Goal: Task Accomplishment & Management: Manage account settings

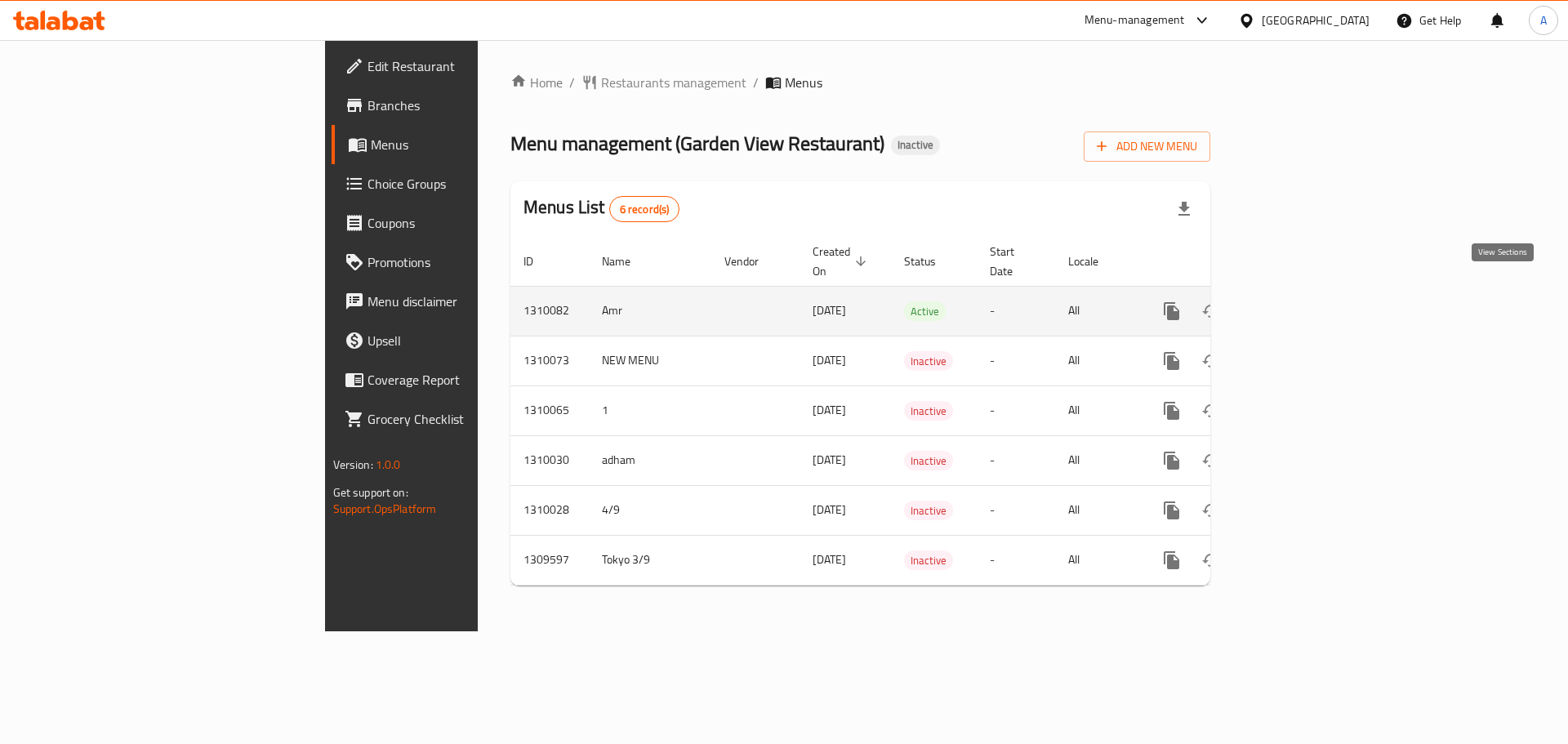
click at [1309, 292] on link "enhanced table" at bounding box center [1290, 311] width 40 height 40
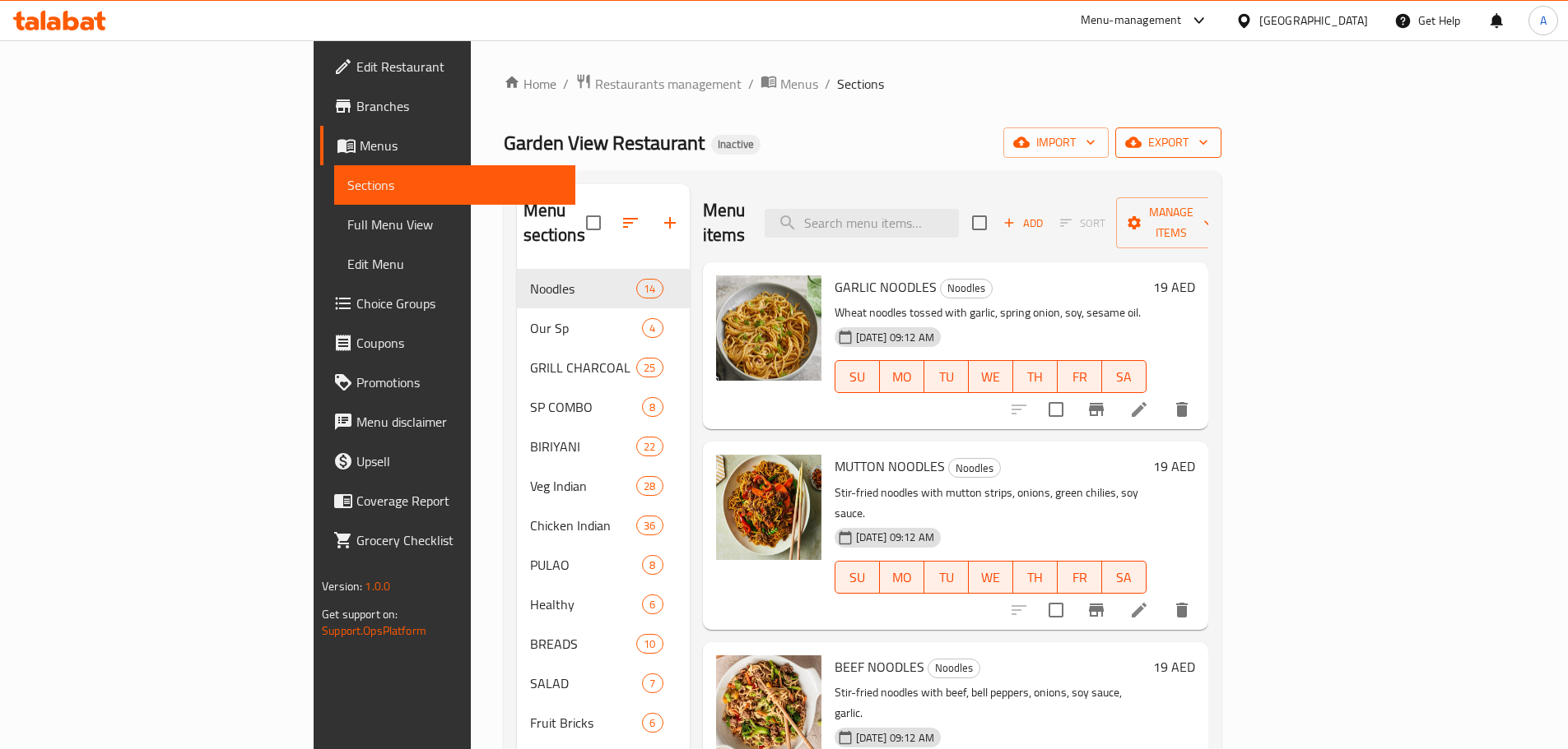
click at [1208, 141] on span "export" at bounding box center [1168, 142] width 80 height 20
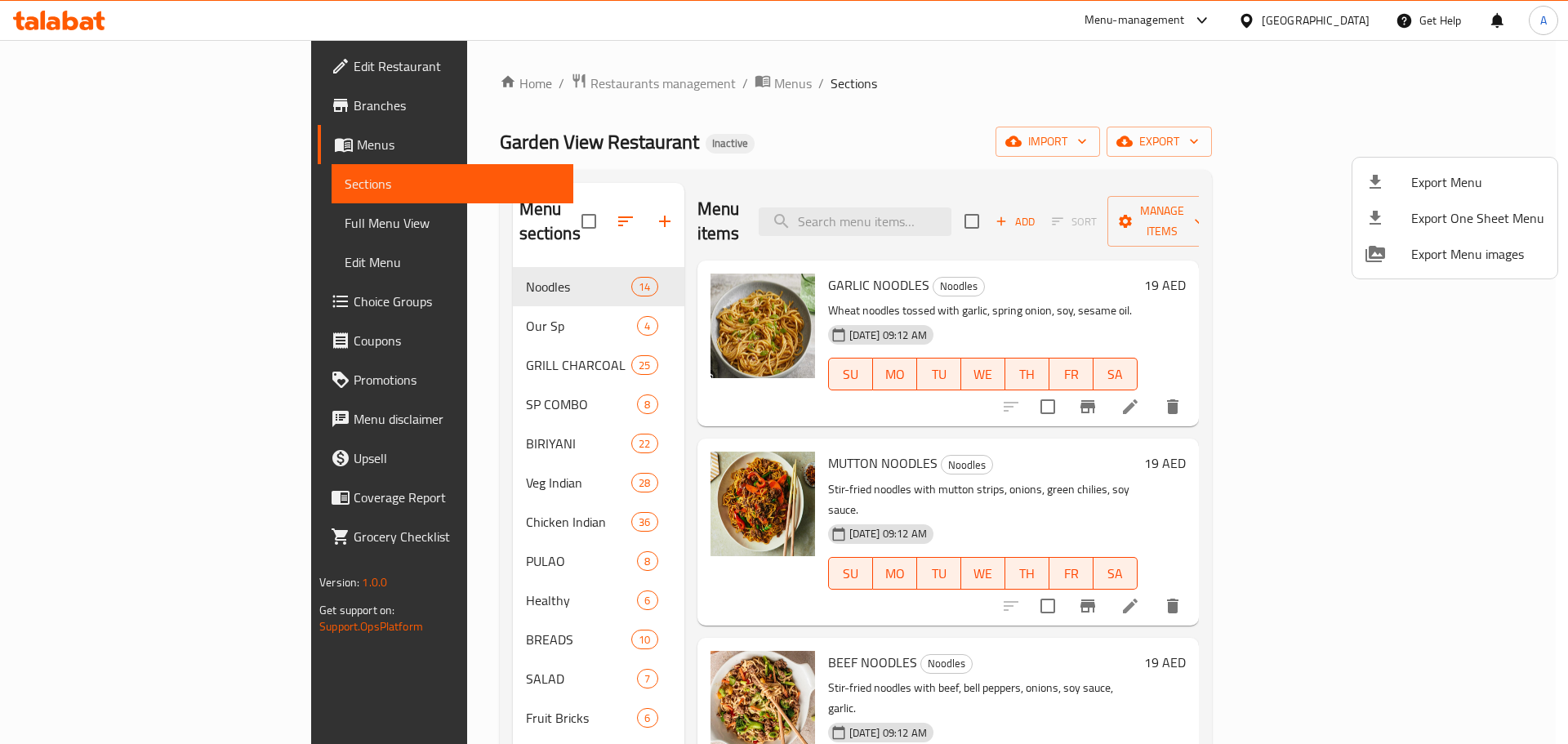
click at [1447, 174] on span "Export Menu" at bounding box center [1478, 182] width 133 height 19
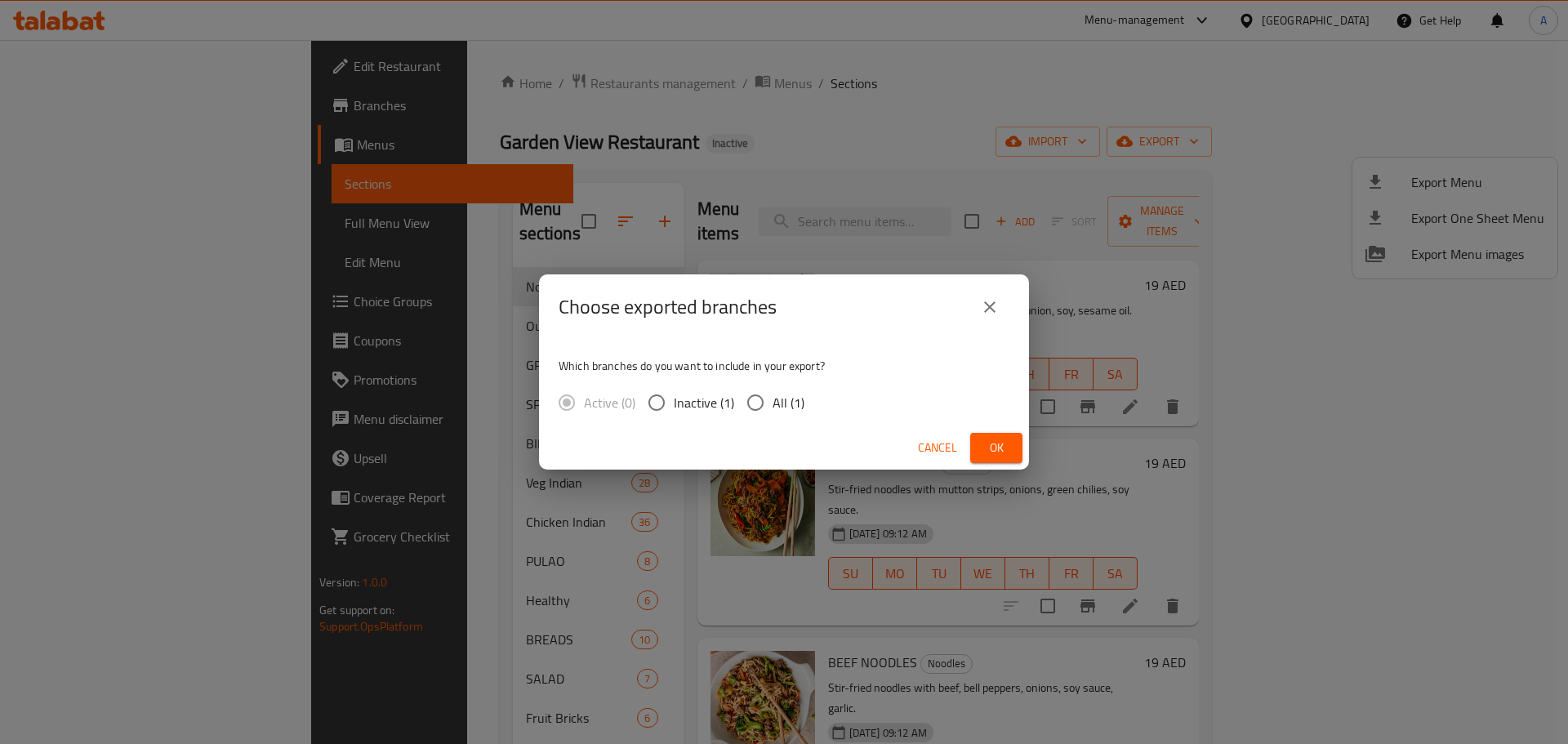
click at [767, 392] on input "All (1)" at bounding box center [755, 403] width 35 height 35
radio input "true"
click at [996, 436] on button "Ok" at bounding box center [996, 447] width 52 height 30
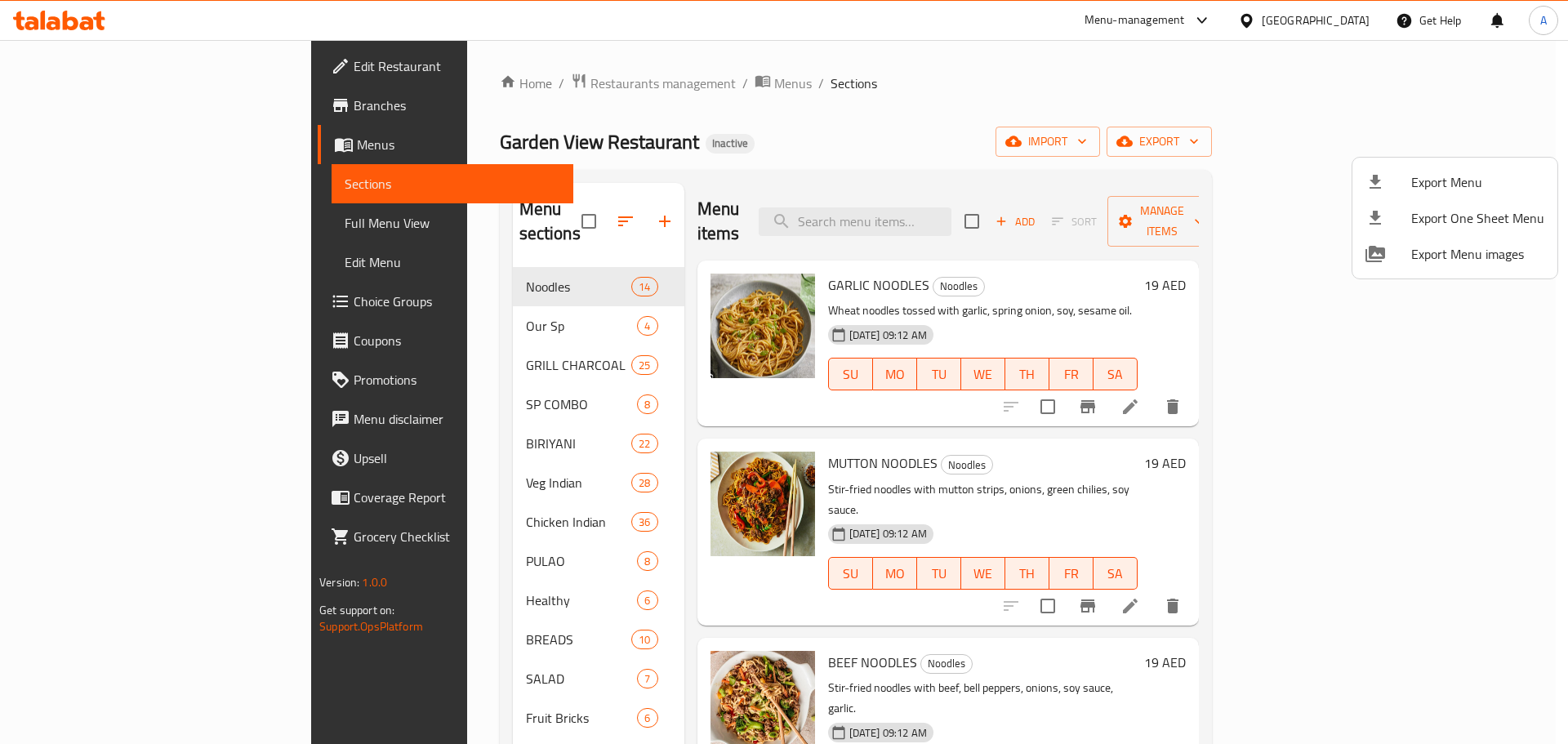
click at [385, 528] on div at bounding box center [784, 372] width 1568 height 744
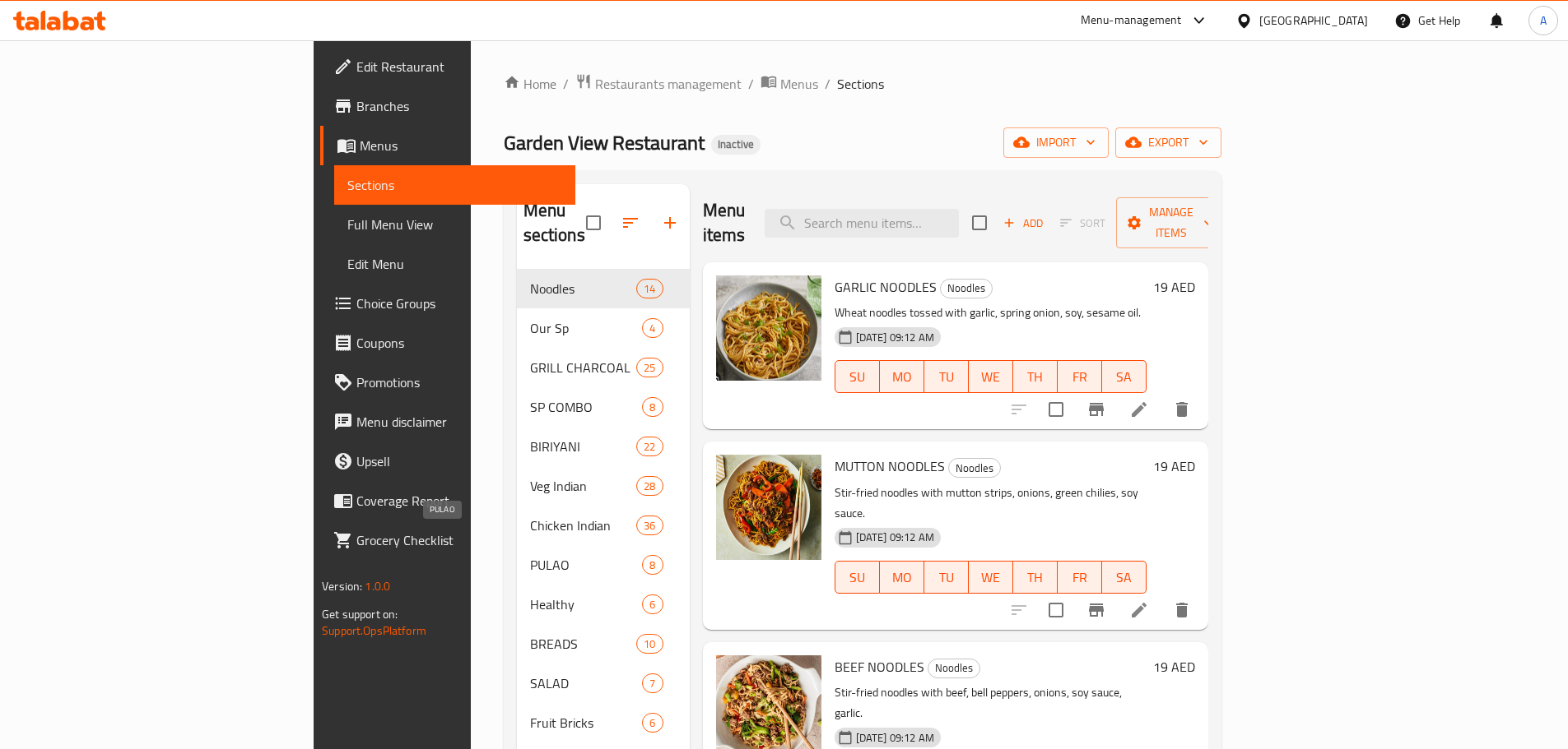
click at [529, 555] on span "PULAO" at bounding box center [586, 565] width 113 height 19
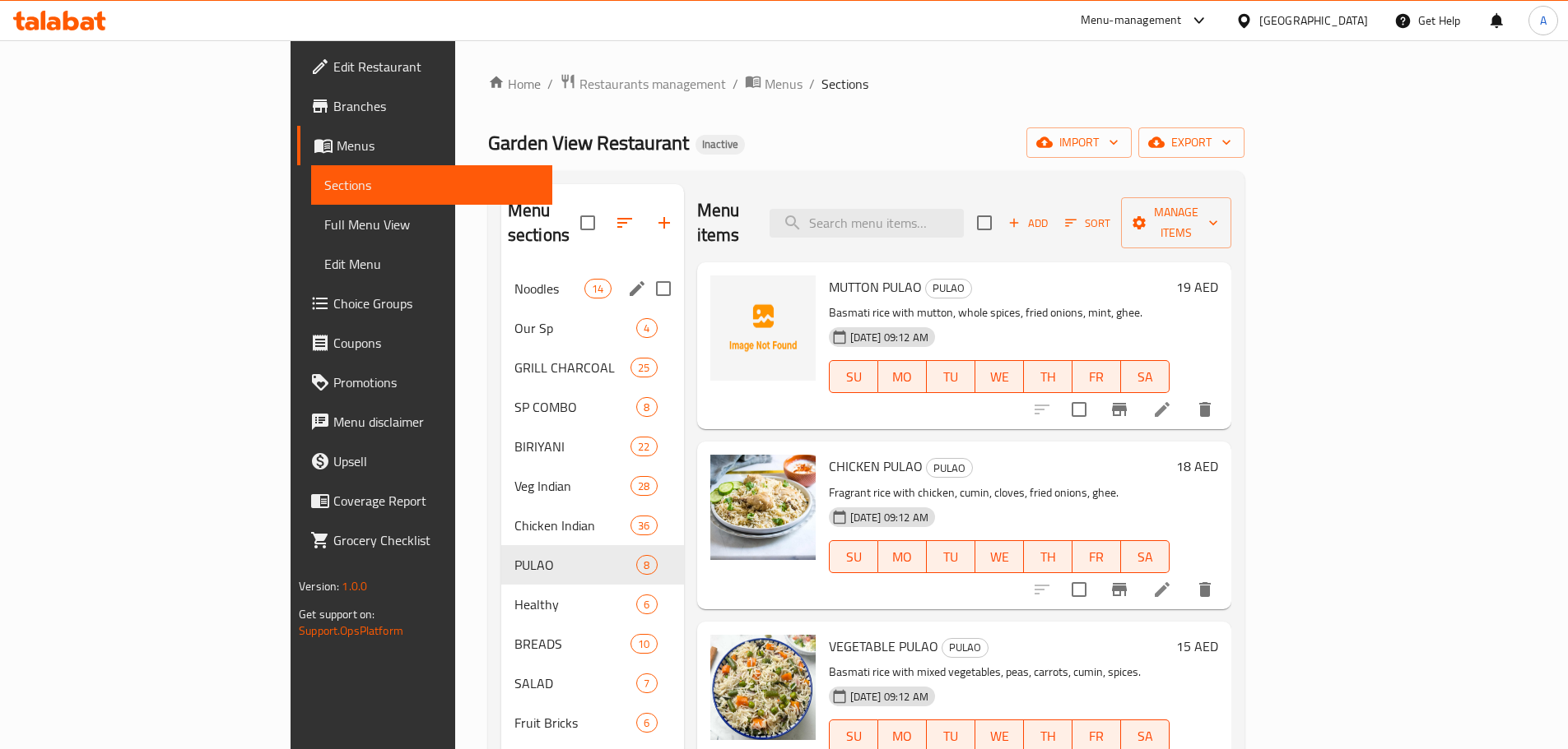
click at [646, 271] on input "Menu sections" at bounding box center [664, 289] width 35 height 35
checkbox input "true"
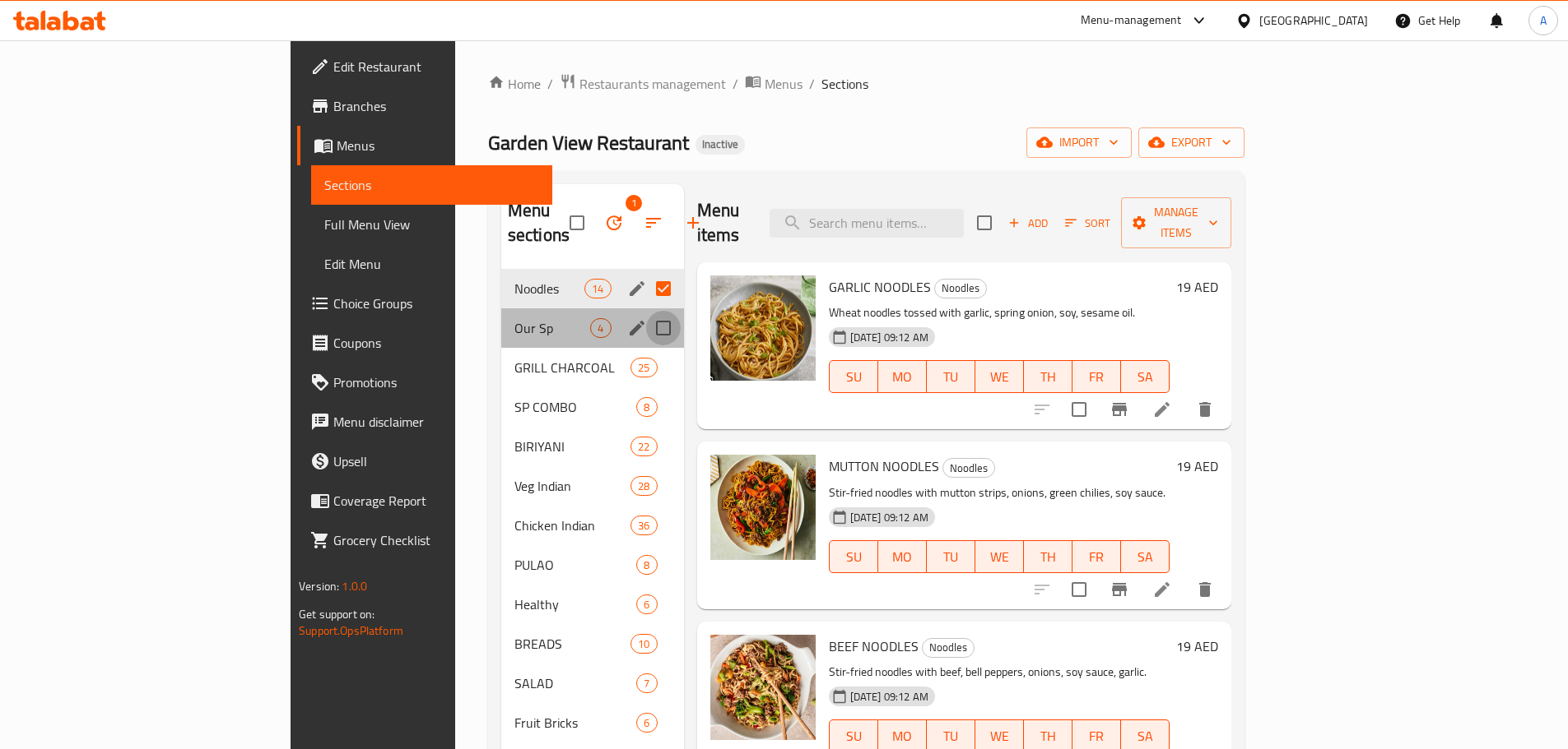
click at [646, 311] on input "Menu sections" at bounding box center [664, 329] width 35 height 35
checkbox input "true"
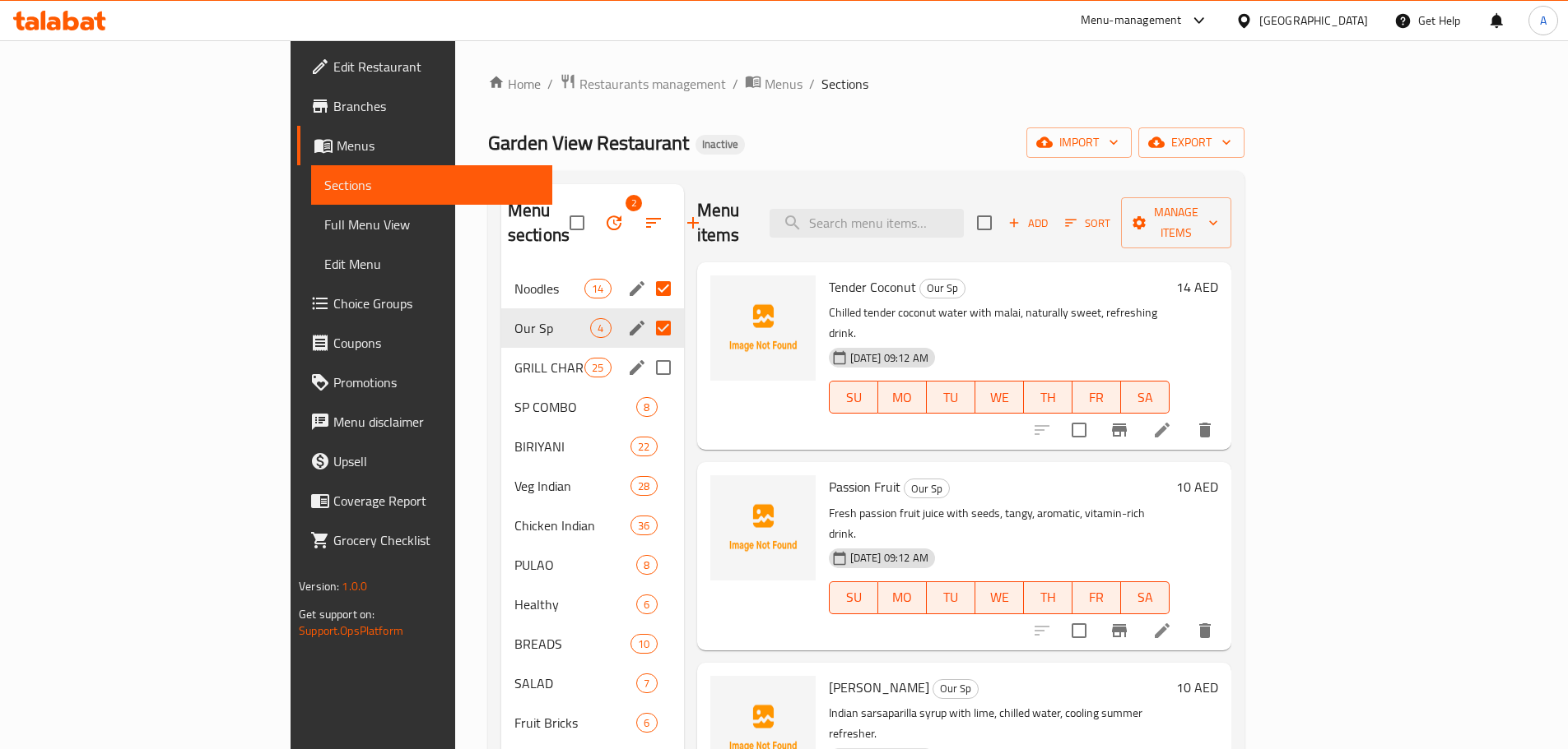
click at [646, 350] on input "Menu sections" at bounding box center [664, 368] width 35 height 35
checkbox input "true"
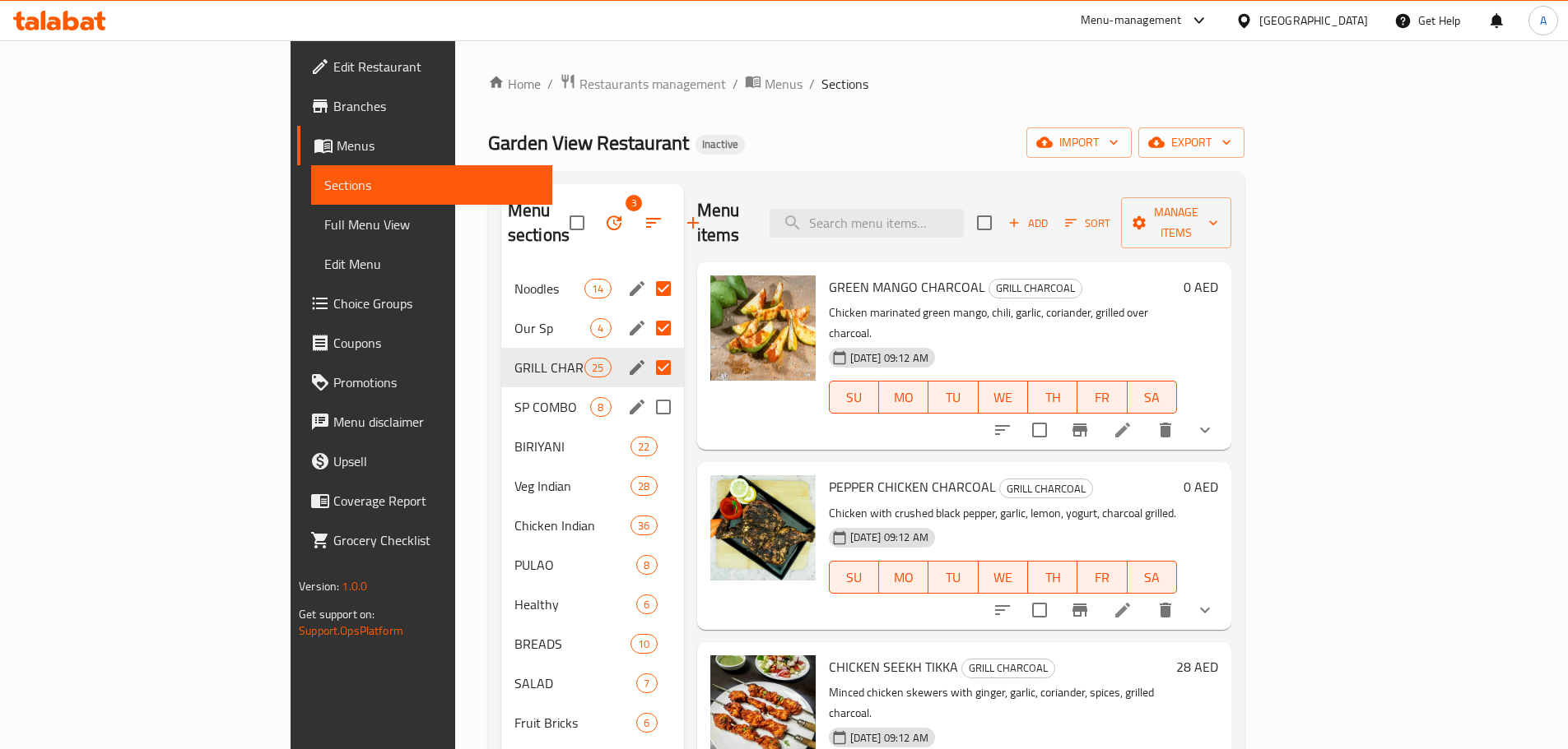
click at [646, 390] on input "Menu sections" at bounding box center [664, 408] width 35 height 35
checkbox input "true"
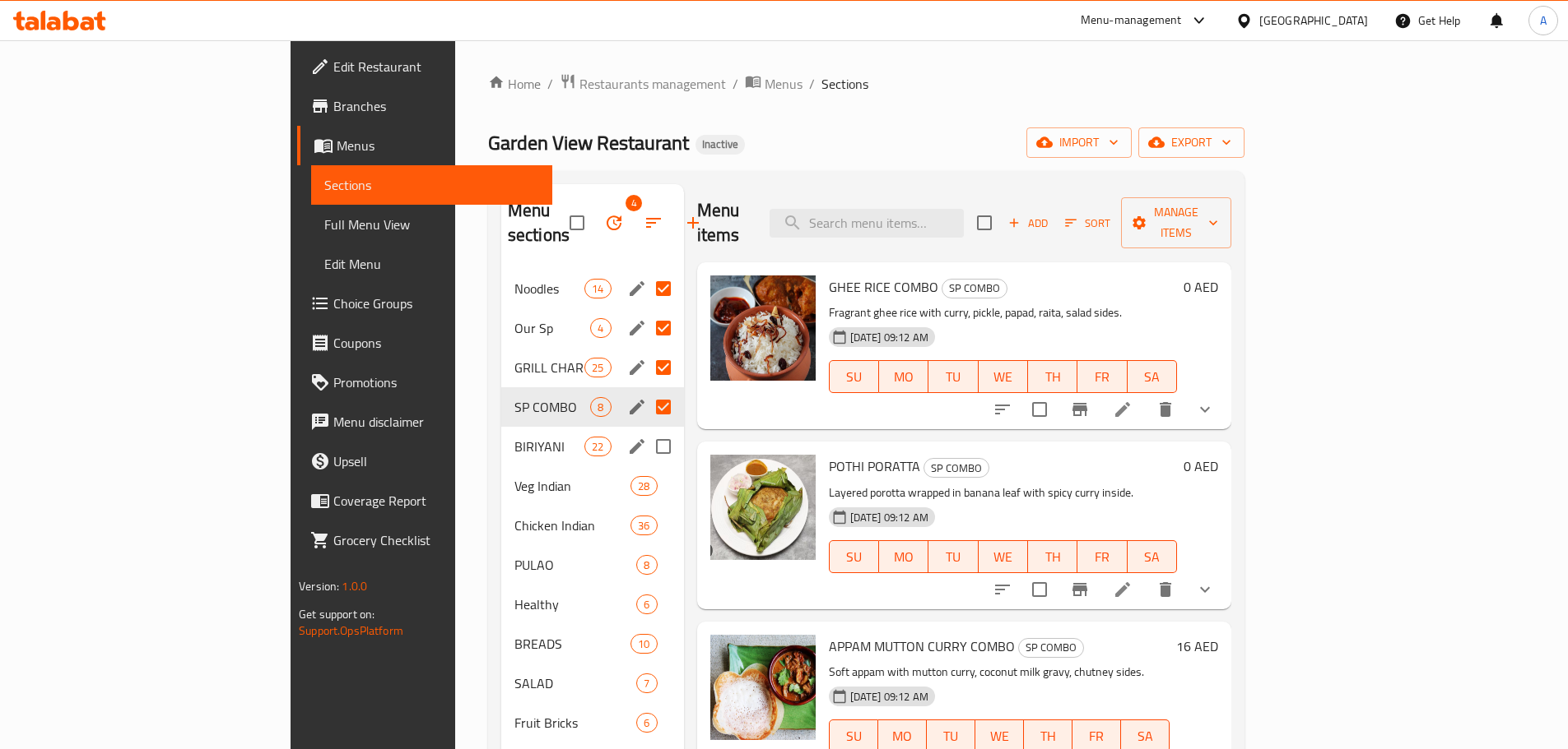
drag, startPoint x: 582, startPoint y: 419, endPoint x: 588, endPoint y: 403, distance: 17.1
click at [646, 429] on input "Menu sections" at bounding box center [664, 446] width 35 height 35
checkbox input "true"
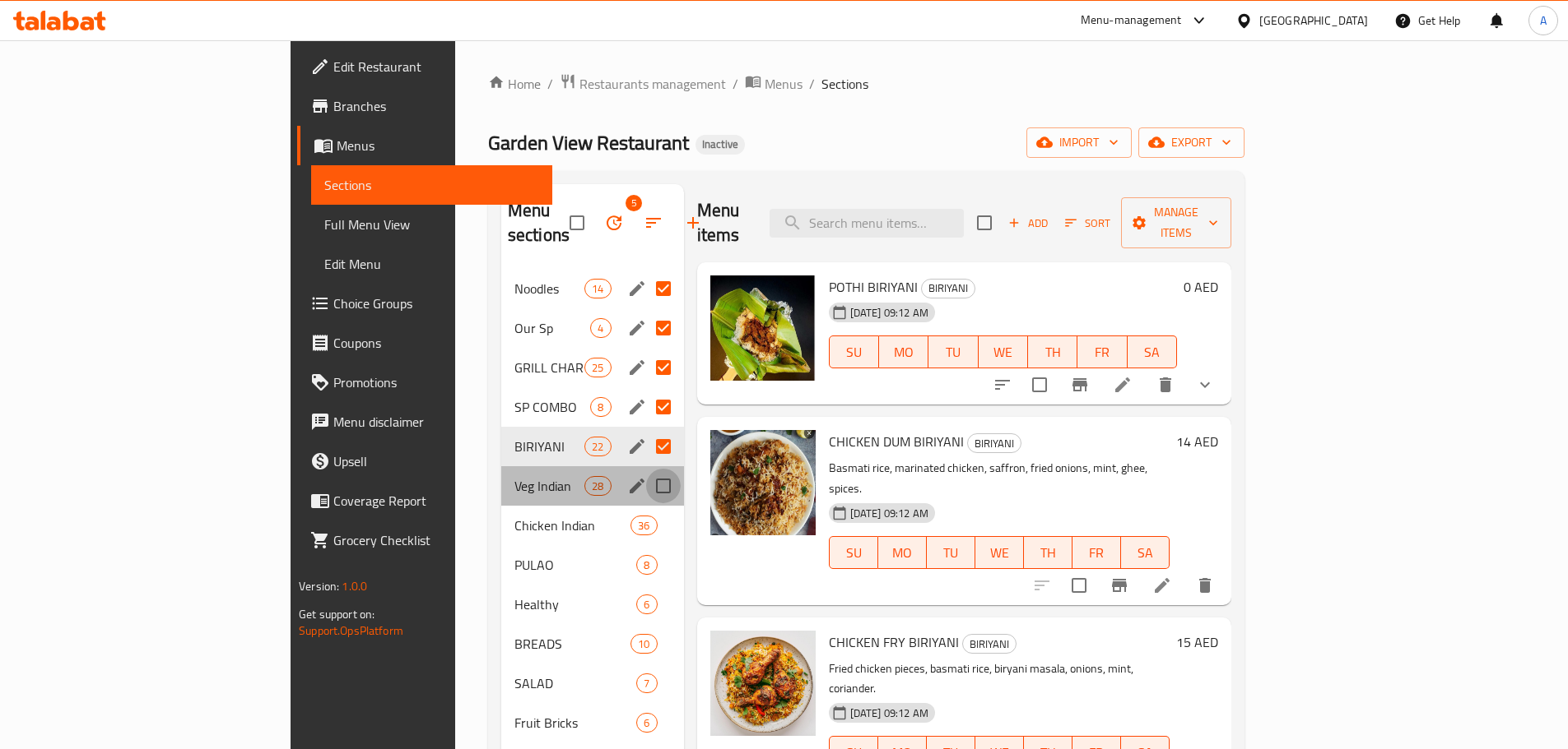
drag, startPoint x: 589, startPoint y: 463, endPoint x: 583, endPoint y: 34, distance: 429.0
click at [646, 469] on input "Menu sections" at bounding box center [664, 486] width 35 height 35
checkbox input "true"
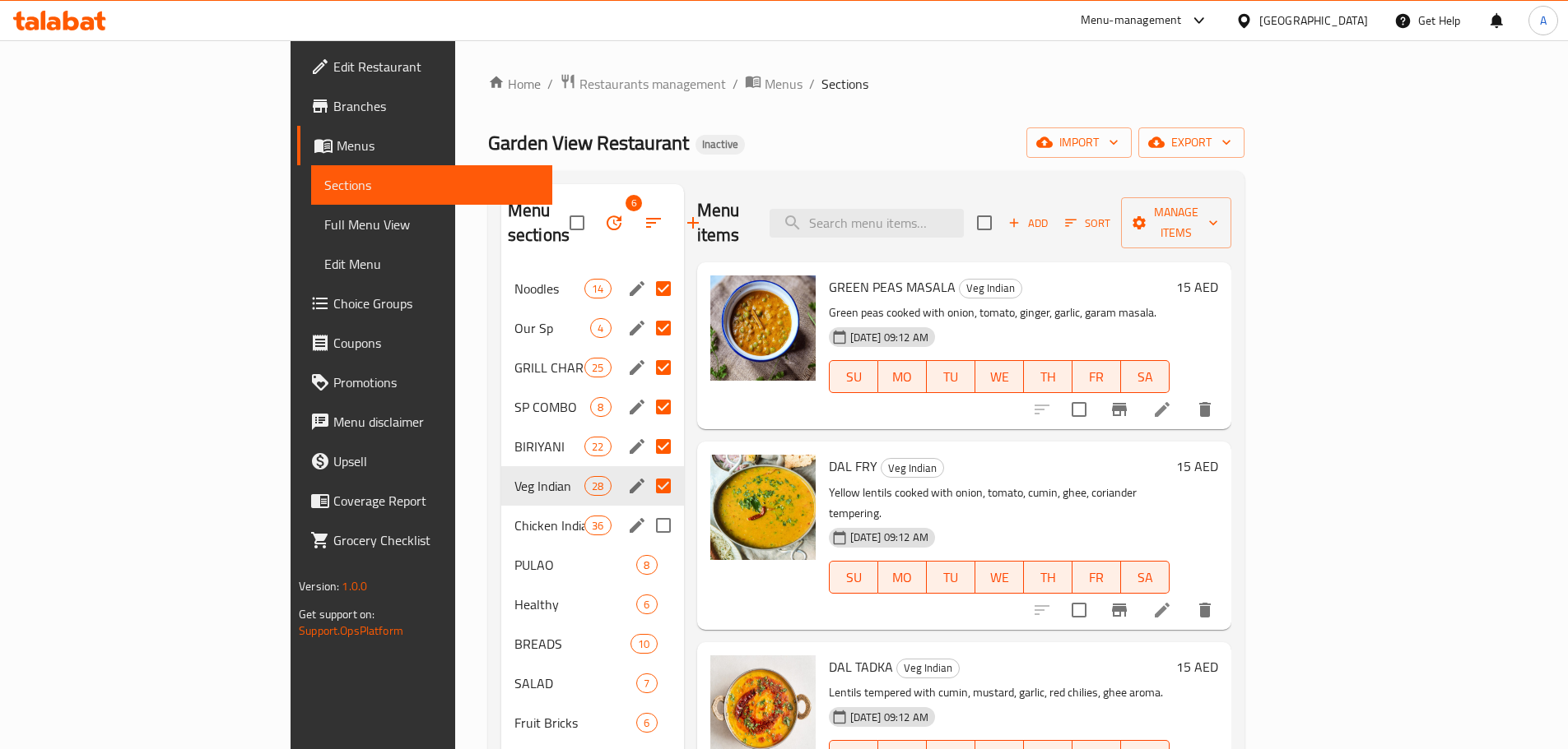
click at [646, 508] on input "Menu sections" at bounding box center [664, 525] width 35 height 35
checkbox input "true"
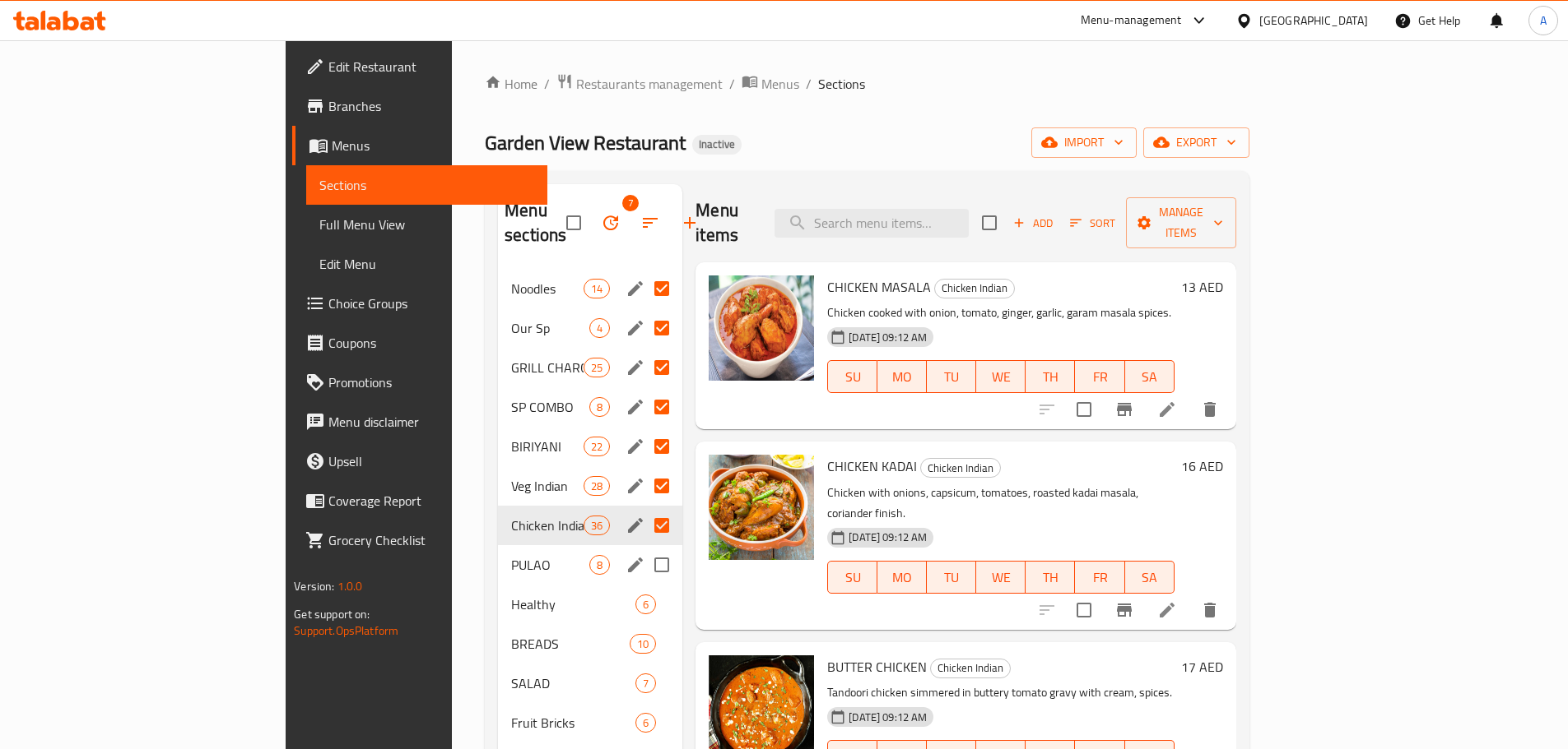
click at [644, 548] on input "Menu sections" at bounding box center [662, 565] width 35 height 35
checkbox input "true"
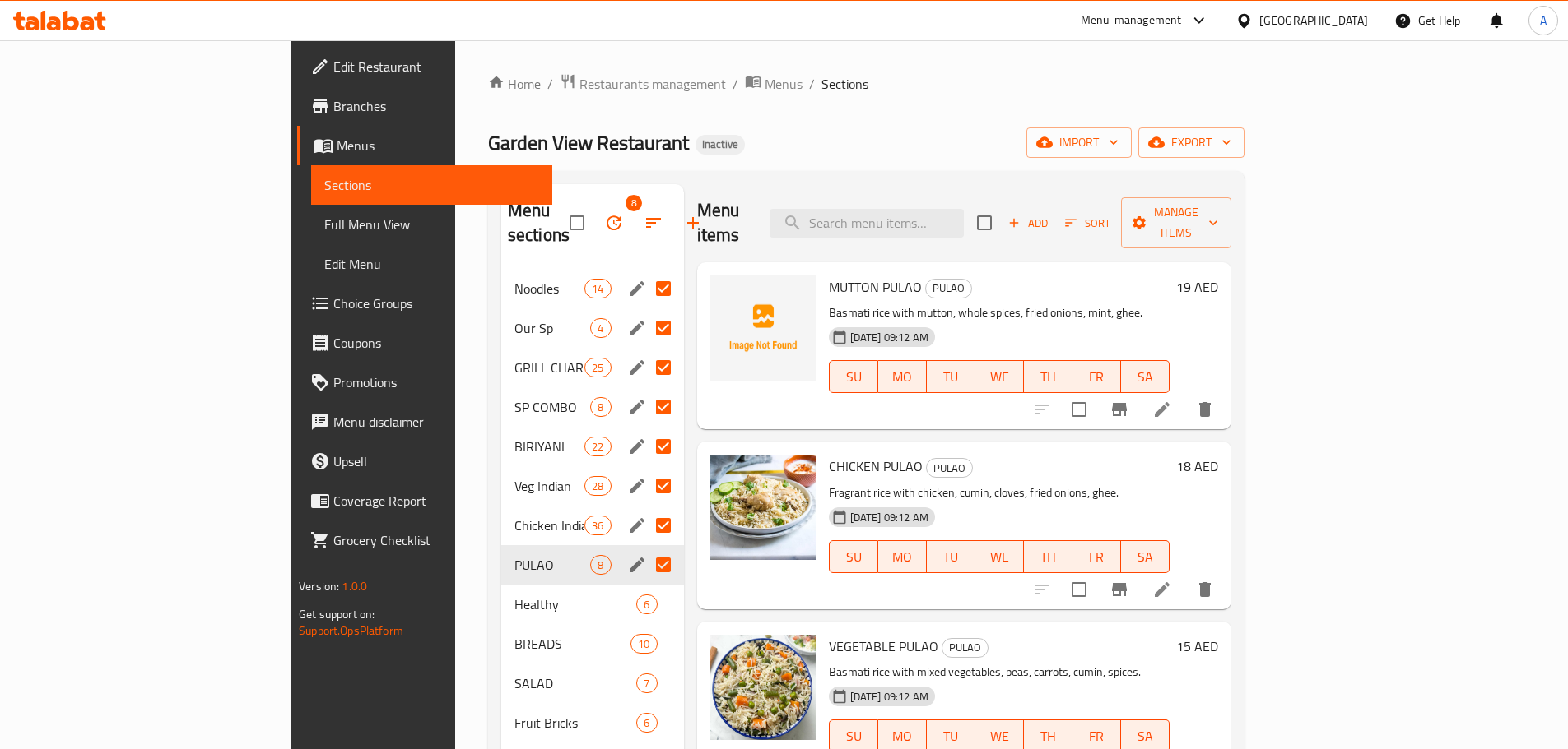
scroll to position [731, 0]
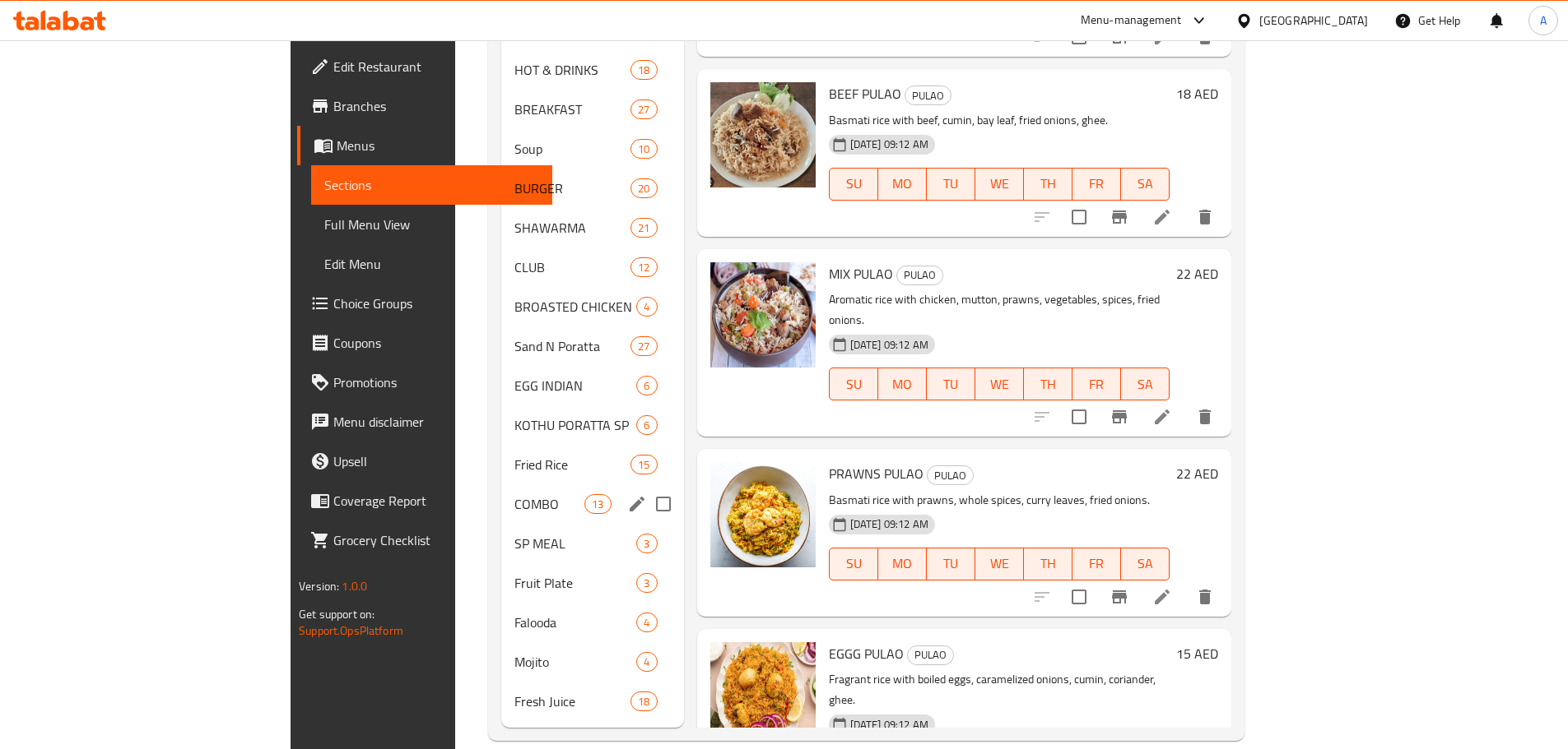
click at [646, 487] on input "Menu sections" at bounding box center [664, 505] width 35 height 35
checkbox input "true"
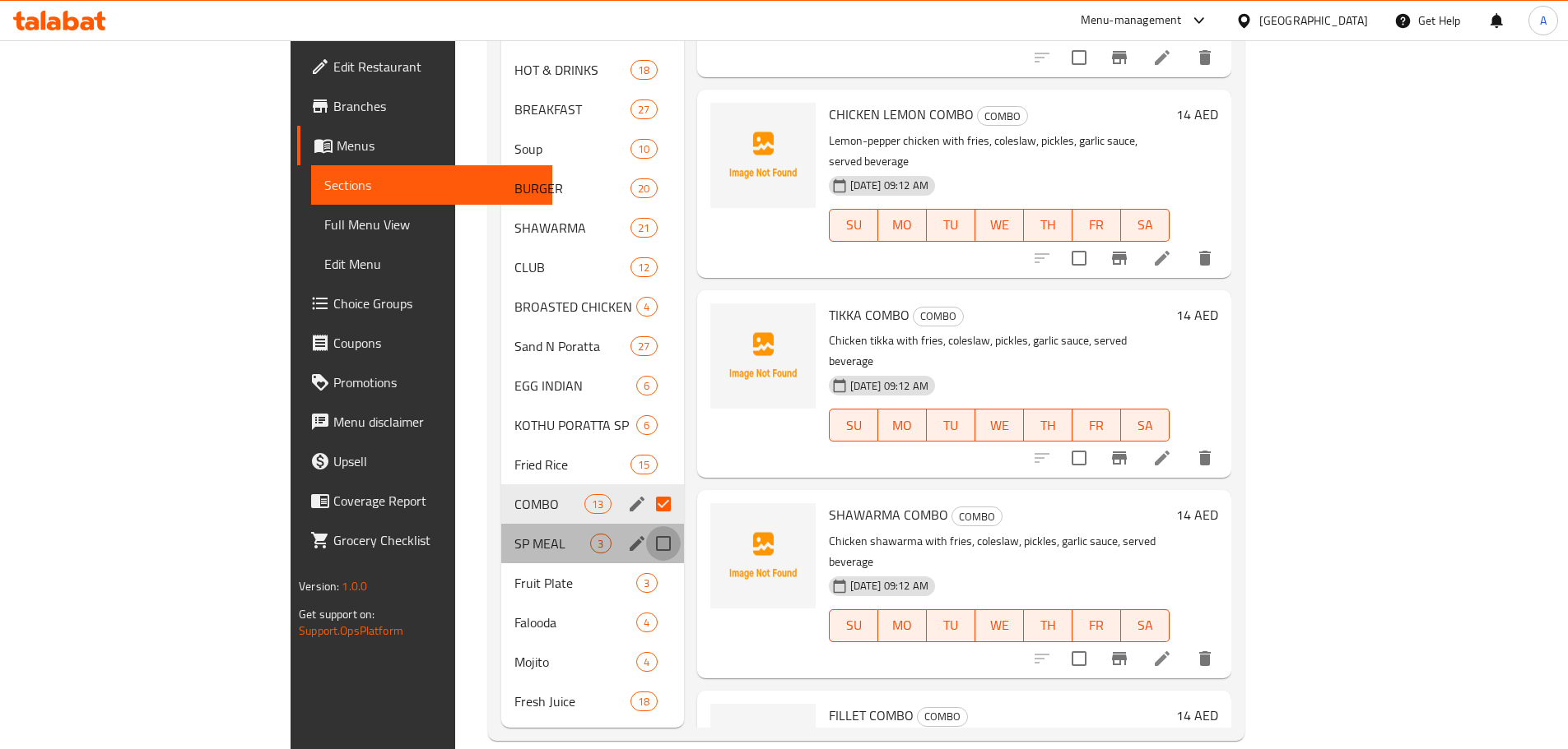
click at [646, 526] on input "Menu sections" at bounding box center [664, 544] width 35 height 35
checkbox input "true"
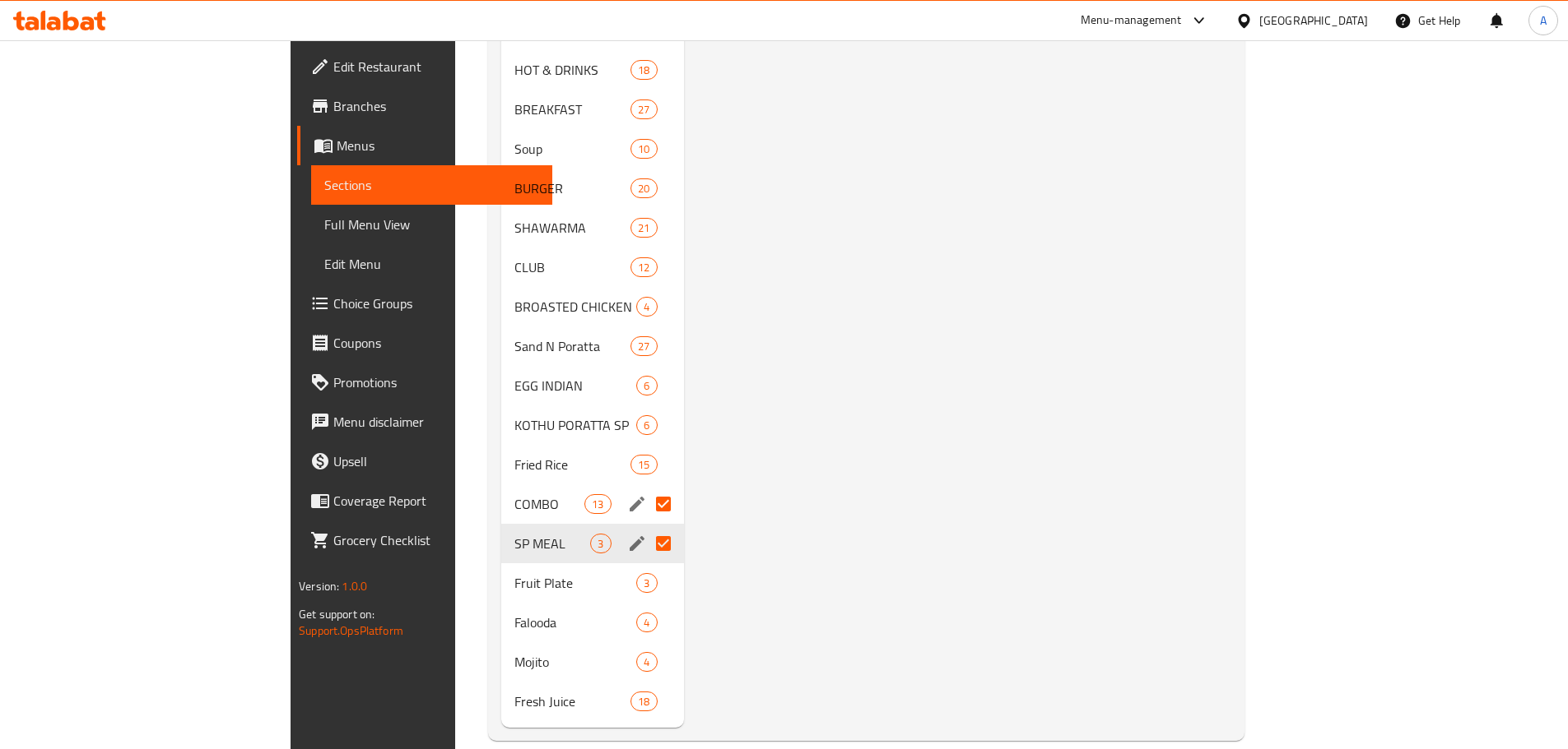
scroll to position [205, 0]
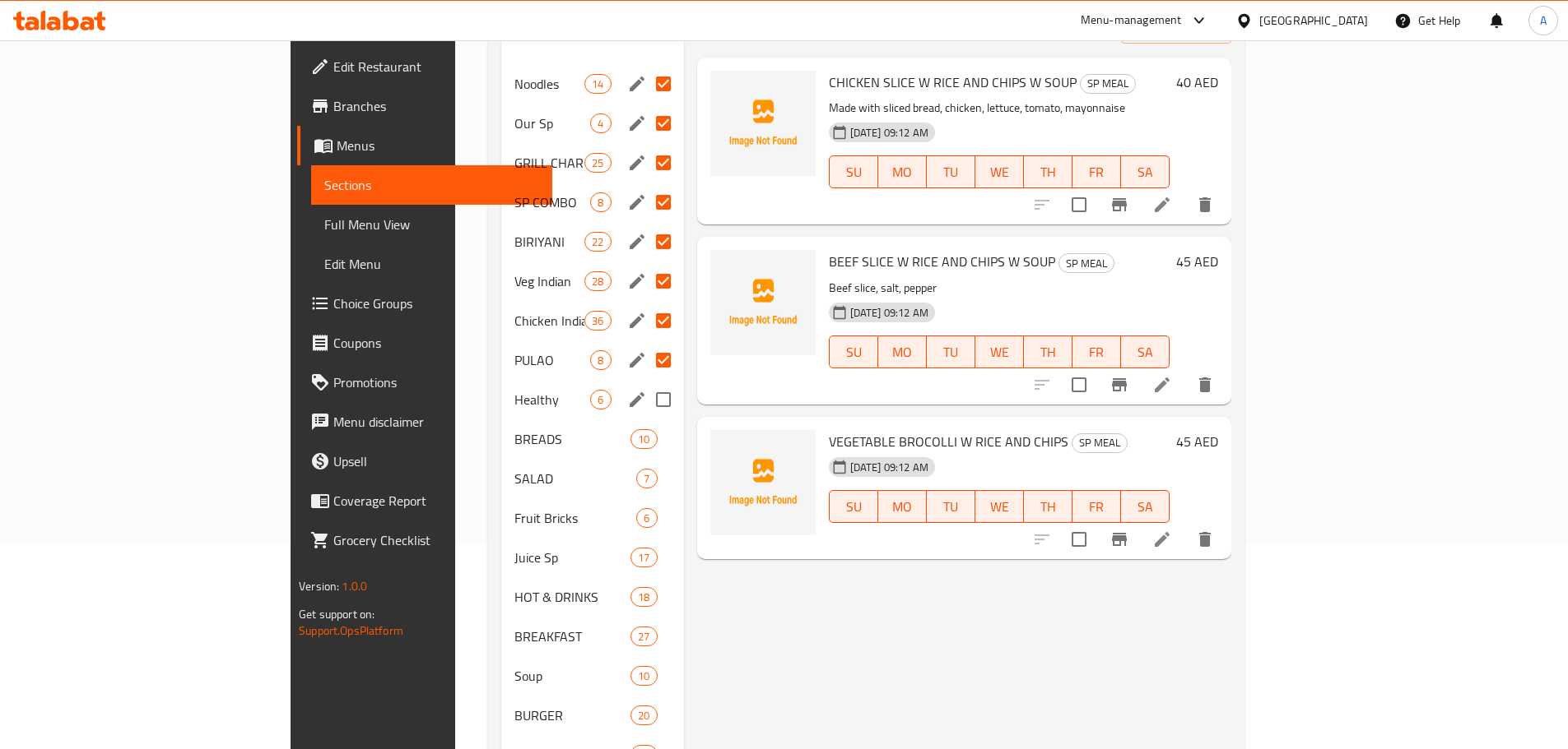
click at [646, 382] on input "Menu sections" at bounding box center [664, 400] width 35 height 35
checkbox input "true"
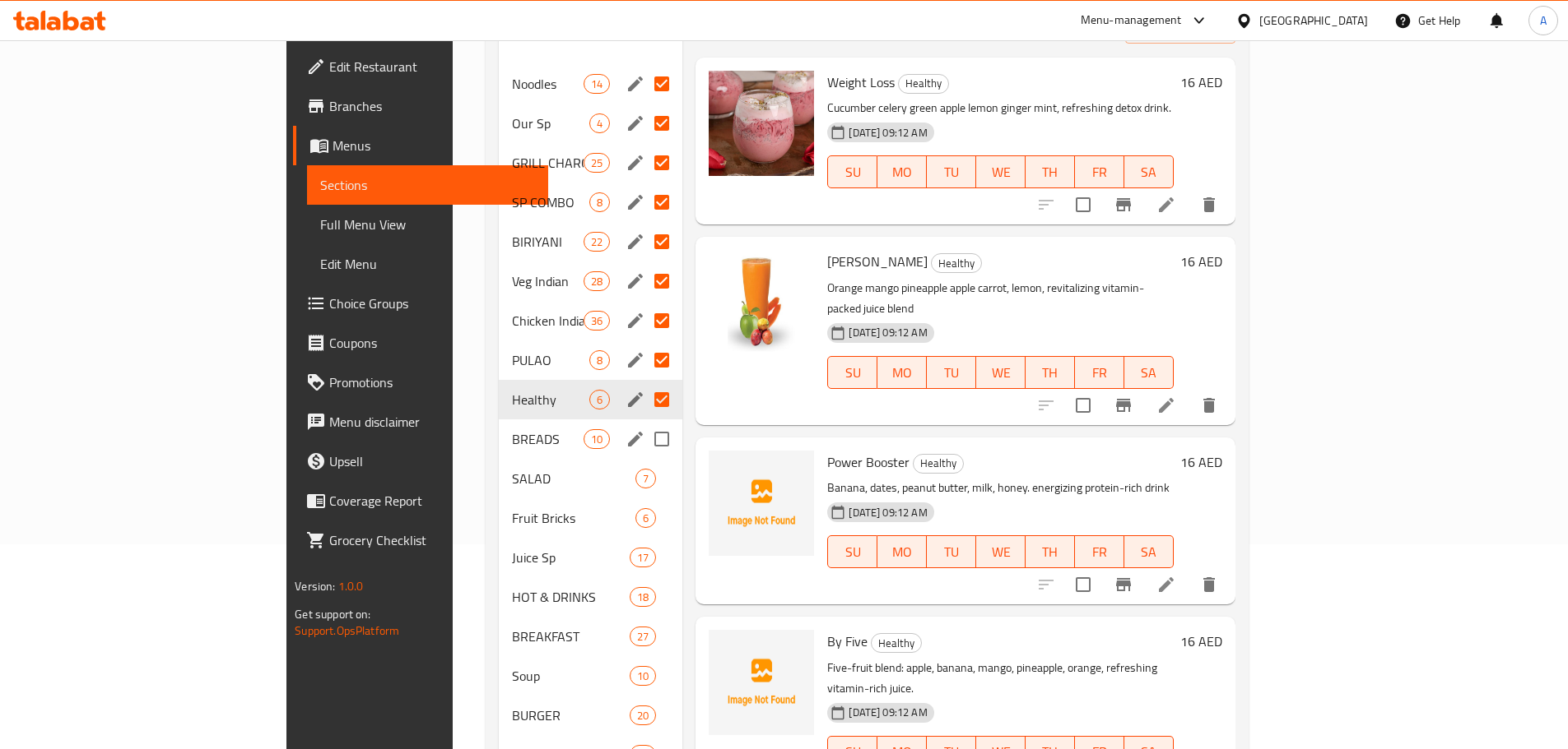
click at [644, 422] on input "Menu sections" at bounding box center [662, 440] width 35 height 35
checkbox input "true"
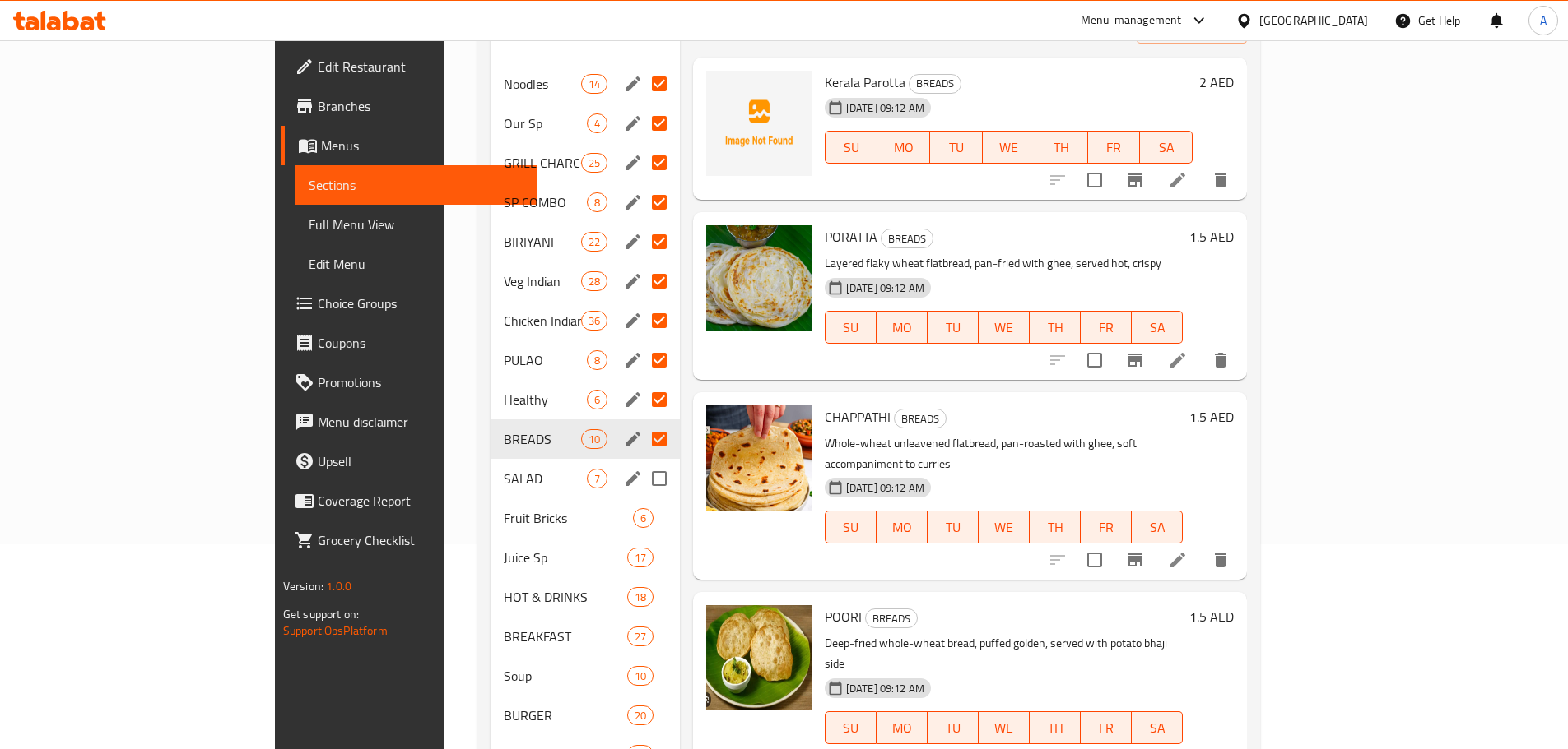
drag, startPoint x: 586, startPoint y: 454, endPoint x: 595, endPoint y: 458, distance: 9.8
click at [641, 461] on input "Menu sections" at bounding box center [659, 479] width 35 height 35
checkbox input "true"
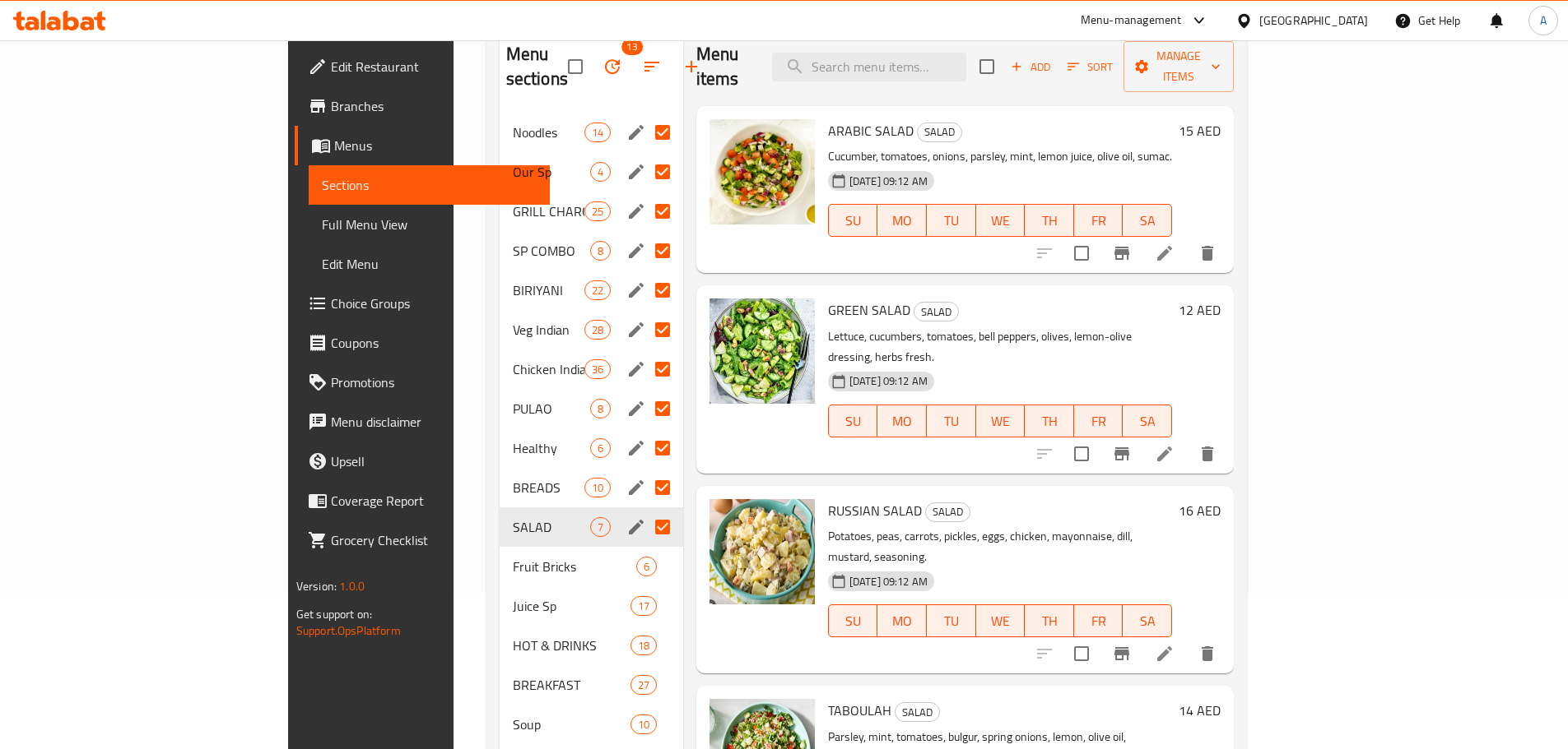
scroll to position [74, 0]
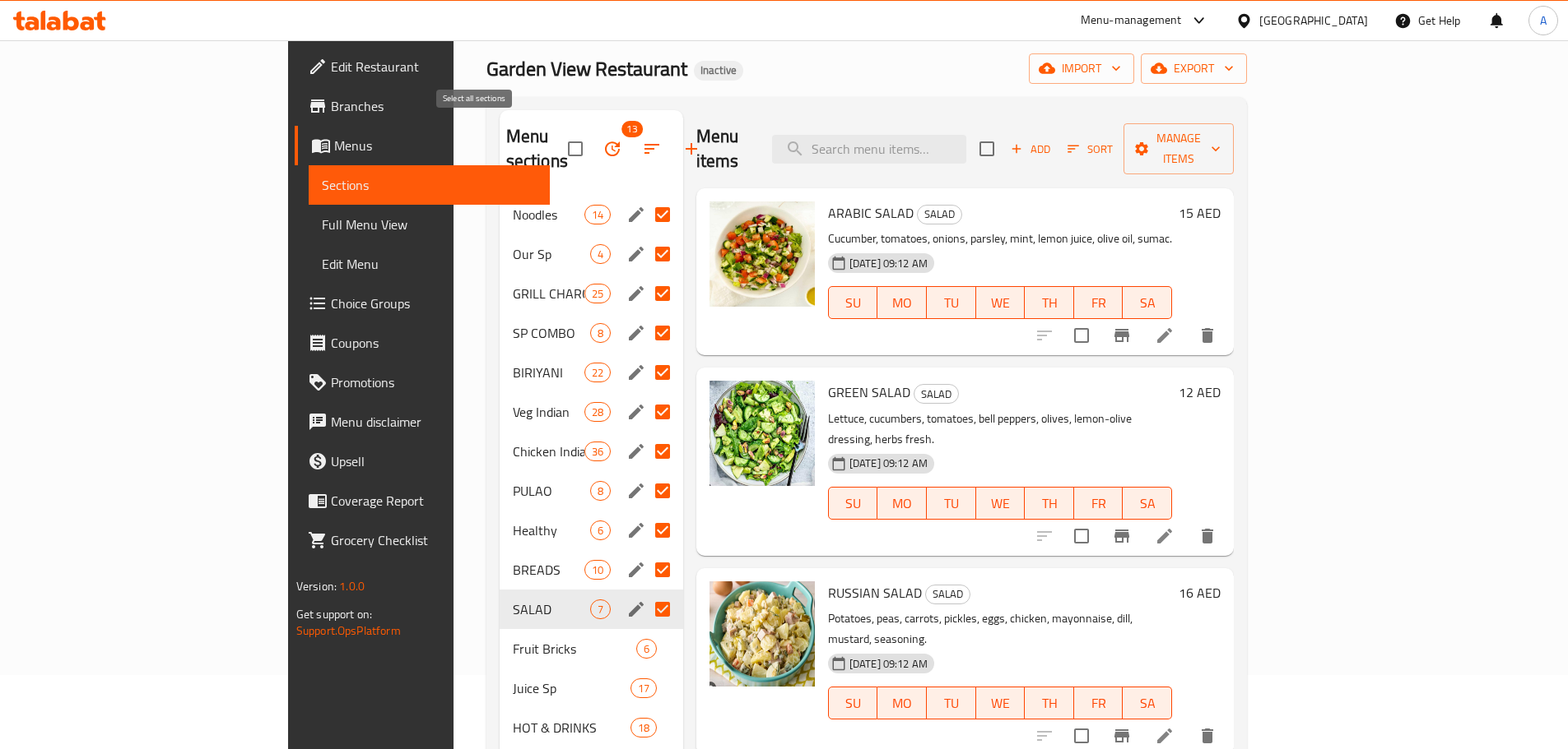
click at [558, 135] on input "checkbox" at bounding box center [575, 149] width 35 height 35
checkbox input "false"
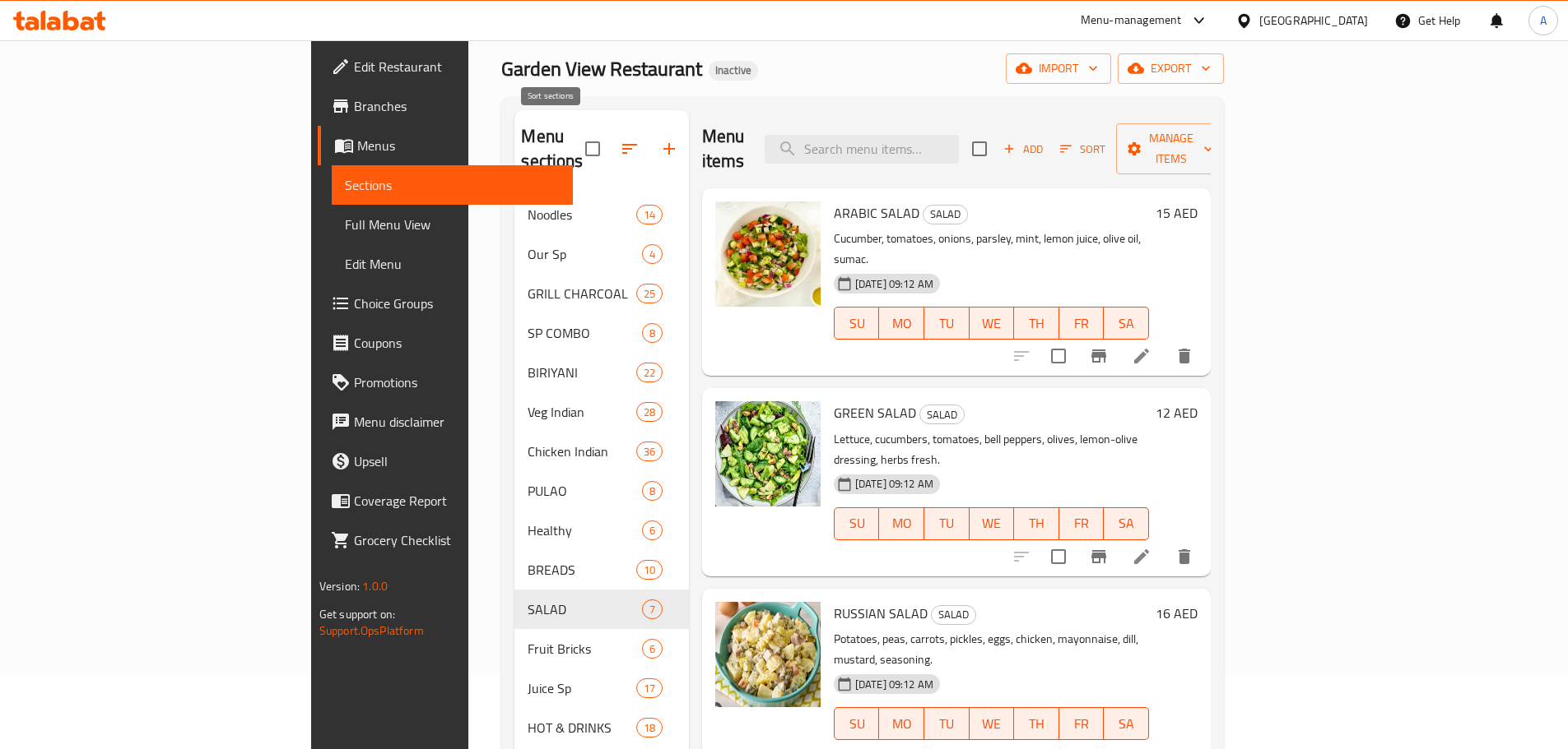
click at [620, 139] on icon "button" at bounding box center [630, 149] width 19 height 19
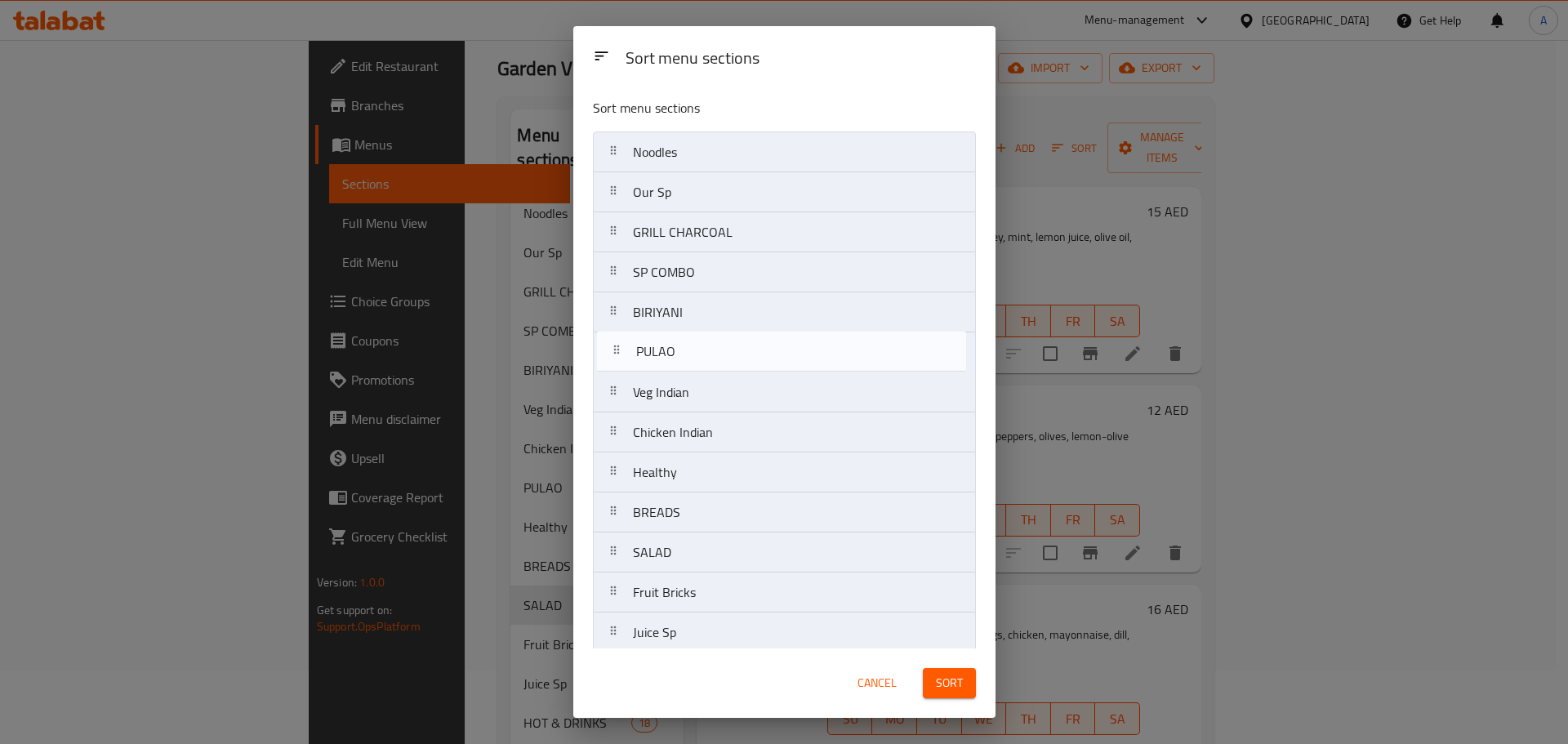
drag, startPoint x: 688, startPoint y: 439, endPoint x: 692, endPoint y: 344, distance: 95.1
click at [692, 344] on nav "Noodles Our Sp GRILL CHARCOAL SP COMBO BIRIYANI Veg Indian Chicken Indian PULAO…" at bounding box center [784, 732] width 384 height 1202
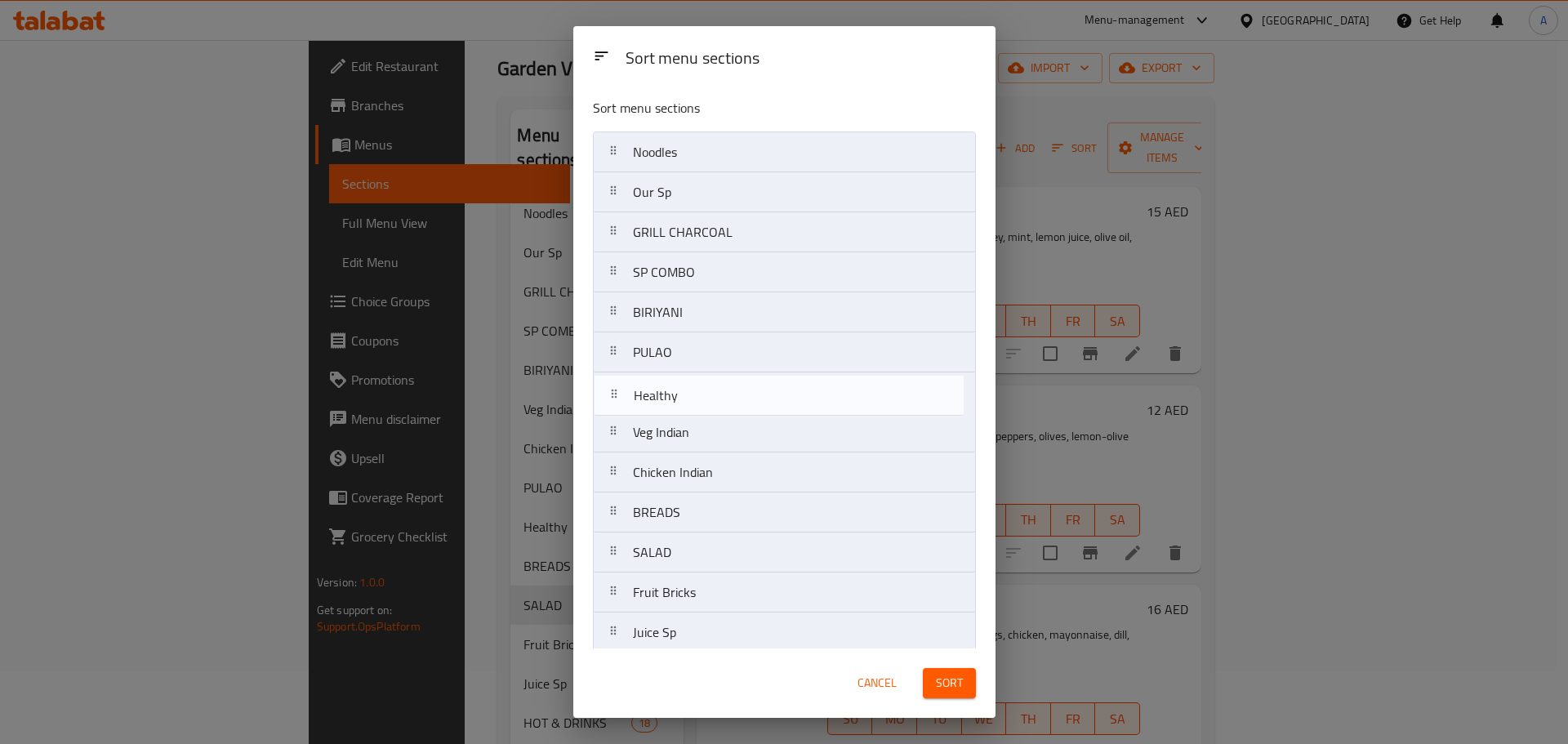
drag, startPoint x: 698, startPoint y: 470, endPoint x: 701, endPoint y: 378, distance: 92.0
click at [701, 378] on nav "Noodles Our Sp GRILL CHARCOAL SP COMBO BIRIYANI PULAO Veg Indian Chicken Indian…" at bounding box center [784, 732] width 384 height 1202
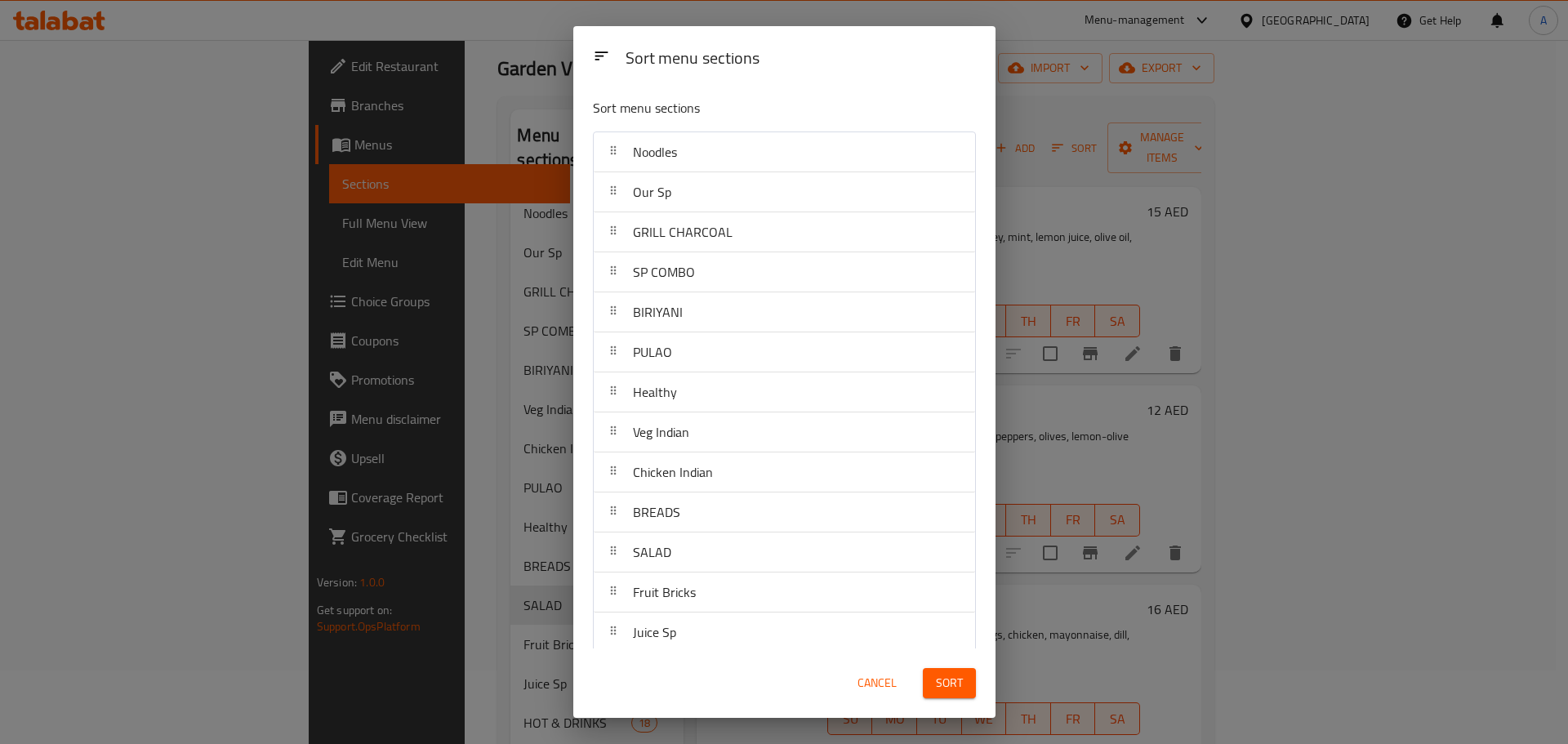
click at [969, 685] on button "Sort" at bounding box center [949, 683] width 53 height 30
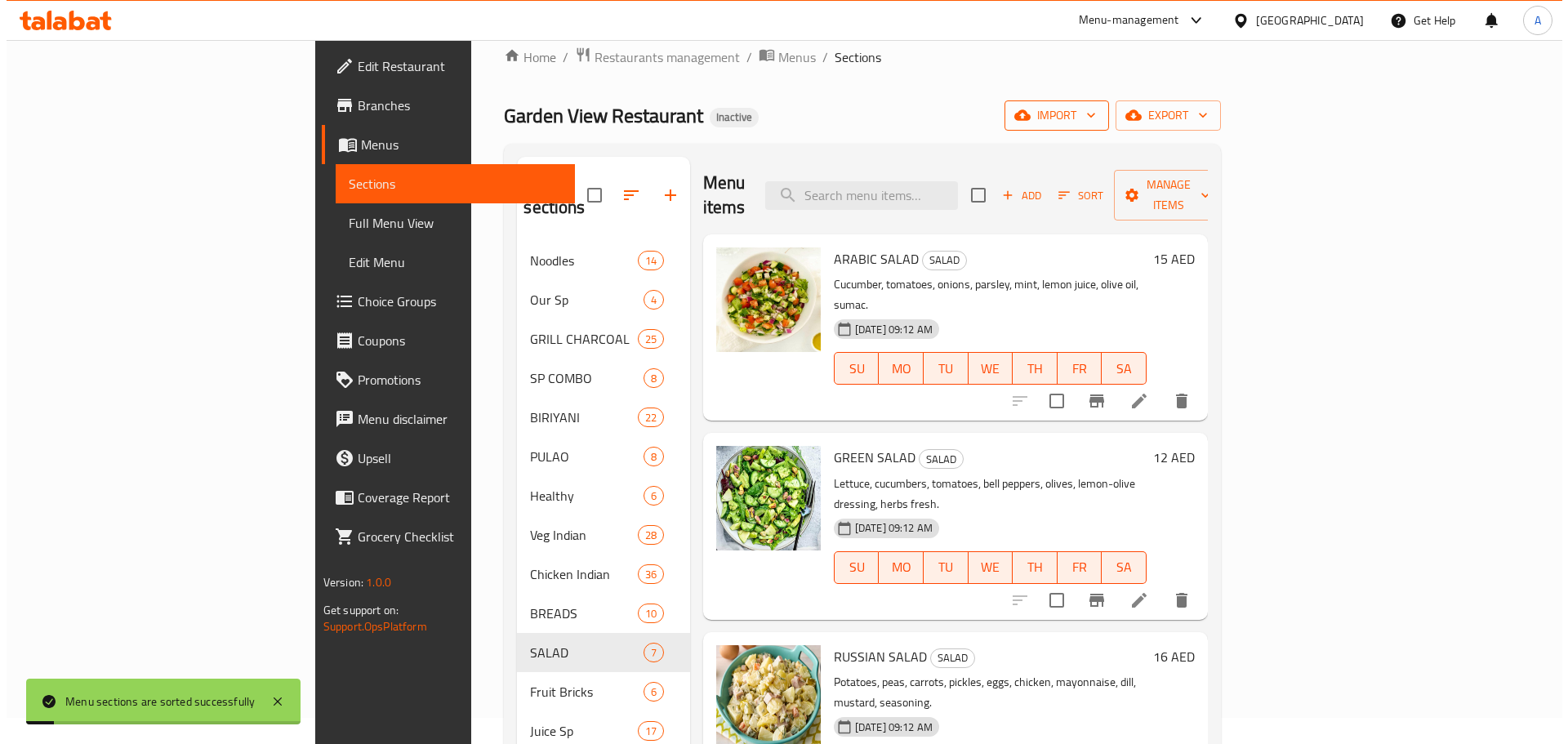
scroll to position [0, 0]
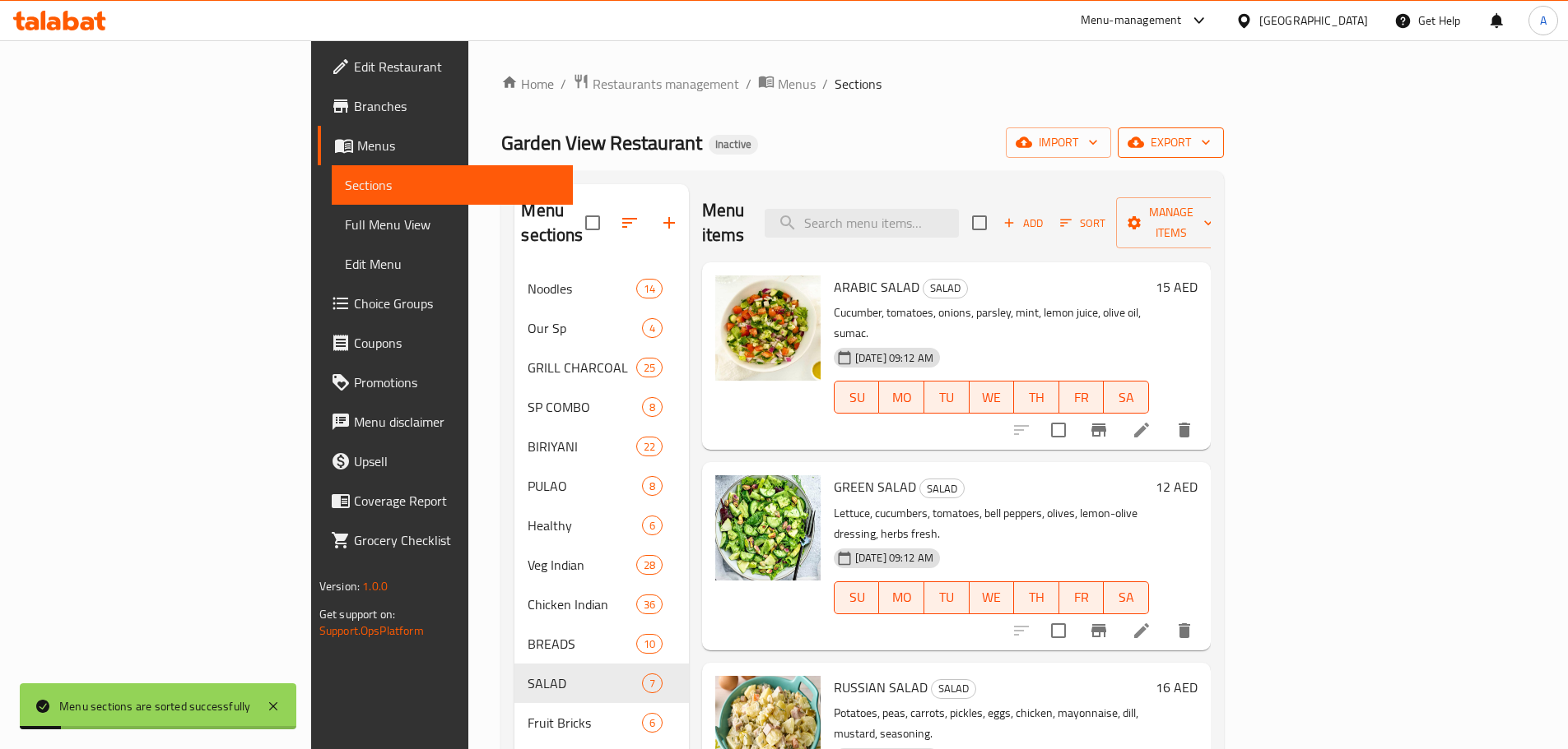
click at [1211, 152] on span "export" at bounding box center [1171, 142] width 80 height 20
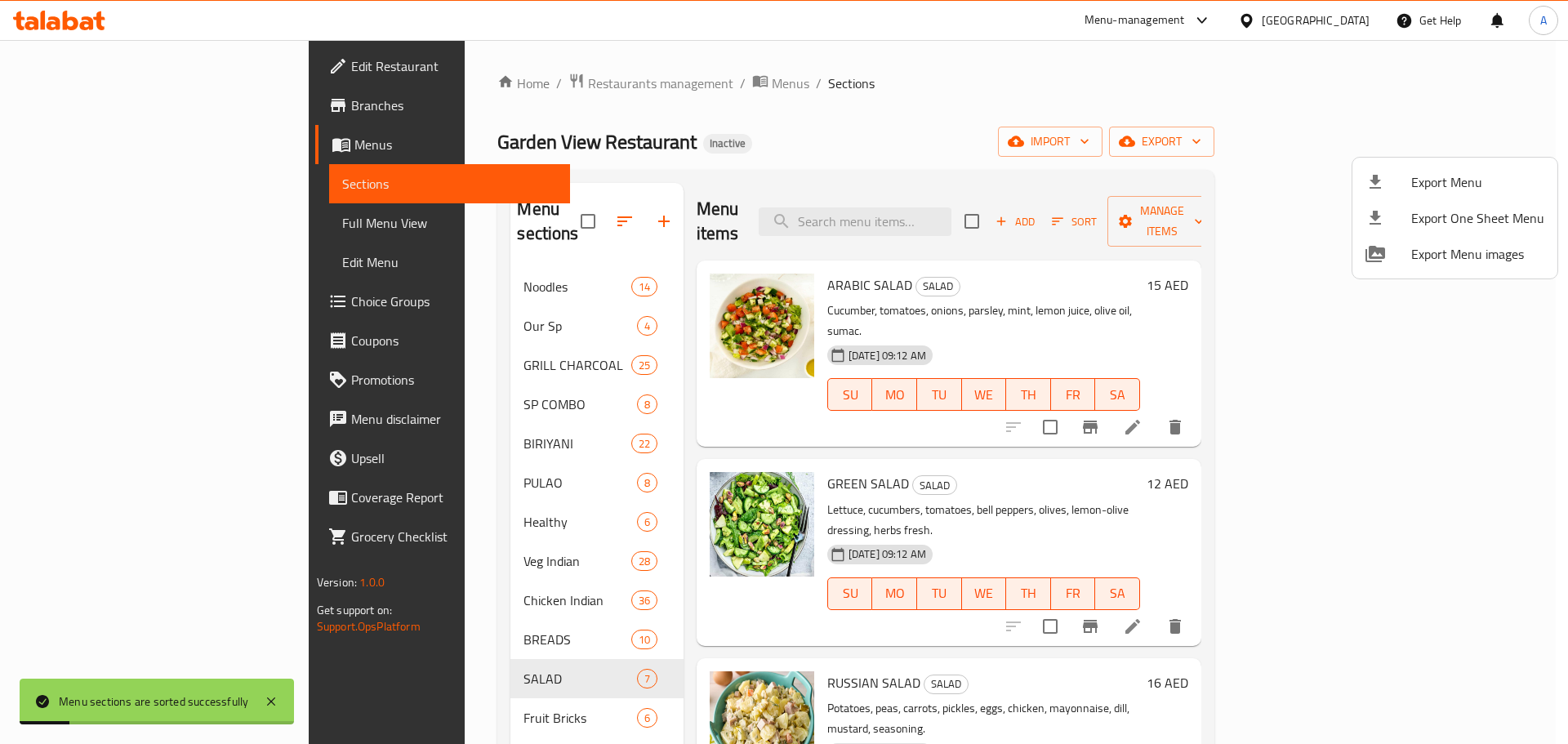
click at [1415, 176] on span "Export Menu" at bounding box center [1478, 182] width 133 height 19
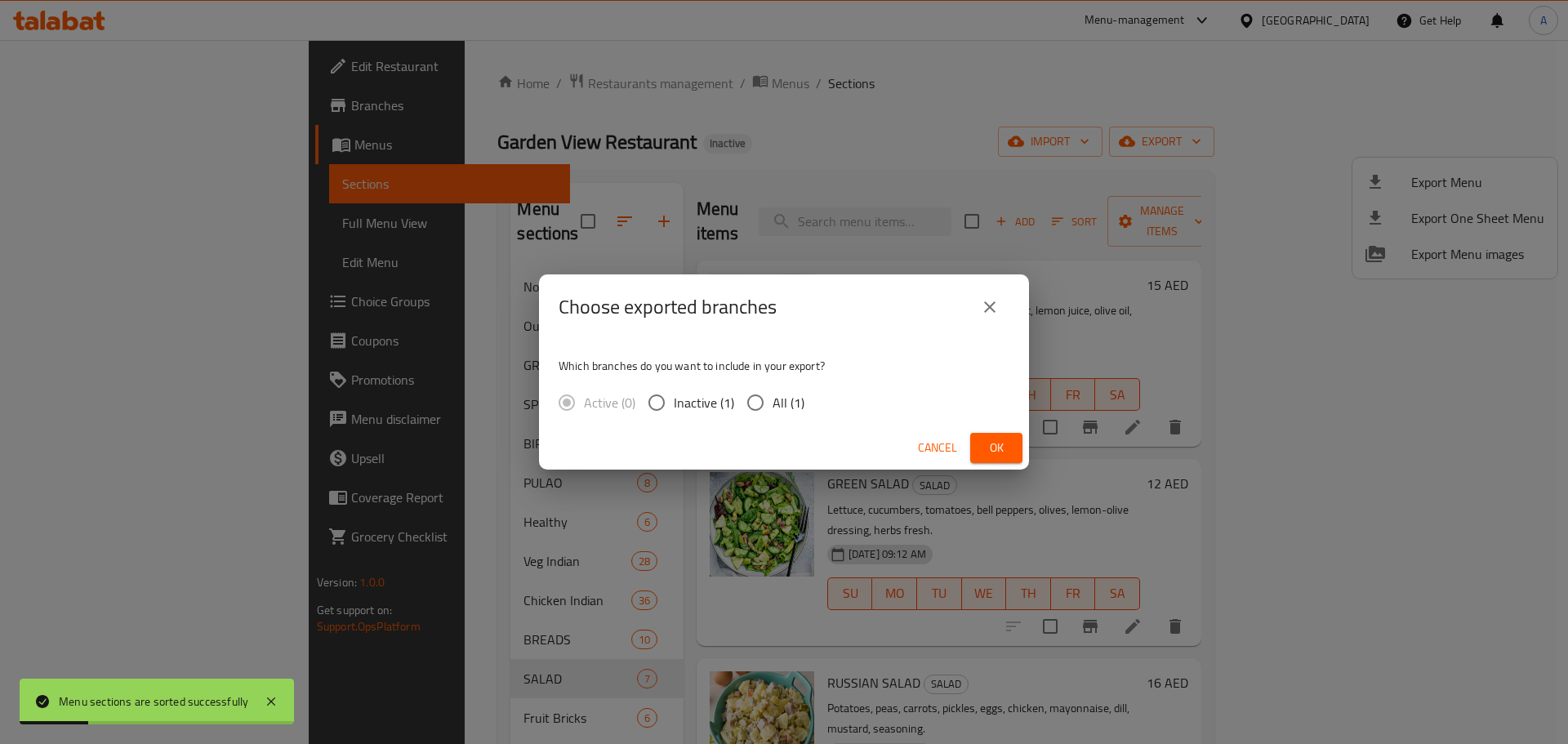
click at [737, 394] on div "Active (0) Inactive (1) All (1)" at bounding box center [688, 403] width 259 height 35
click at [785, 401] on span "All (1)" at bounding box center [788, 403] width 32 height 19
click at [773, 401] on input "All (1)" at bounding box center [755, 403] width 35 height 35
radio input "true"
click at [999, 442] on span "Ok" at bounding box center [996, 447] width 26 height 20
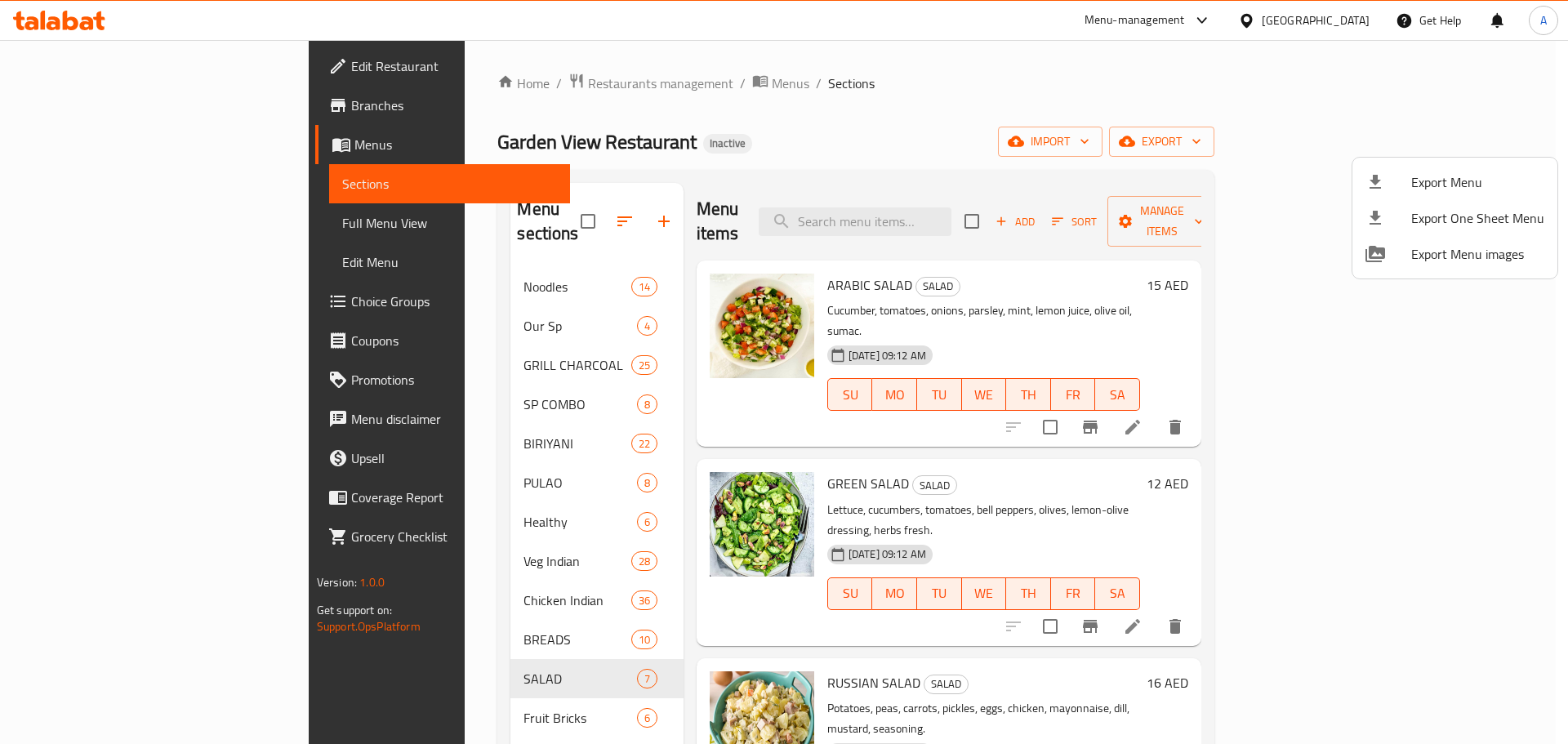
click at [499, 265] on div at bounding box center [784, 372] width 1568 height 744
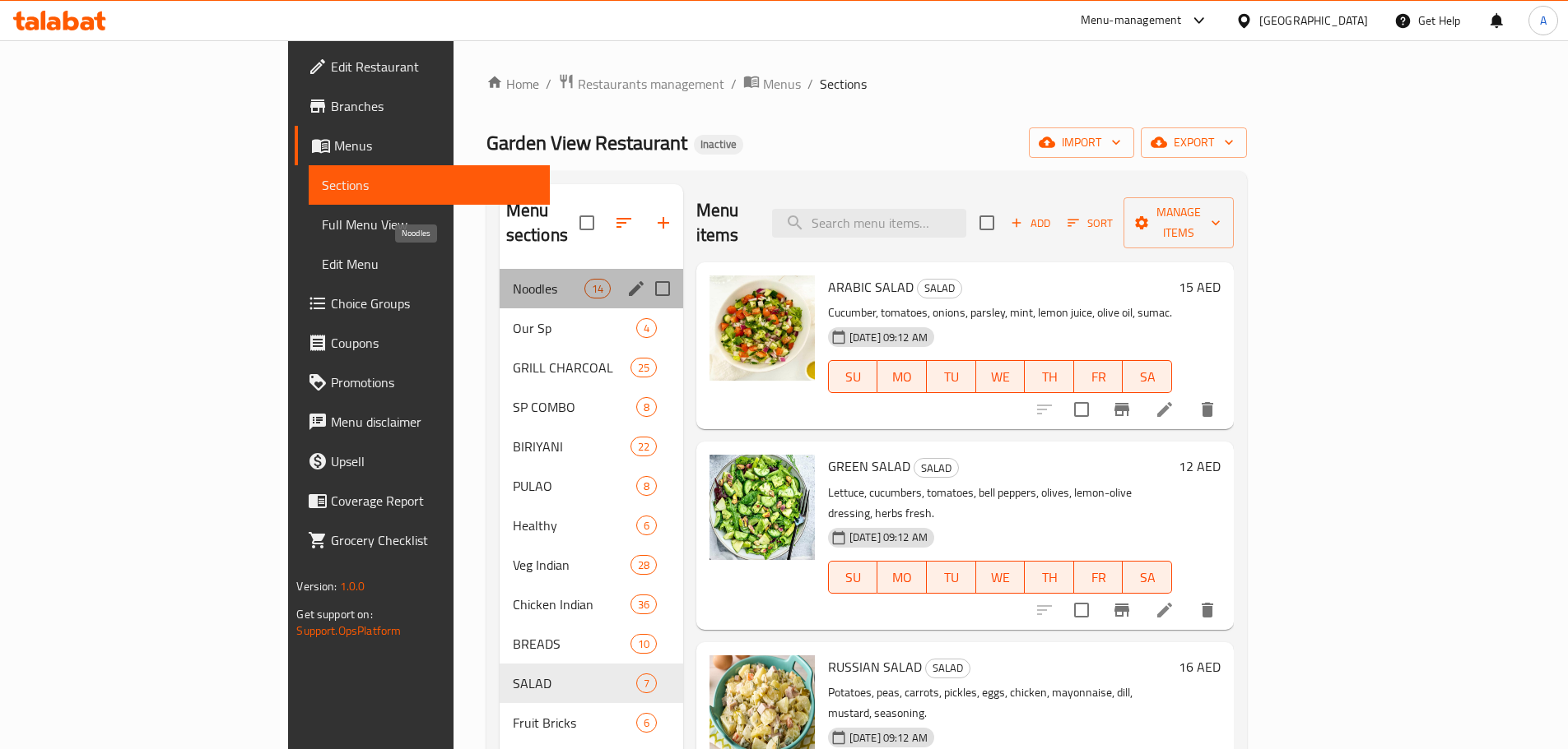
click at [513, 279] on span "Noodles" at bounding box center [549, 289] width 72 height 19
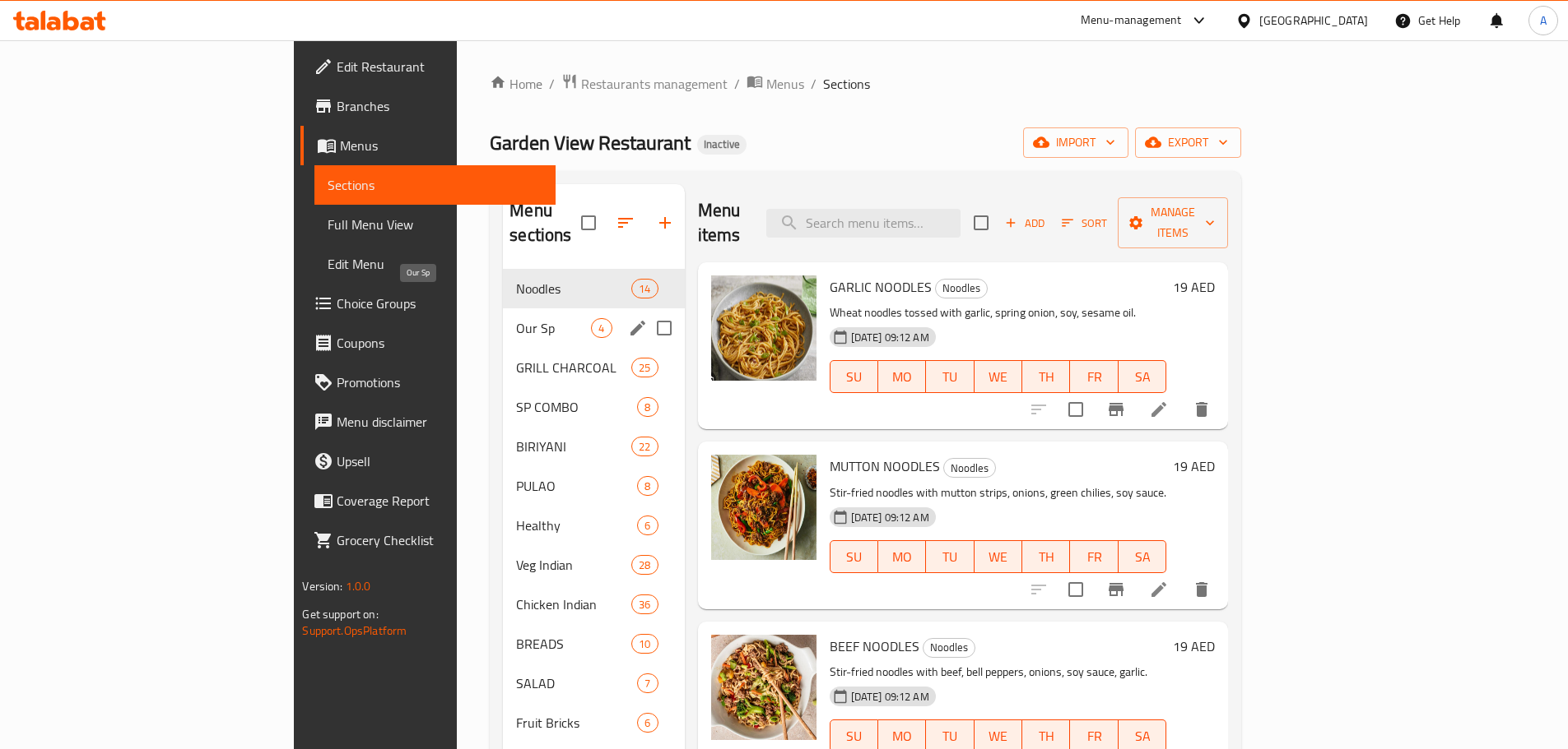
click at [516, 318] on span "Our Sp" at bounding box center [553, 328] width 75 height 19
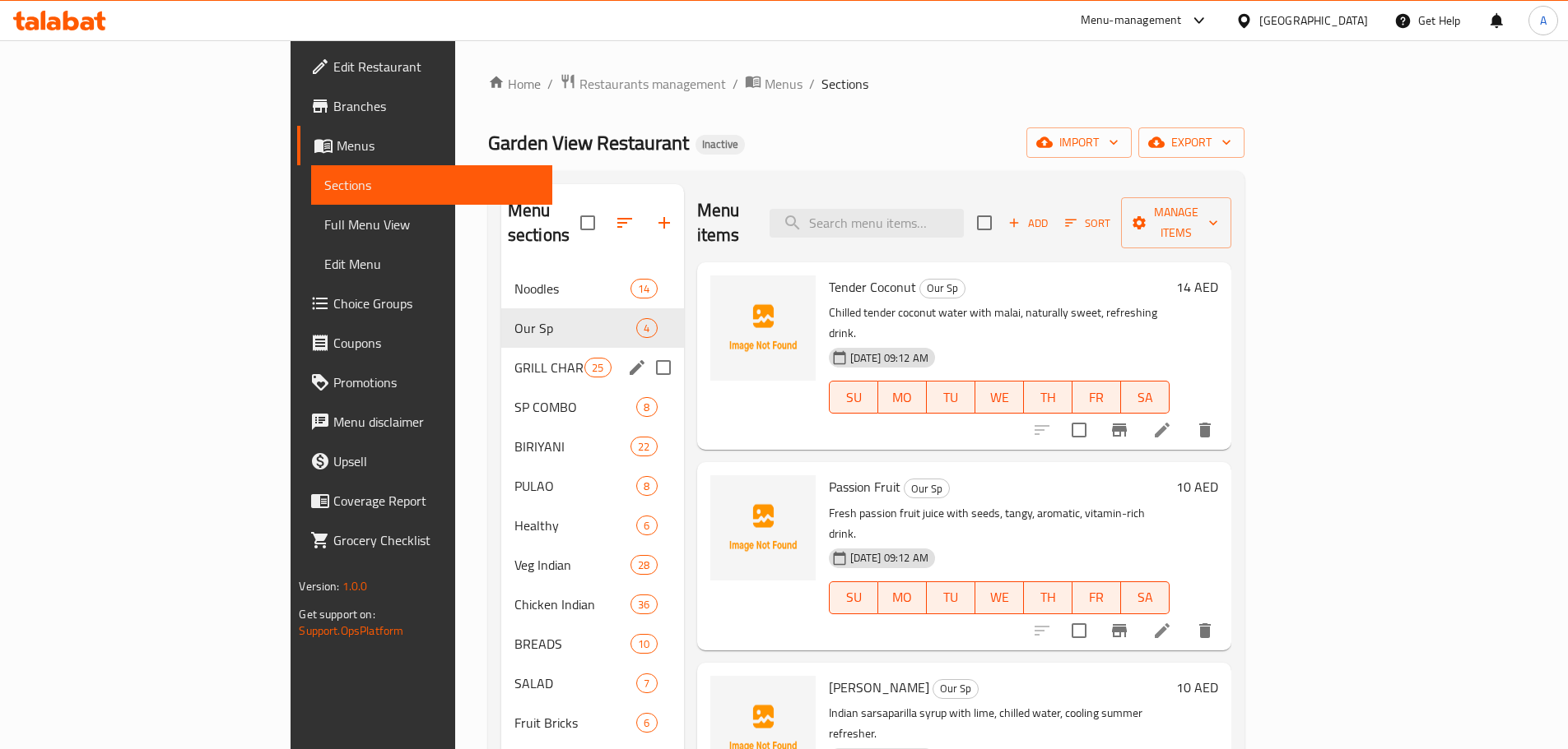
click at [501, 348] on div "GRILL CHARCOAL 25" at bounding box center [593, 368] width 183 height 40
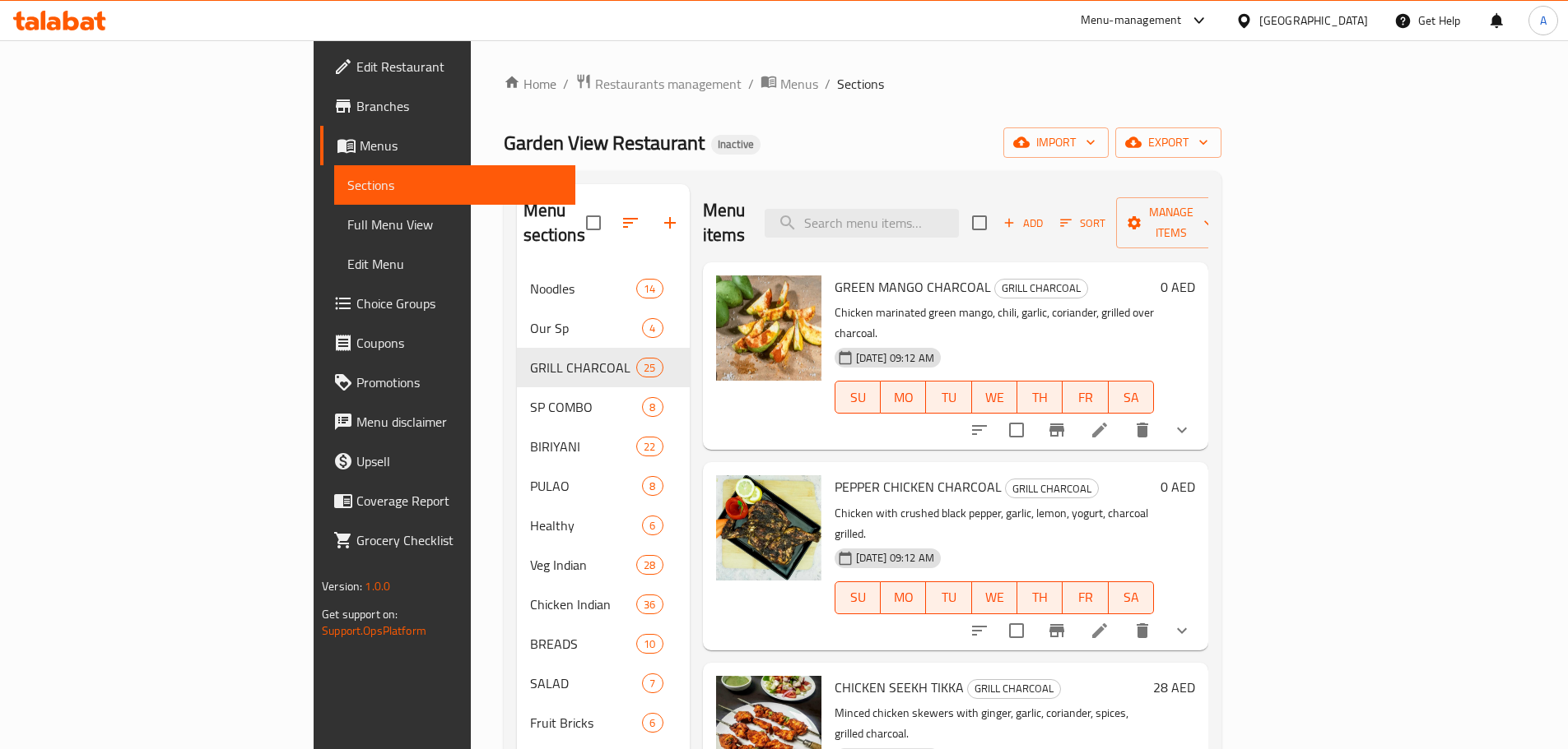
click at [576, 209] on input "checkbox" at bounding box center [594, 223] width 35 height 35
checkbox input "true"
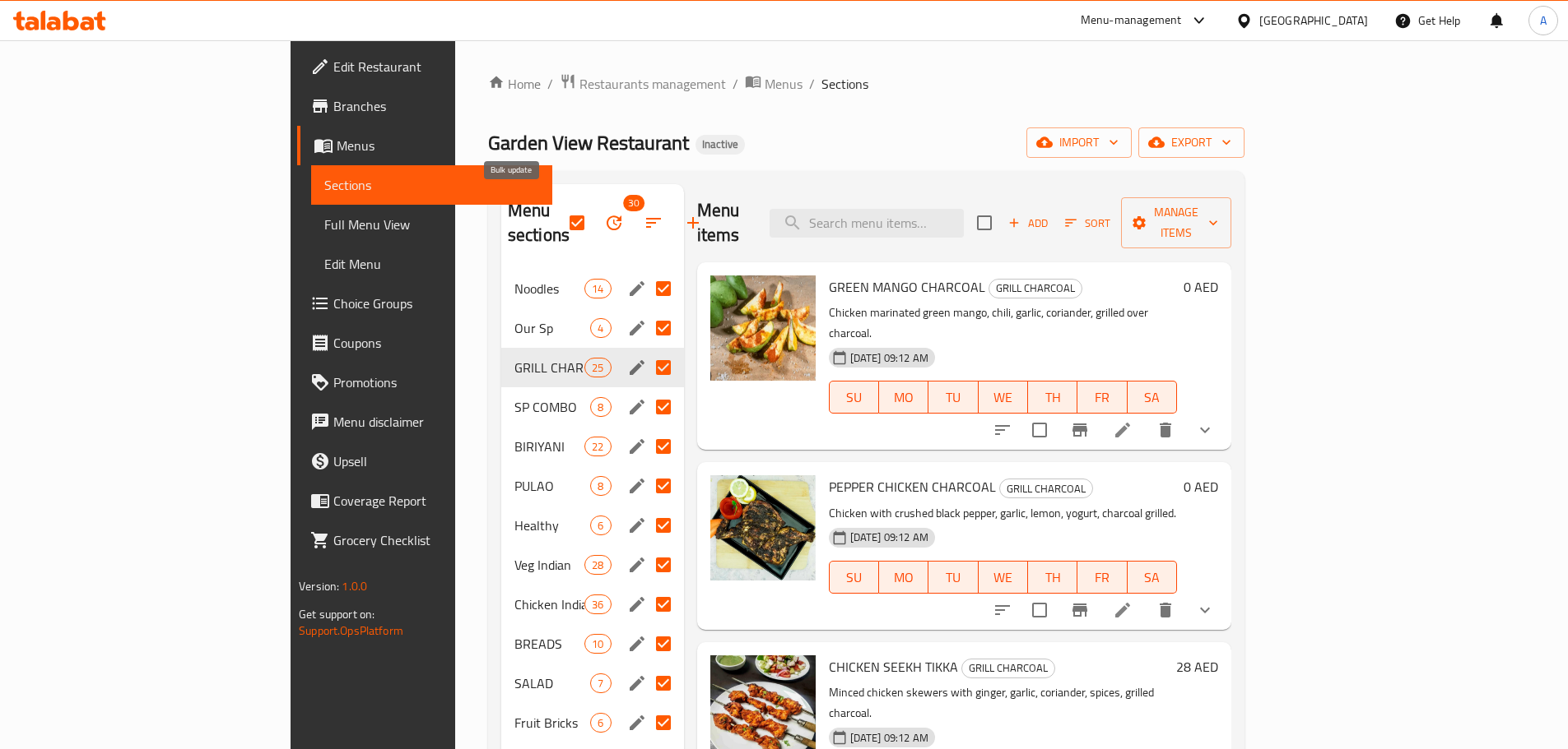
click at [606, 217] on icon "button" at bounding box center [613, 223] width 15 height 15
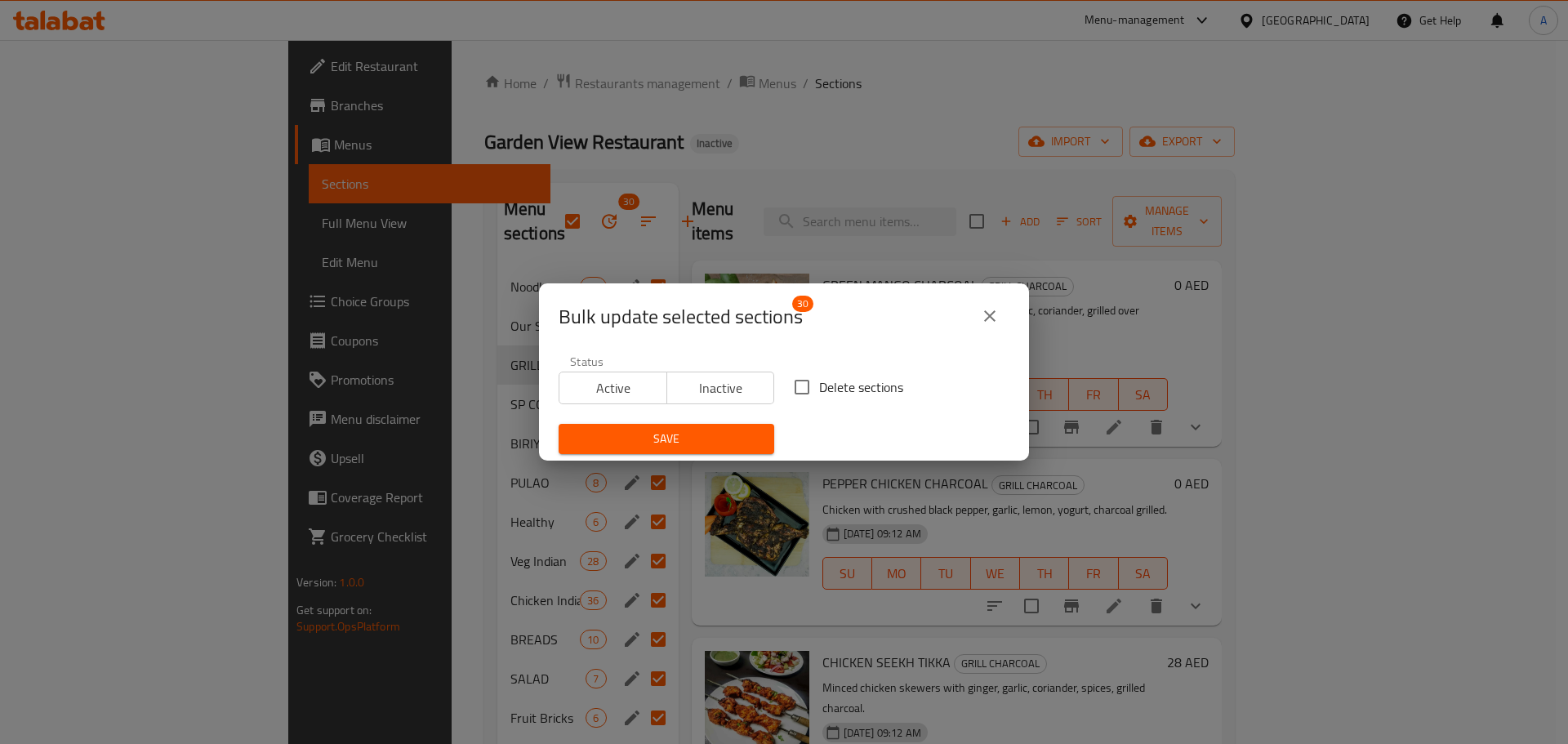
click at [821, 380] on span "Delete sections" at bounding box center [861, 387] width 84 height 19
click at [819, 380] on input "Delete sections" at bounding box center [802, 387] width 35 height 35
checkbox input "true"
click at [726, 436] on span "Save" at bounding box center [667, 439] width 189 height 20
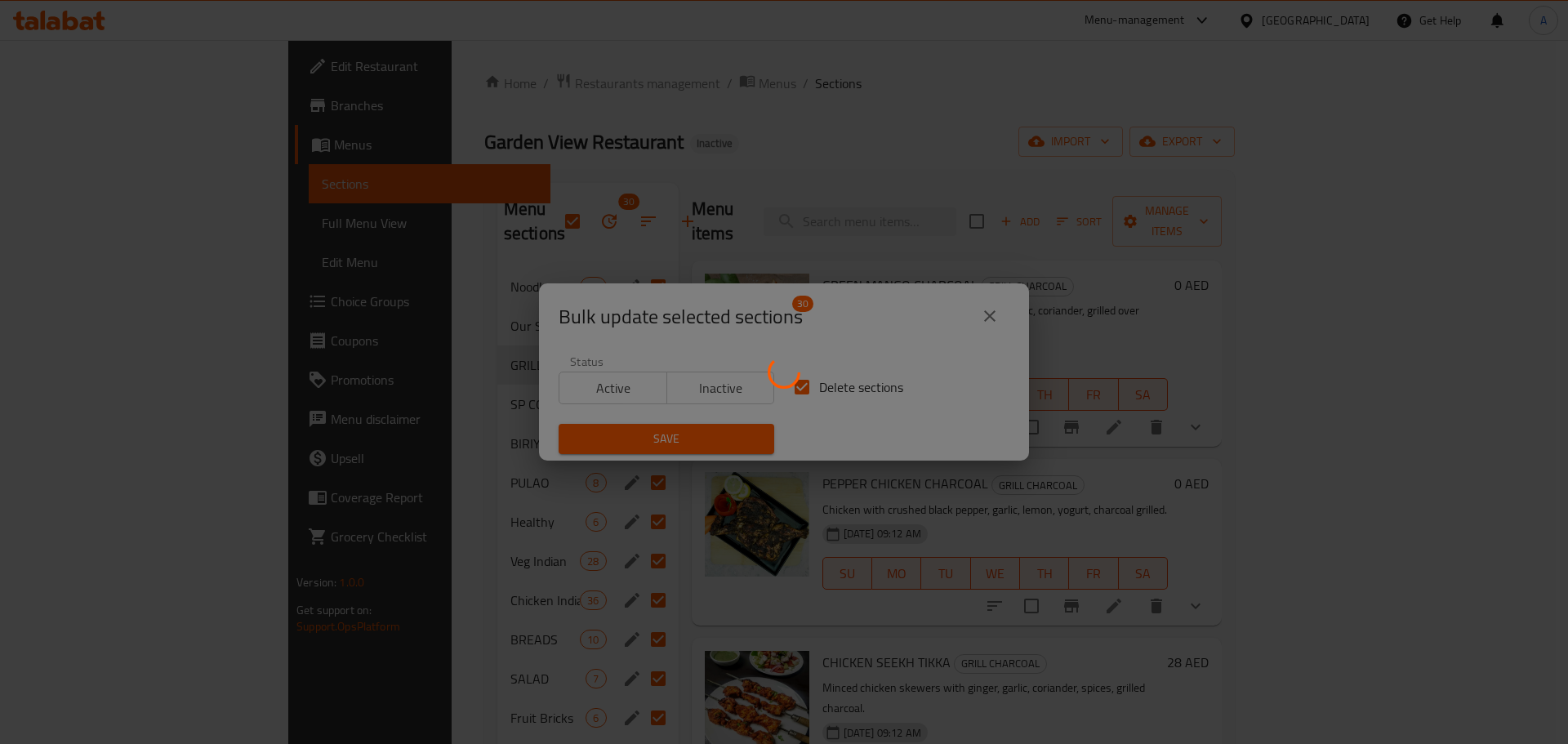
click at [1192, 145] on div at bounding box center [784, 372] width 1568 height 744
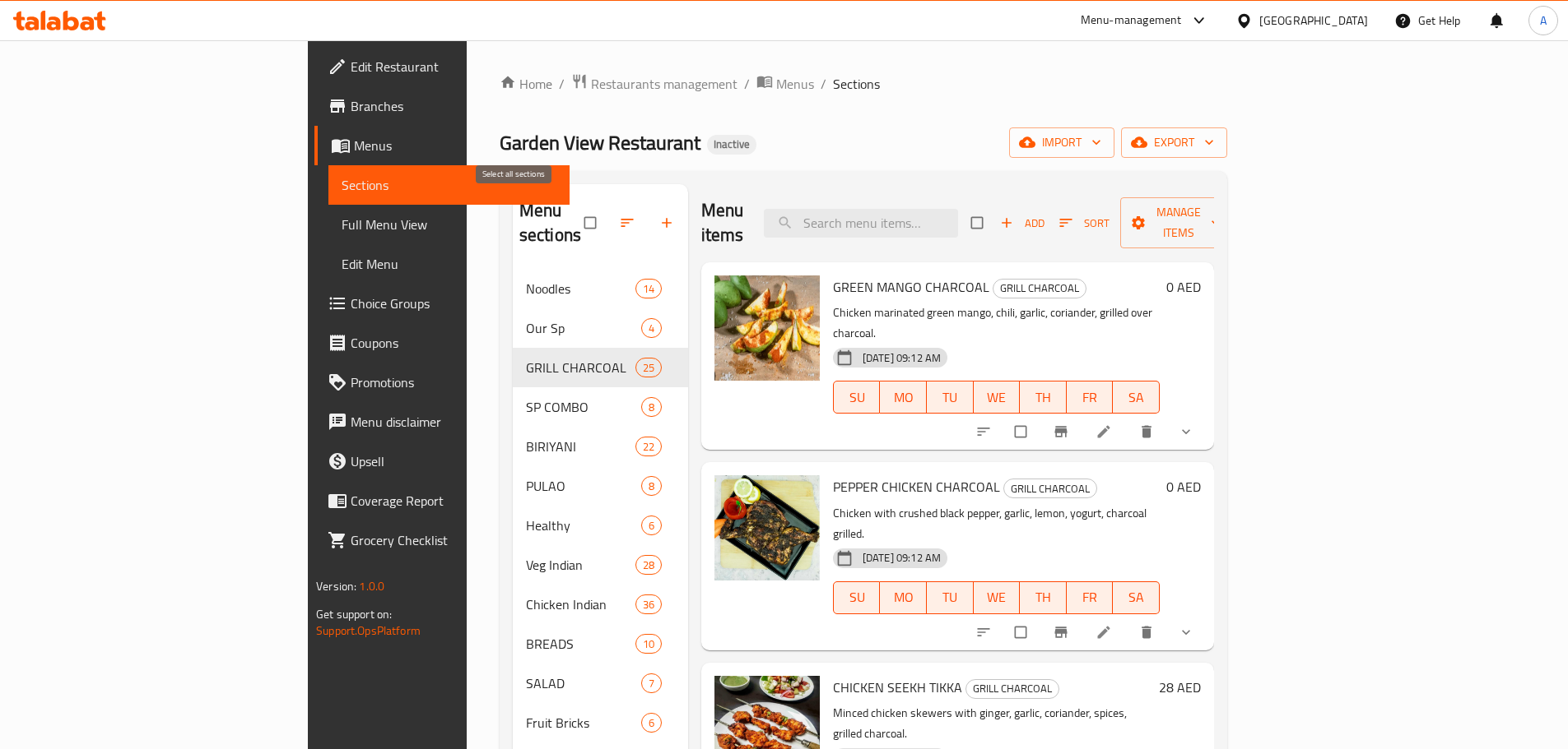
click at [574, 208] on input "checkbox" at bounding box center [592, 223] width 35 height 31
checkbox input "true"
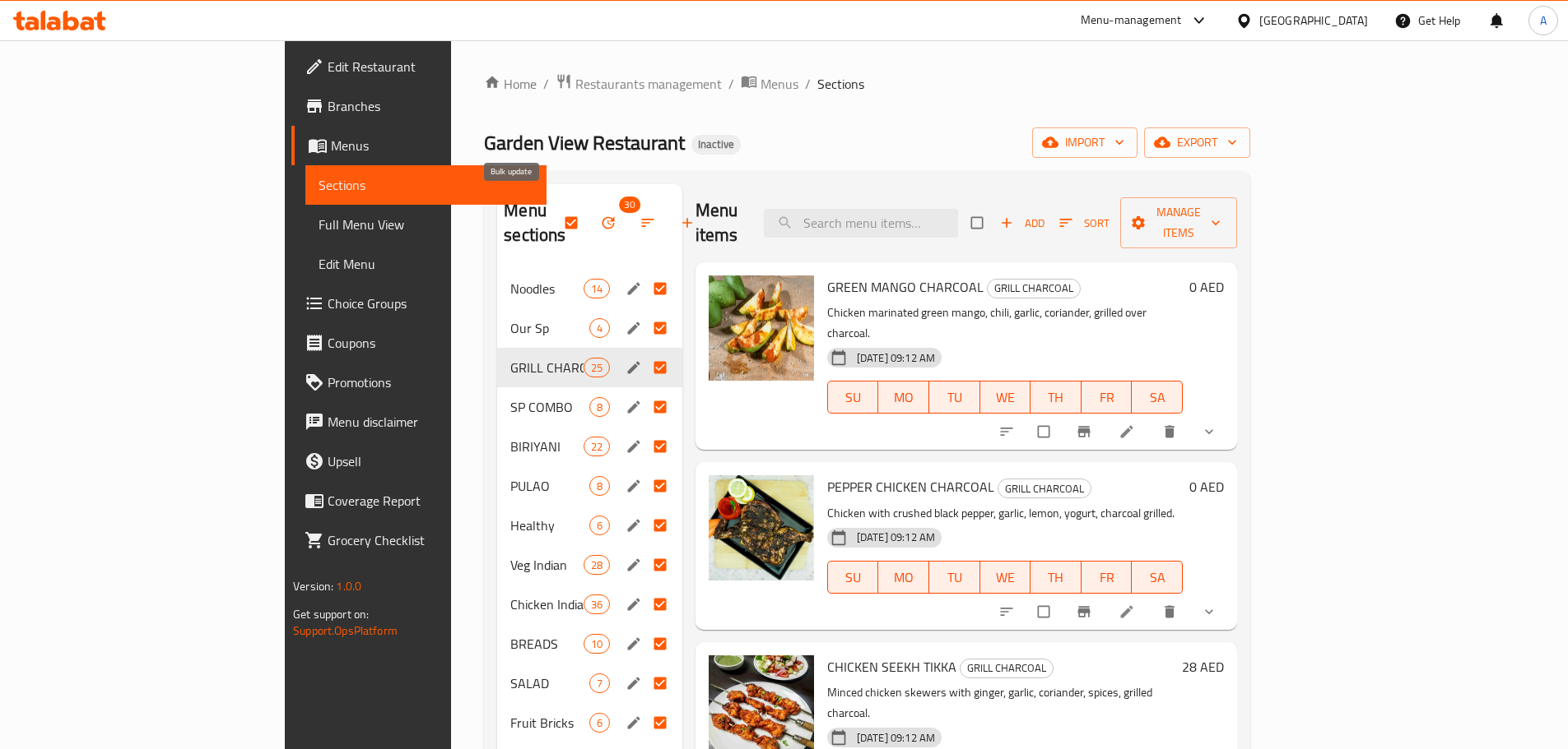
click at [590, 205] on button "button" at bounding box center [609, 223] width 40 height 36
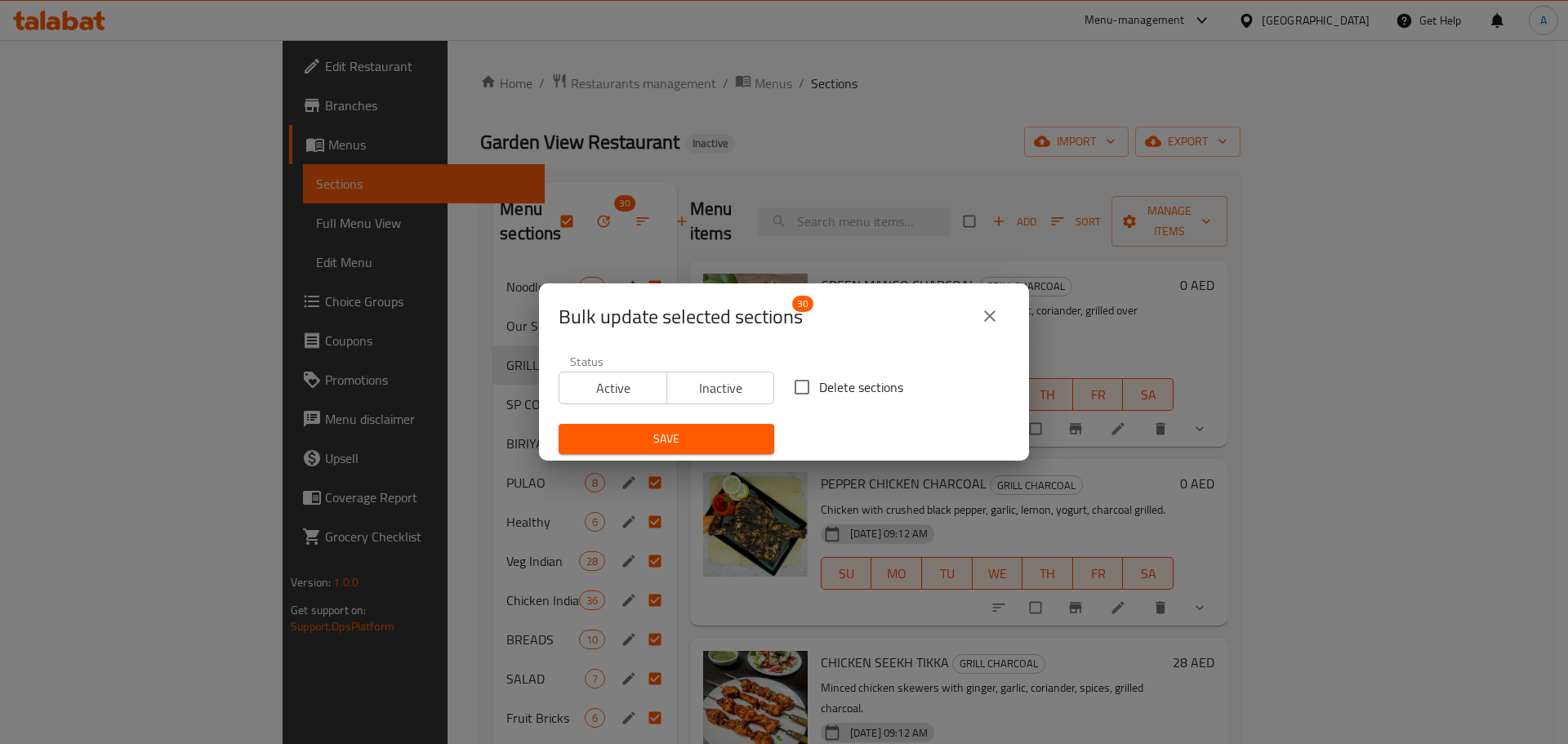
click at [826, 370] on label "Delete sections" at bounding box center [843, 387] width 119 height 35
click at [819, 370] on input "Delete sections" at bounding box center [802, 387] width 35 height 35
checkbox input "true"
click at [756, 432] on button "Save" at bounding box center [666, 439] width 215 height 30
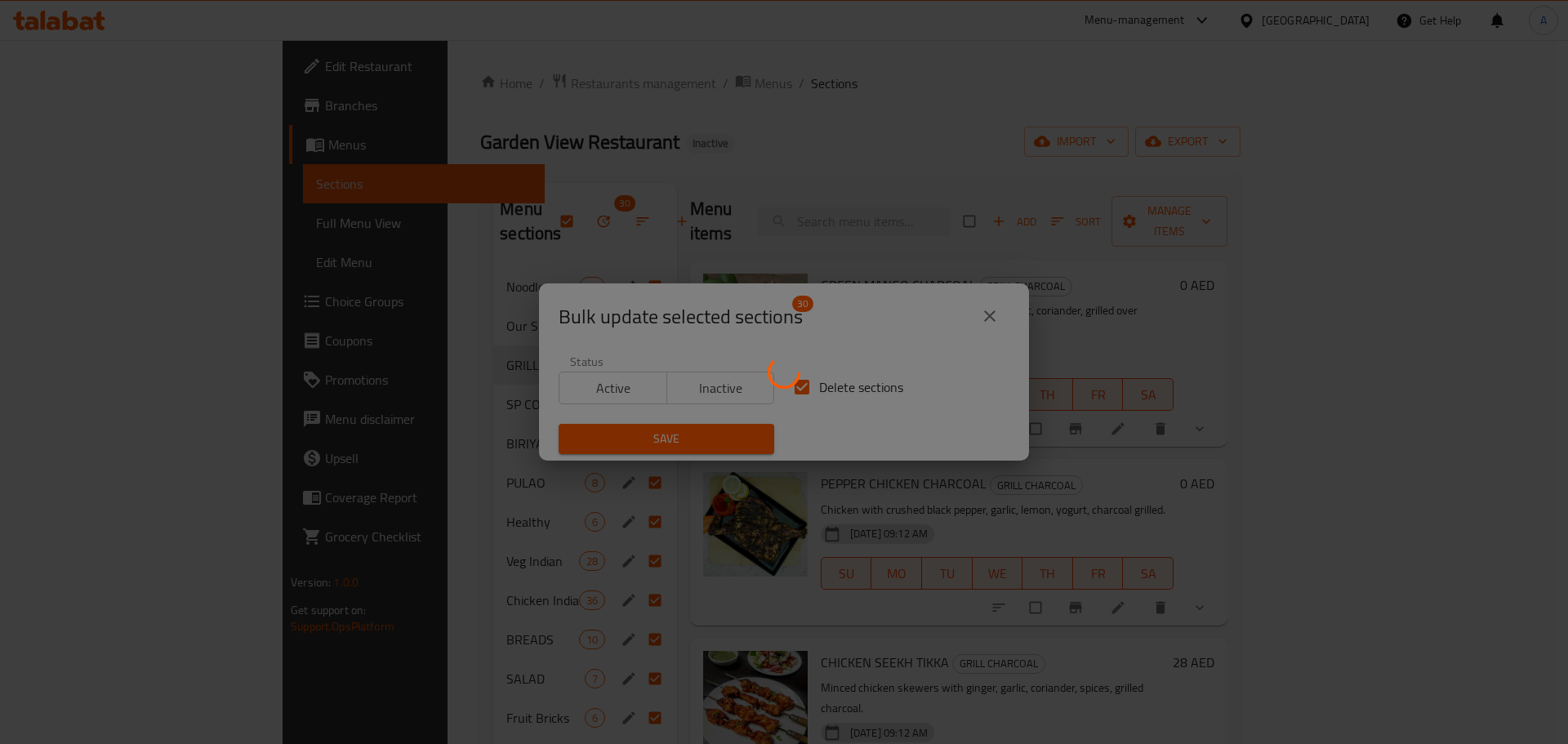
checkbox input "false"
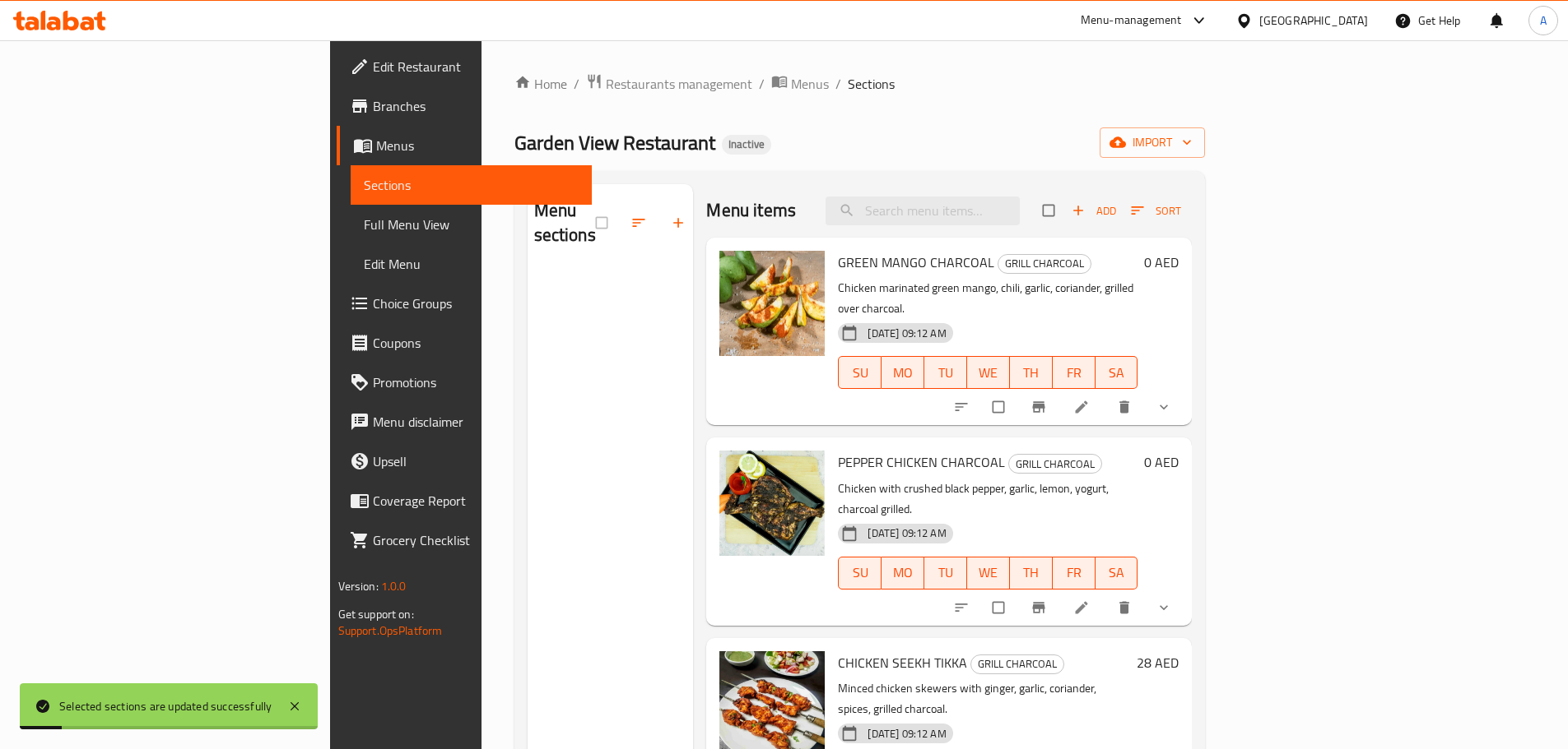
click at [1206, 133] on div "Garden View Restaurant Inactive import" at bounding box center [859, 142] width 691 height 30
click at [1126, 143] on icon "button" at bounding box center [1117, 142] width 17 height 17
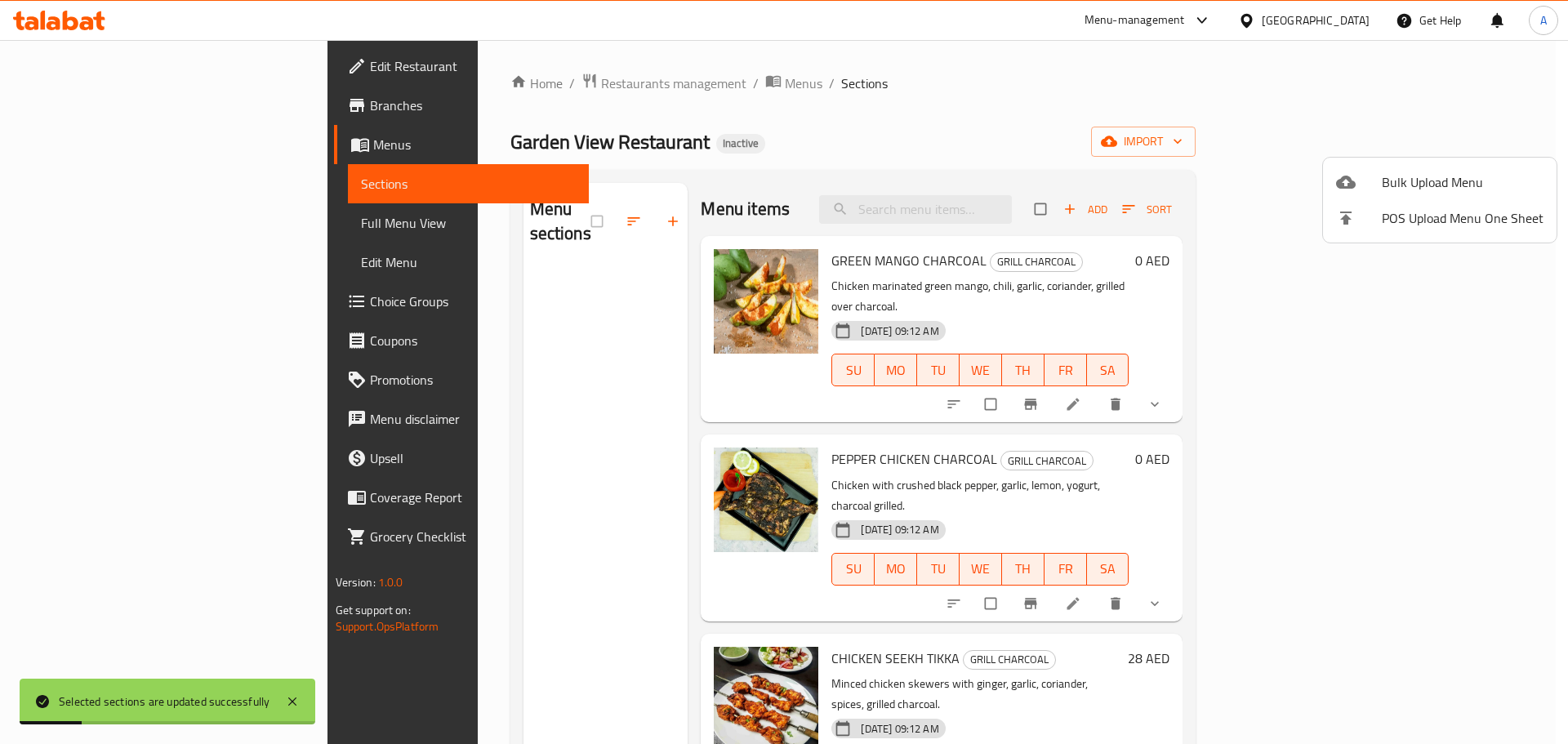
click at [1417, 173] on span "Bulk Upload Menu" at bounding box center [1462, 182] width 161 height 19
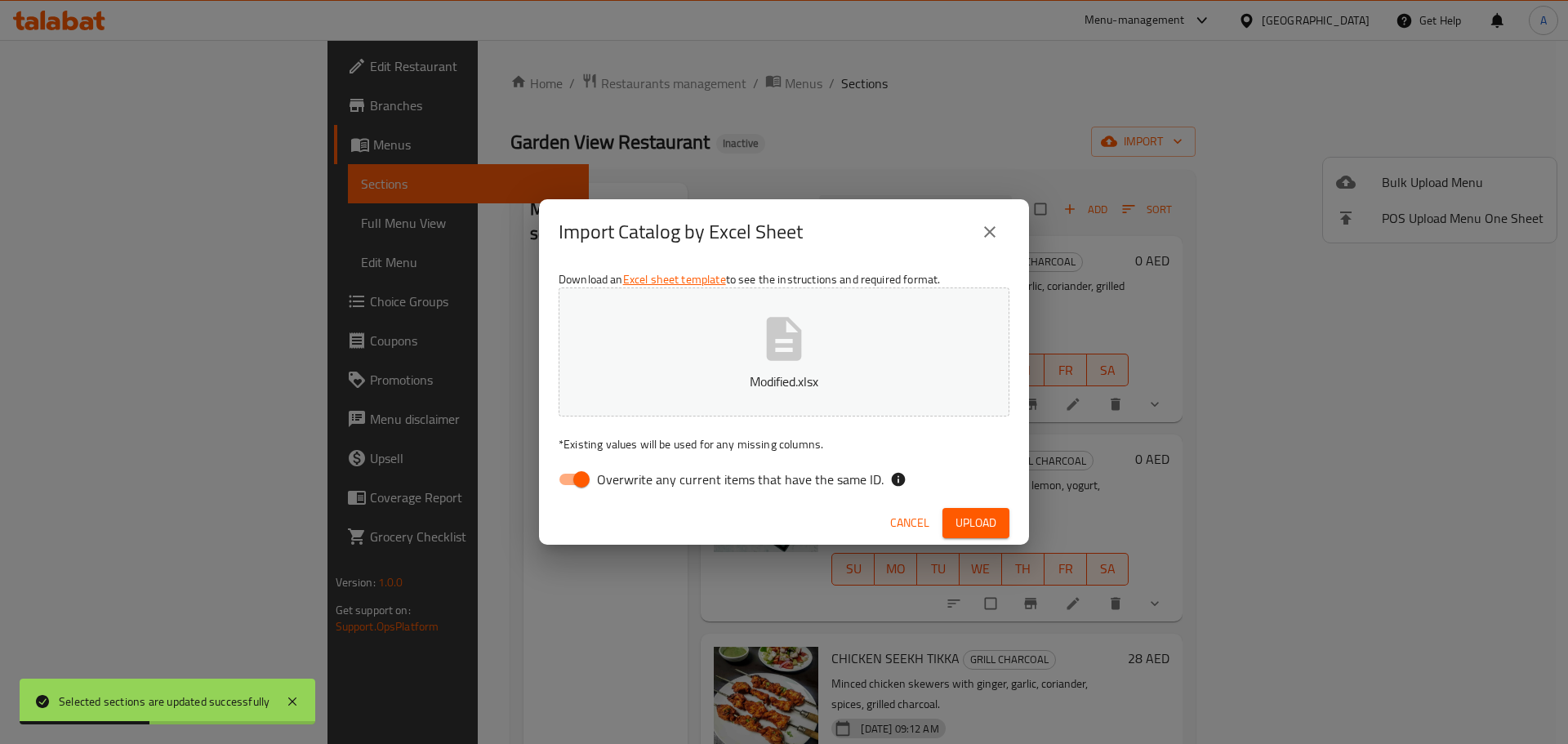
drag, startPoint x: 847, startPoint y: 483, endPoint x: 895, endPoint y: 487, distance: 48.2
click at [847, 484] on span "Overwrite any current items that have the same ID." at bounding box center [740, 479] width 287 height 19
click at [628, 484] on input "Overwrite any current items that have the same ID." at bounding box center [582, 479] width 93 height 31
checkbox input "false"
click at [989, 518] on span "Upload" at bounding box center [976, 523] width 41 height 20
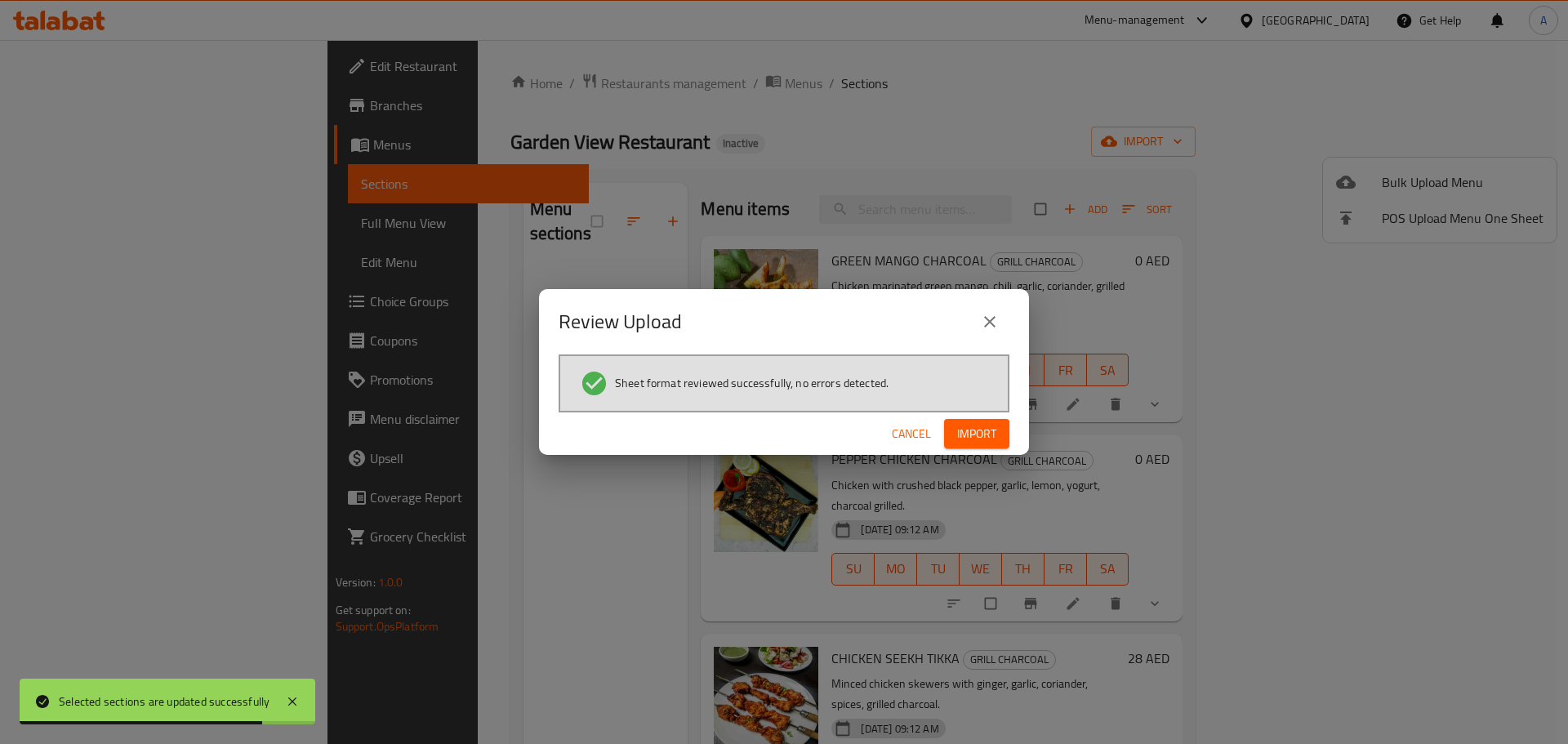
click at [986, 436] on span "Import" at bounding box center [977, 434] width 40 height 20
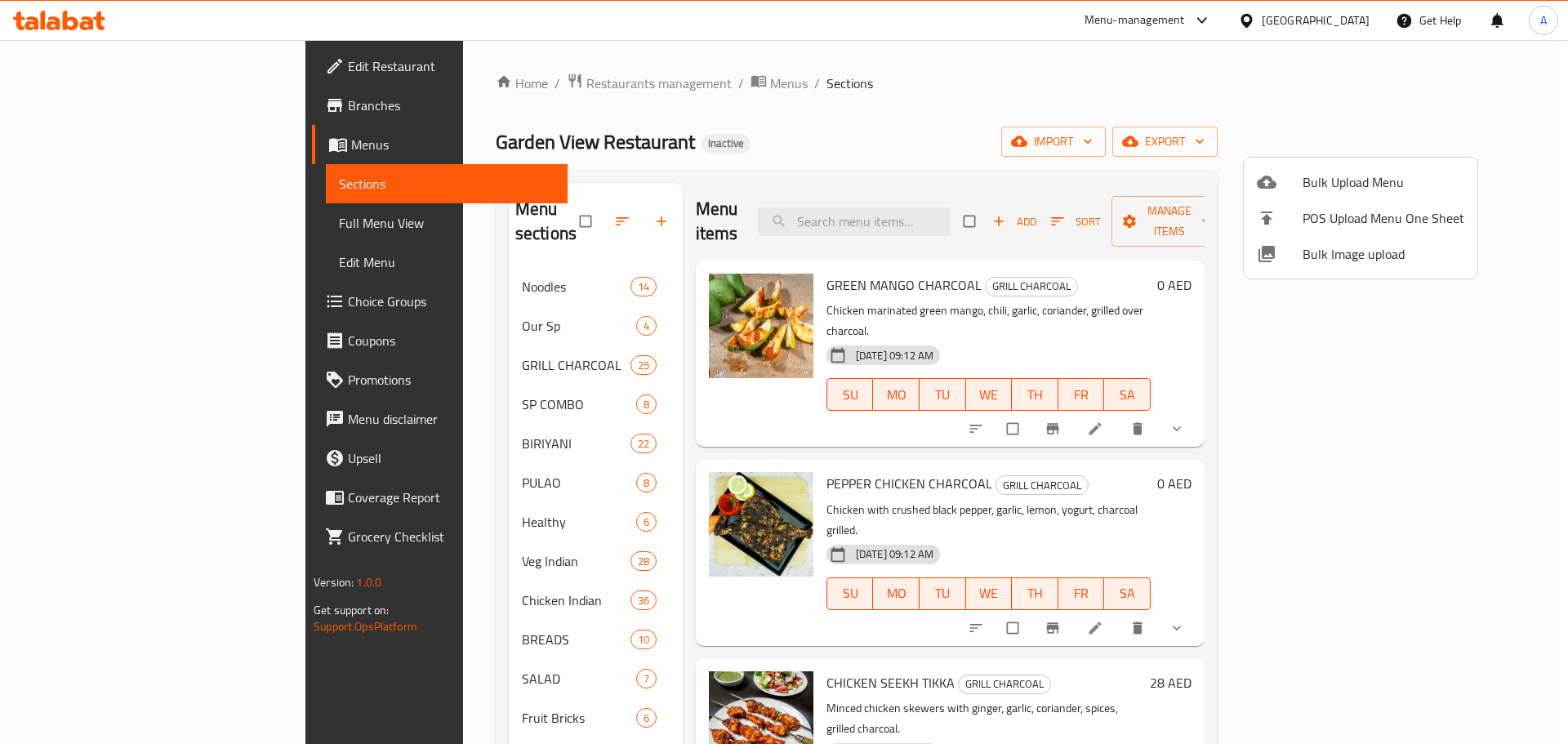
click at [140, 206] on div at bounding box center [784, 372] width 1568 height 744
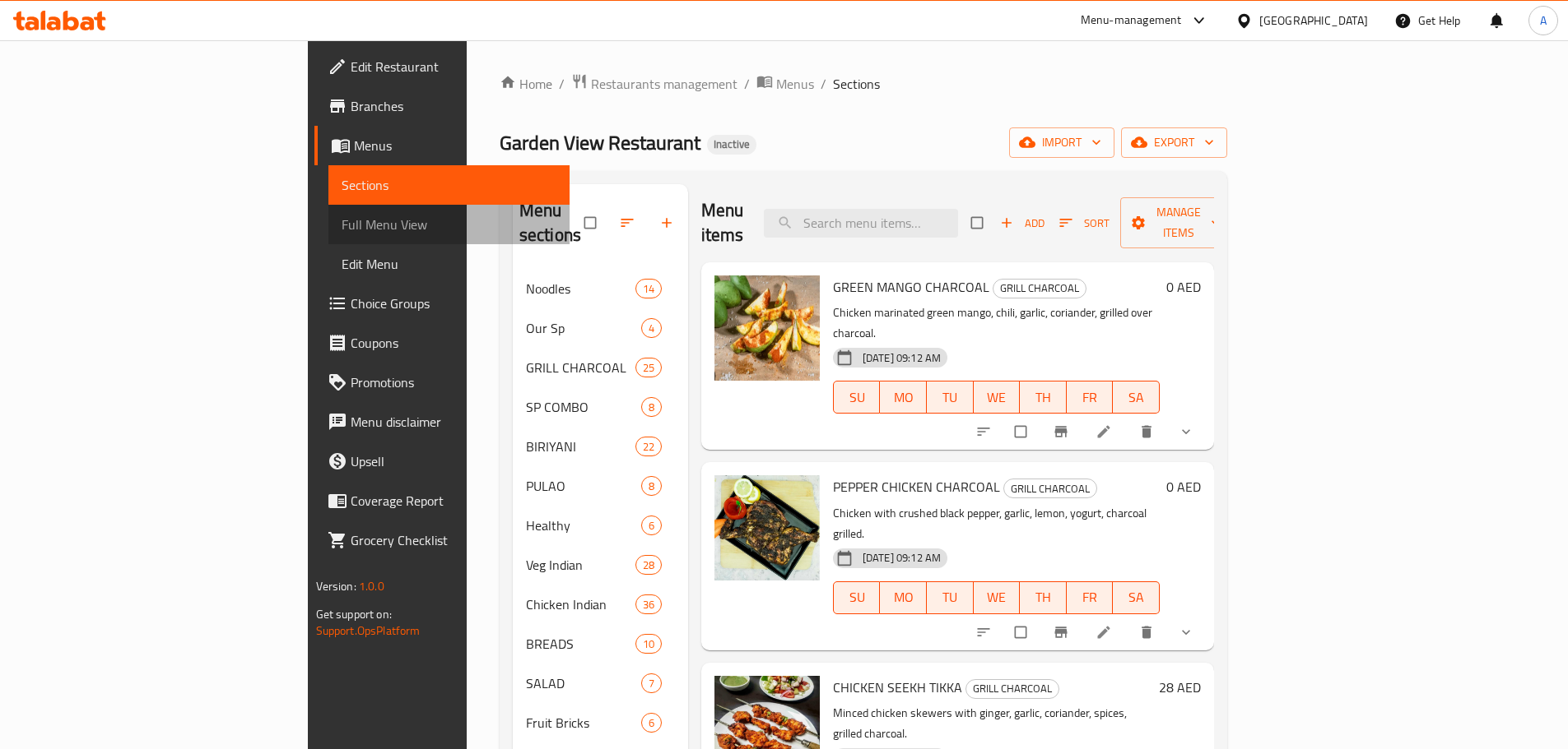
click at [328, 239] on link "Full Menu View" at bounding box center [449, 225] width 241 height 40
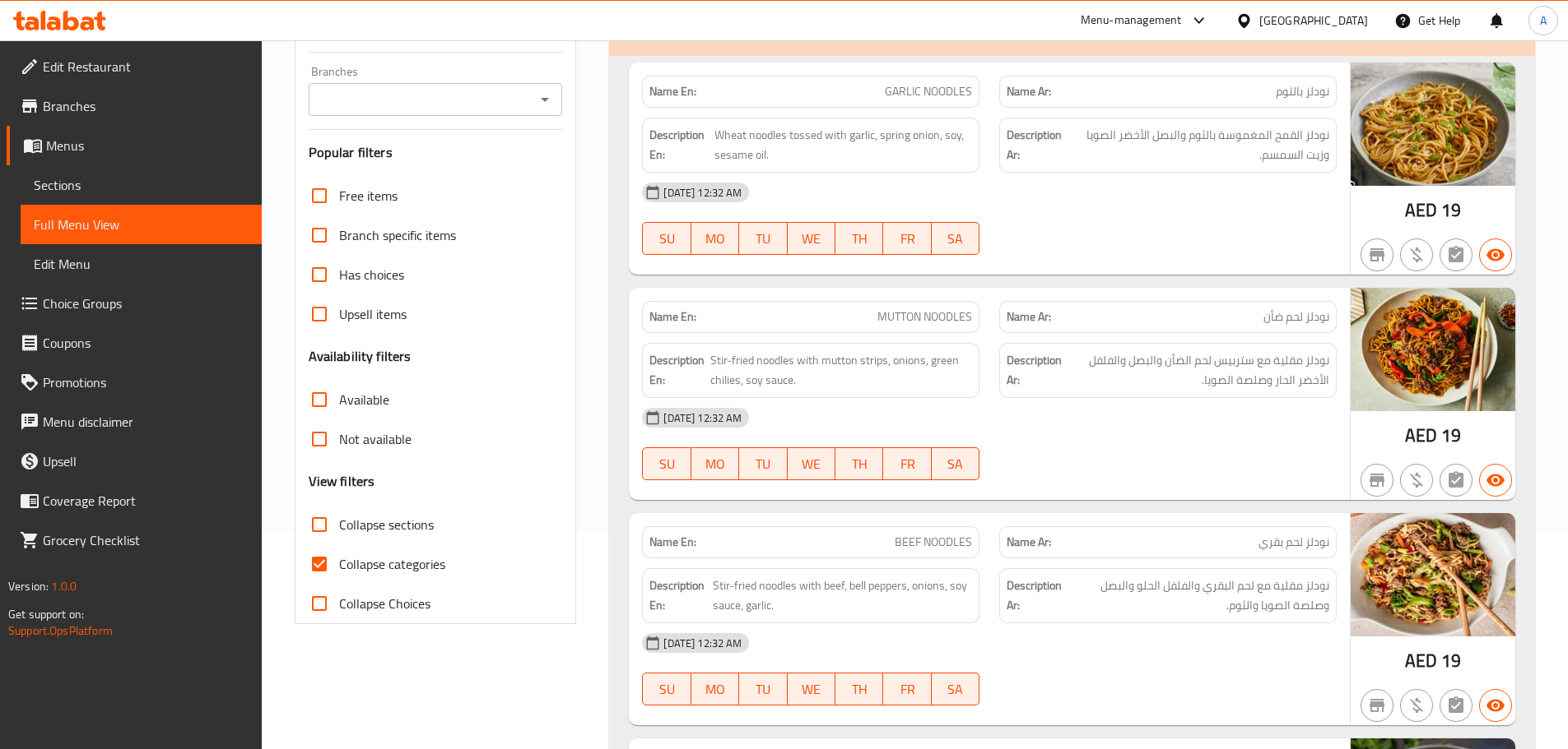
scroll to position [247, 0]
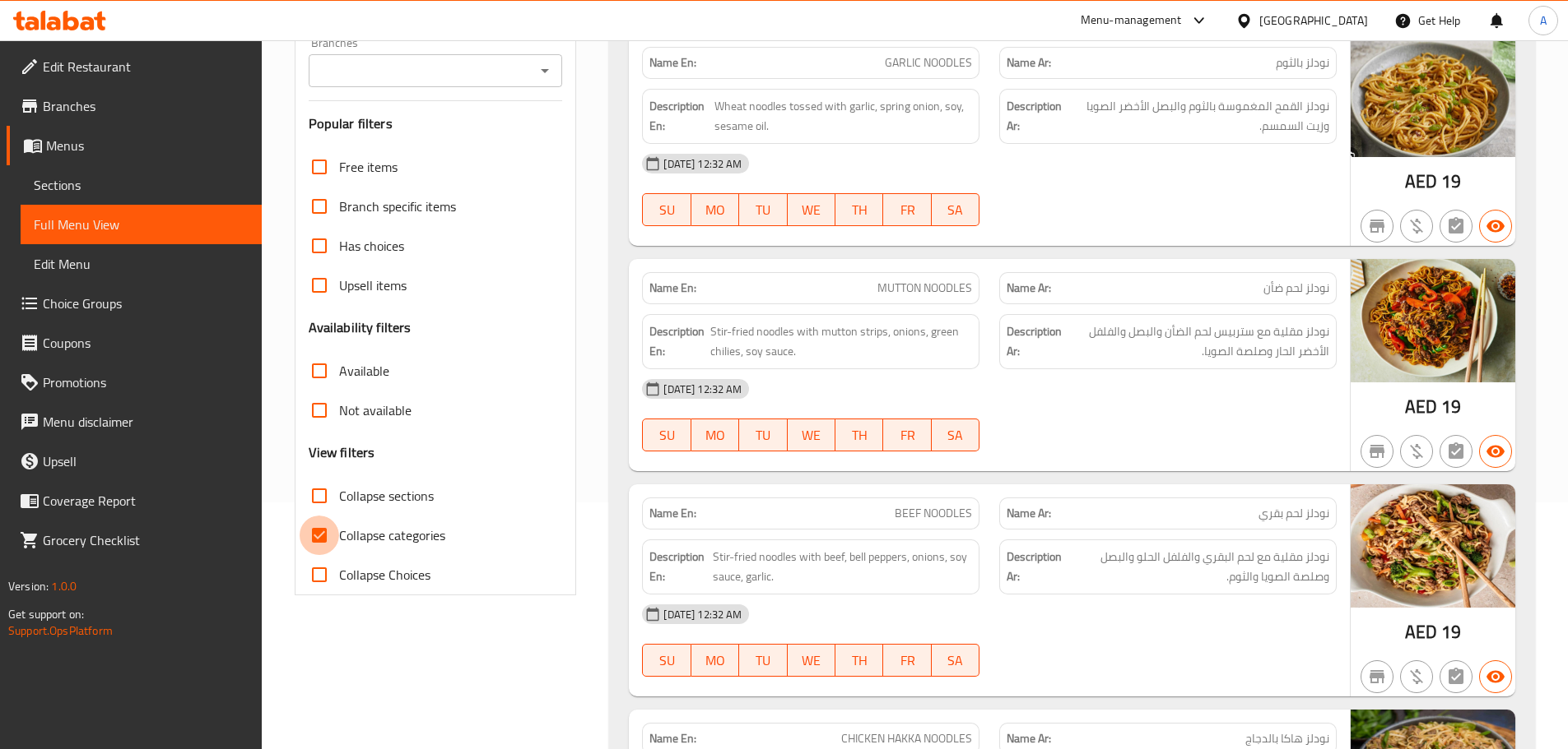
click at [315, 519] on input "Collapse categories" at bounding box center [319, 535] width 40 height 40
checkbox input "false"
click at [319, 499] on input "Collapse sections" at bounding box center [319, 496] width 40 height 40
checkbox input "true"
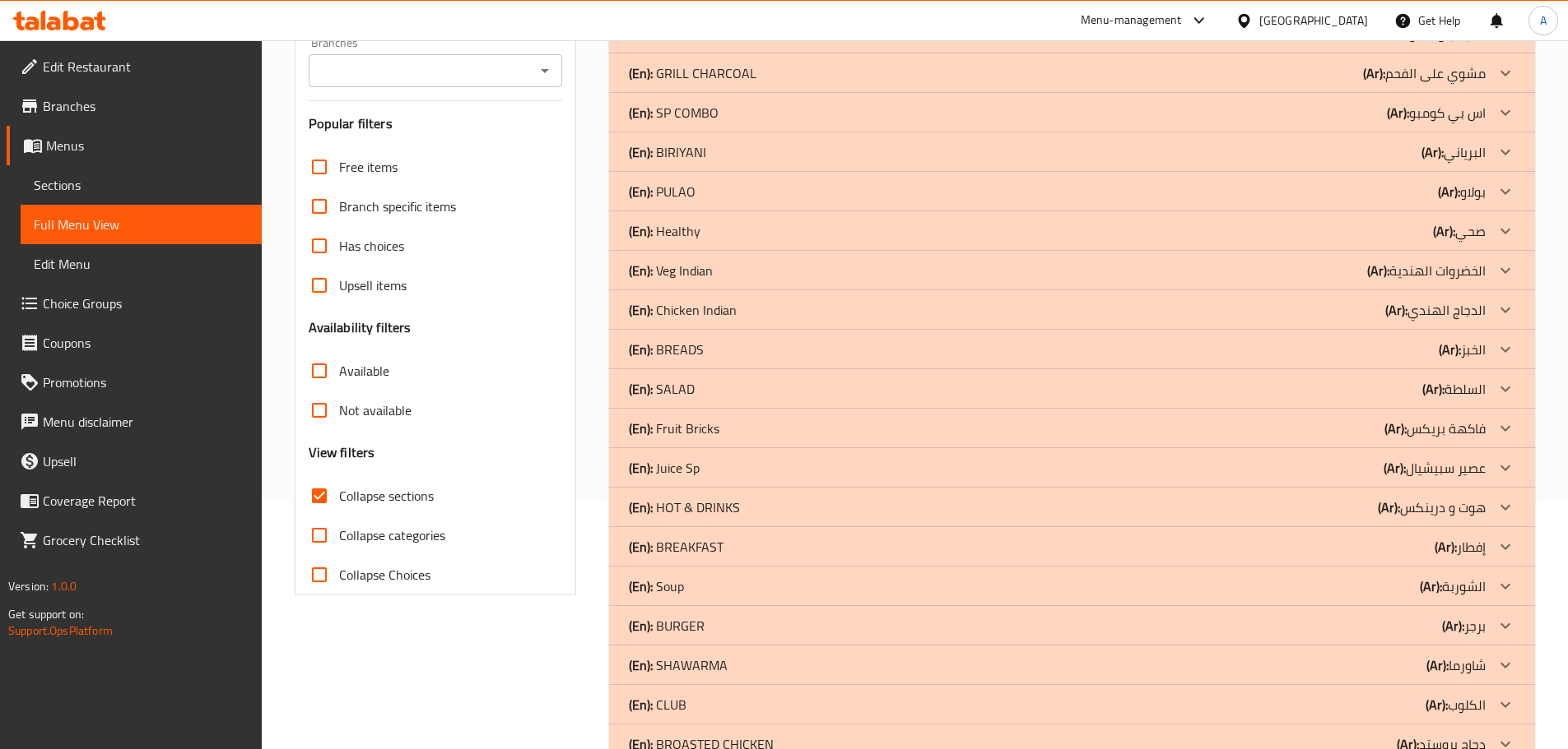
click at [321, 535] on input "Collapse categories" at bounding box center [319, 535] width 40 height 40
checkbox input "true"
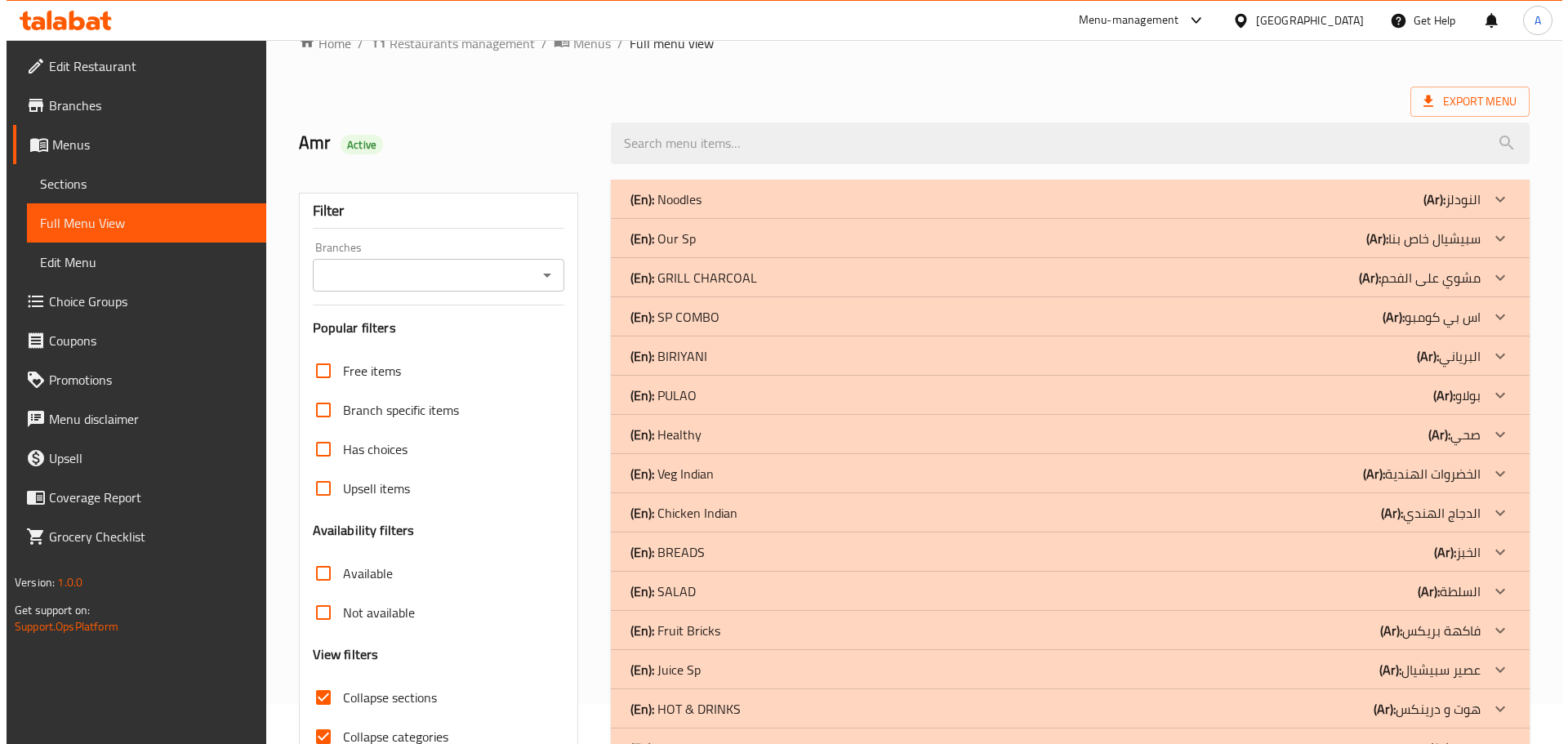
scroll to position [0, 0]
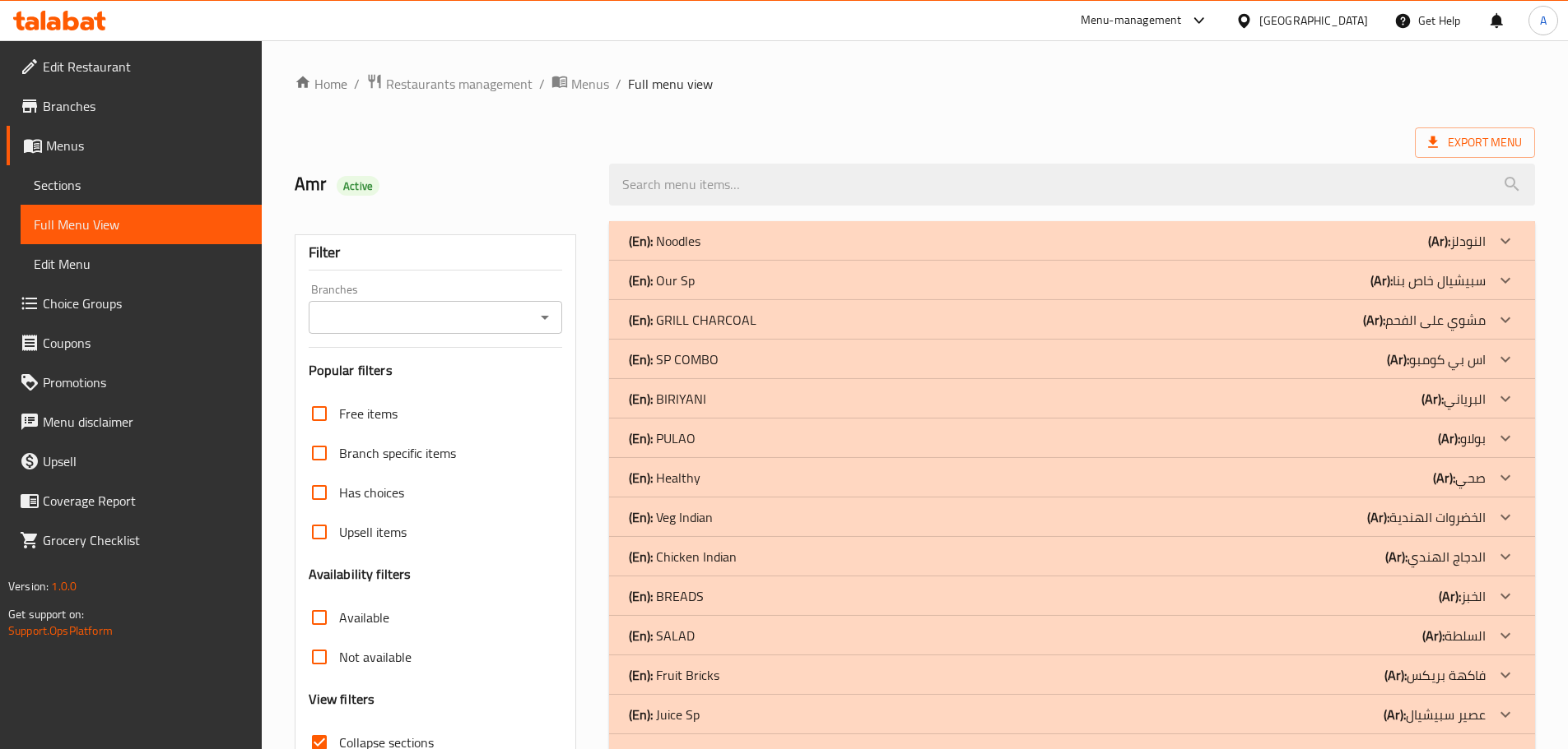
click at [690, 435] on p "(En): PULAO" at bounding box center [662, 438] width 66 height 19
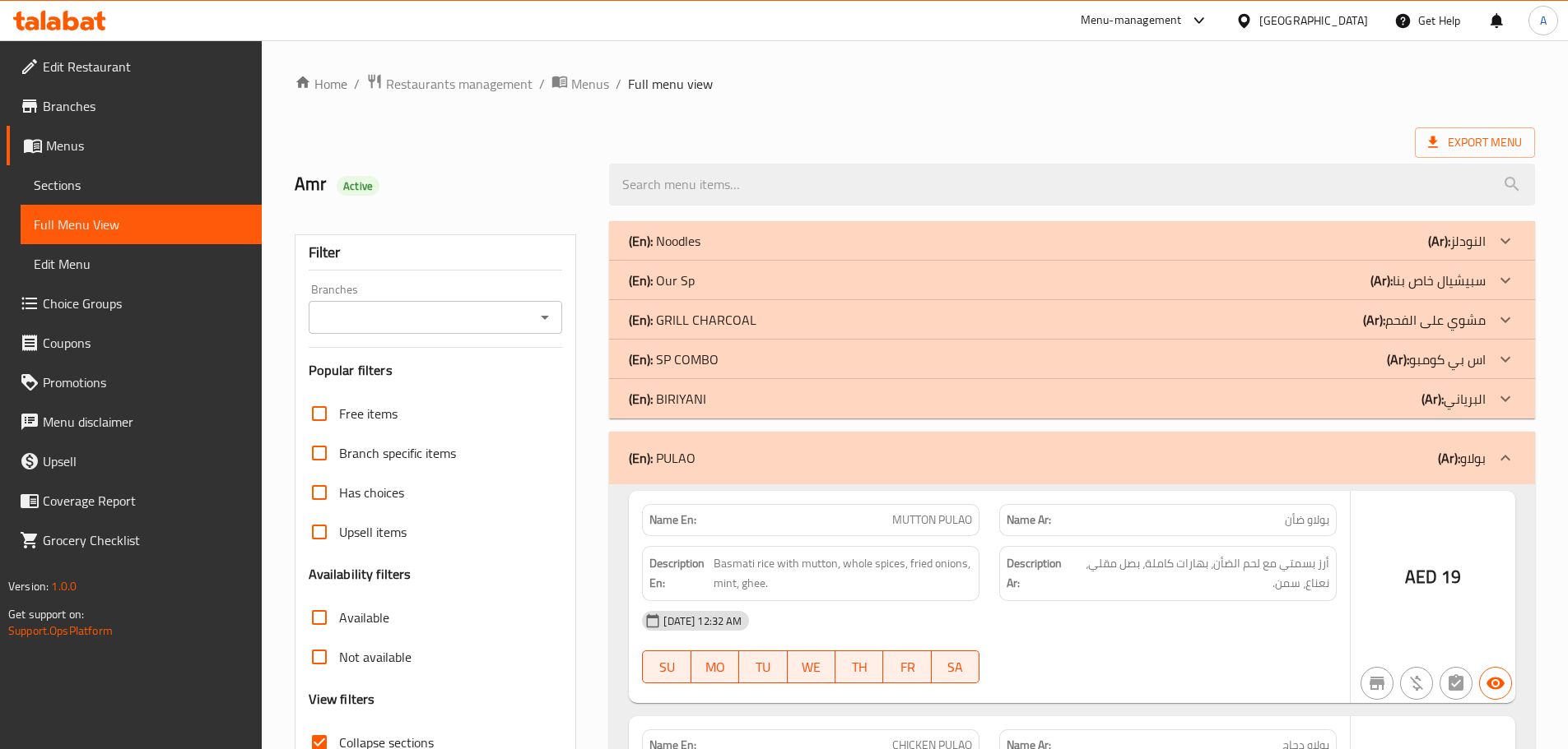
click at [694, 398] on p "(En): [PERSON_NAME]" at bounding box center [667, 399] width 77 height 19
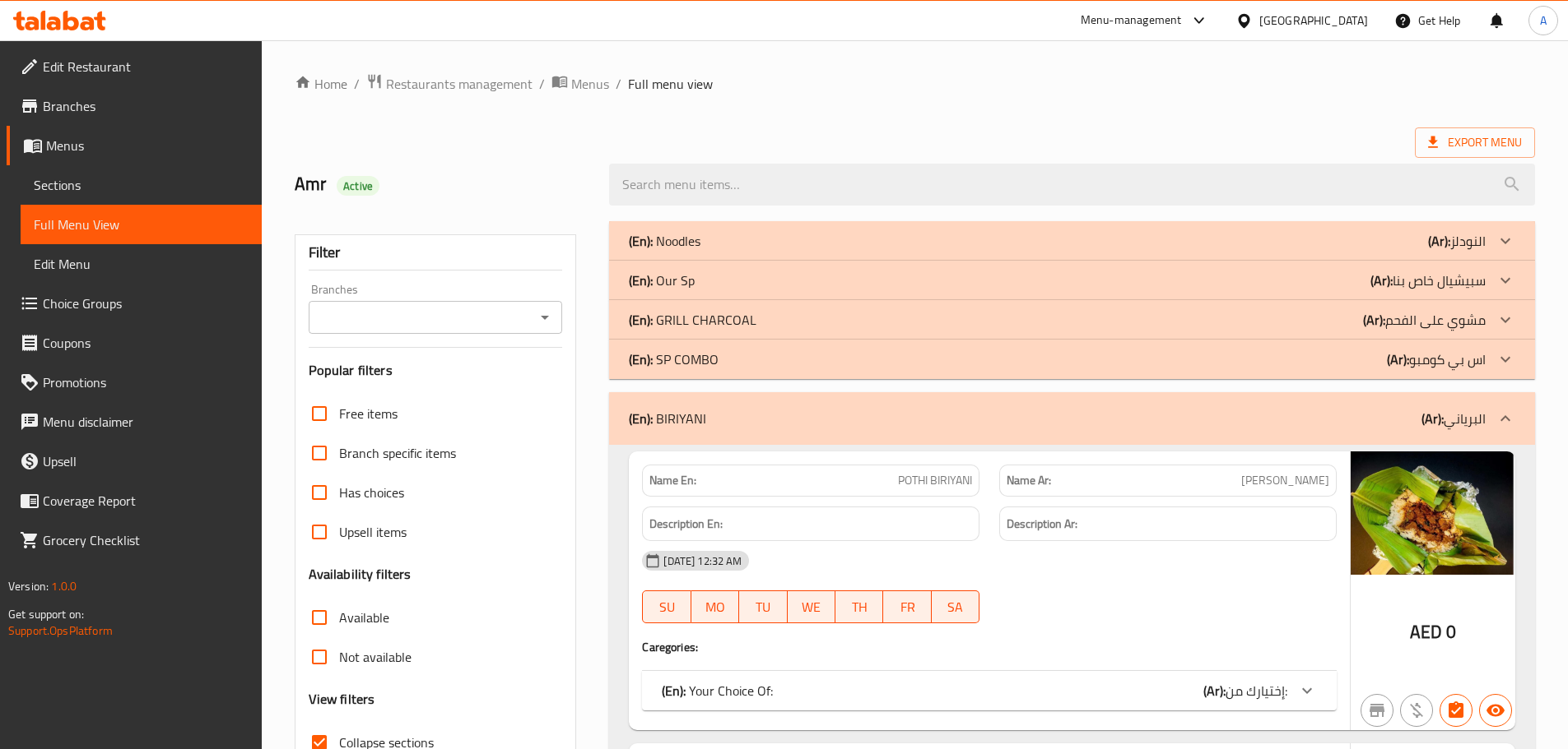
click at [695, 359] on p "(En): SP COMBO" at bounding box center [674, 359] width 90 height 19
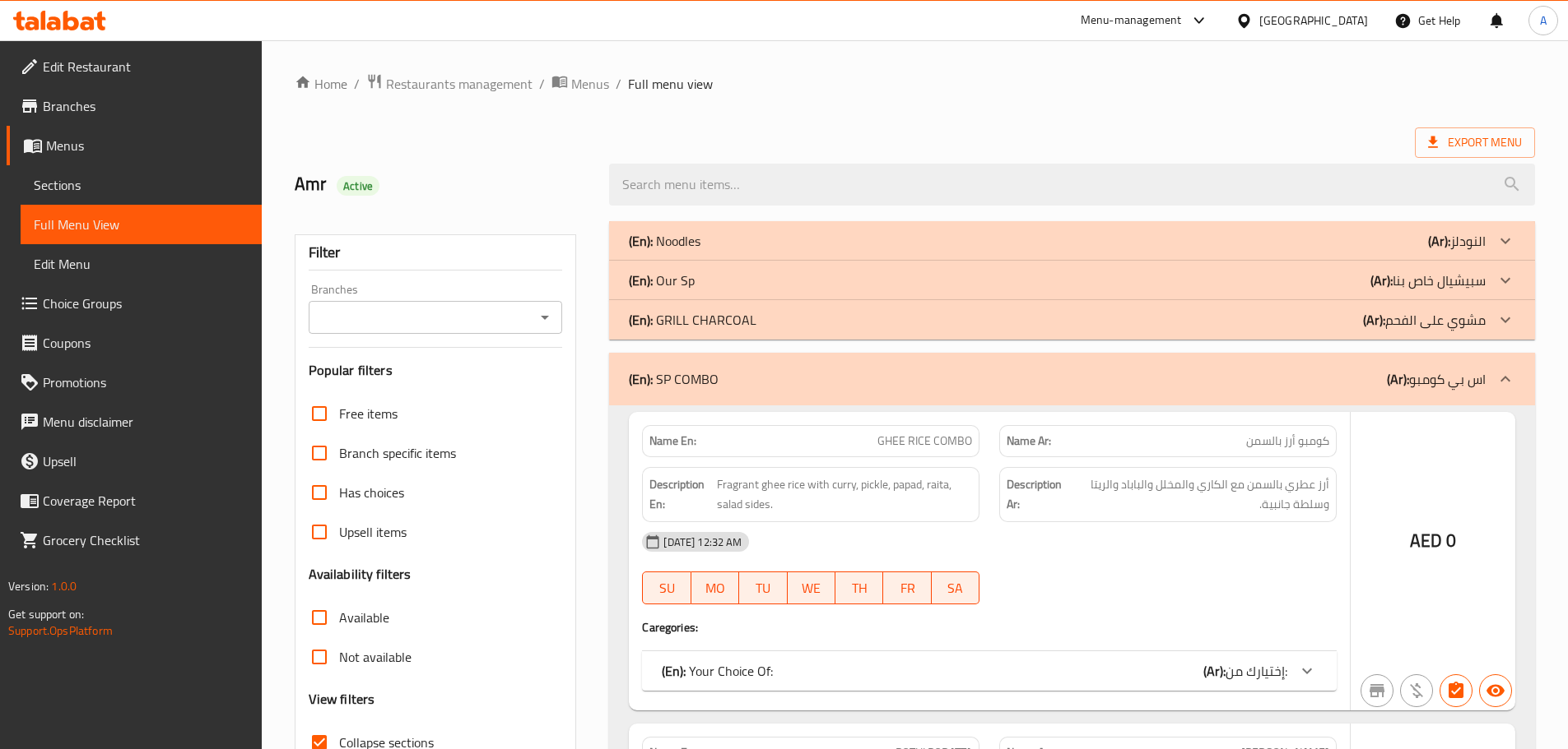
click at [699, 320] on p "(En): GRILL CHARCOAL" at bounding box center [692, 320] width 128 height 19
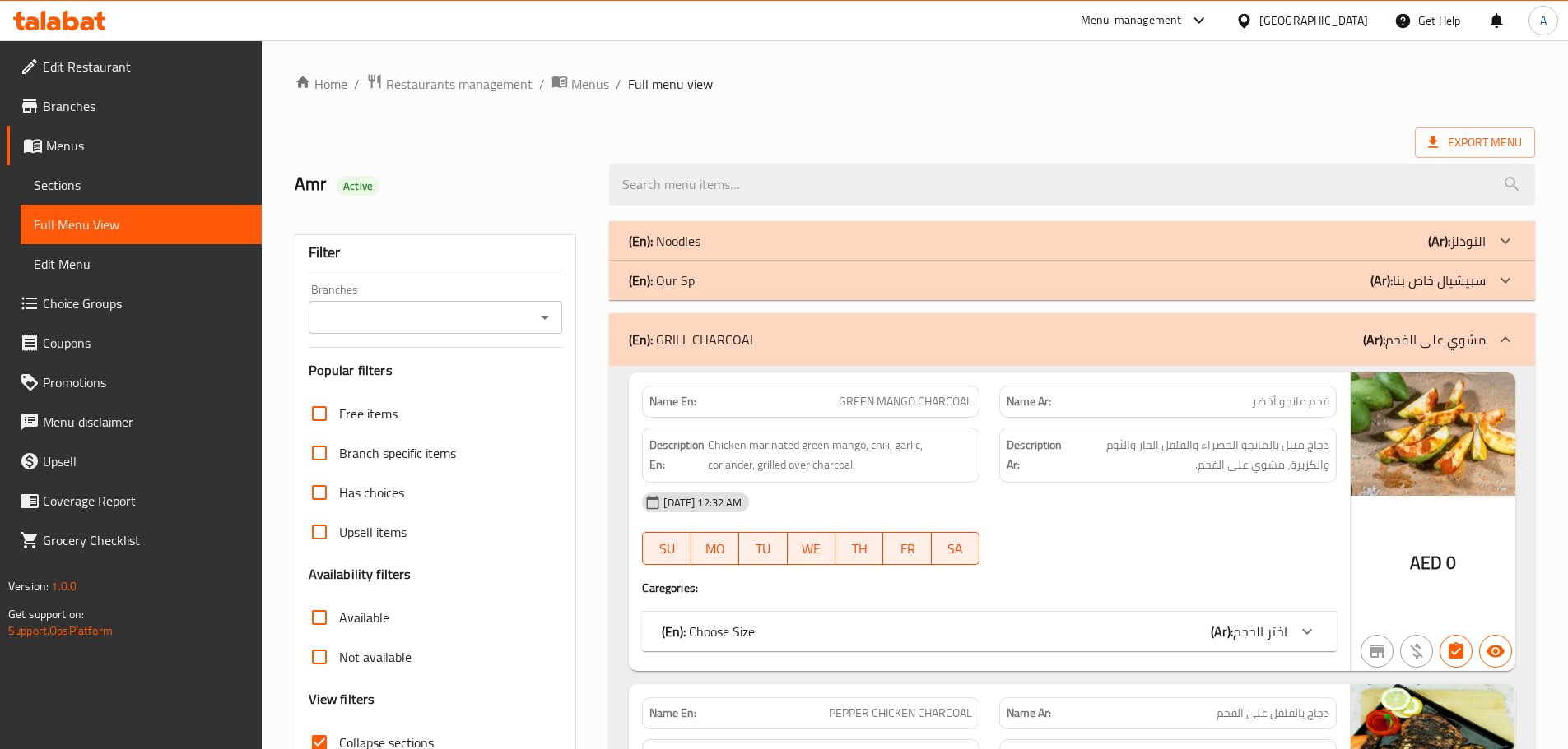
click at [691, 279] on p "(En): Our Sp" at bounding box center [662, 280] width 66 height 19
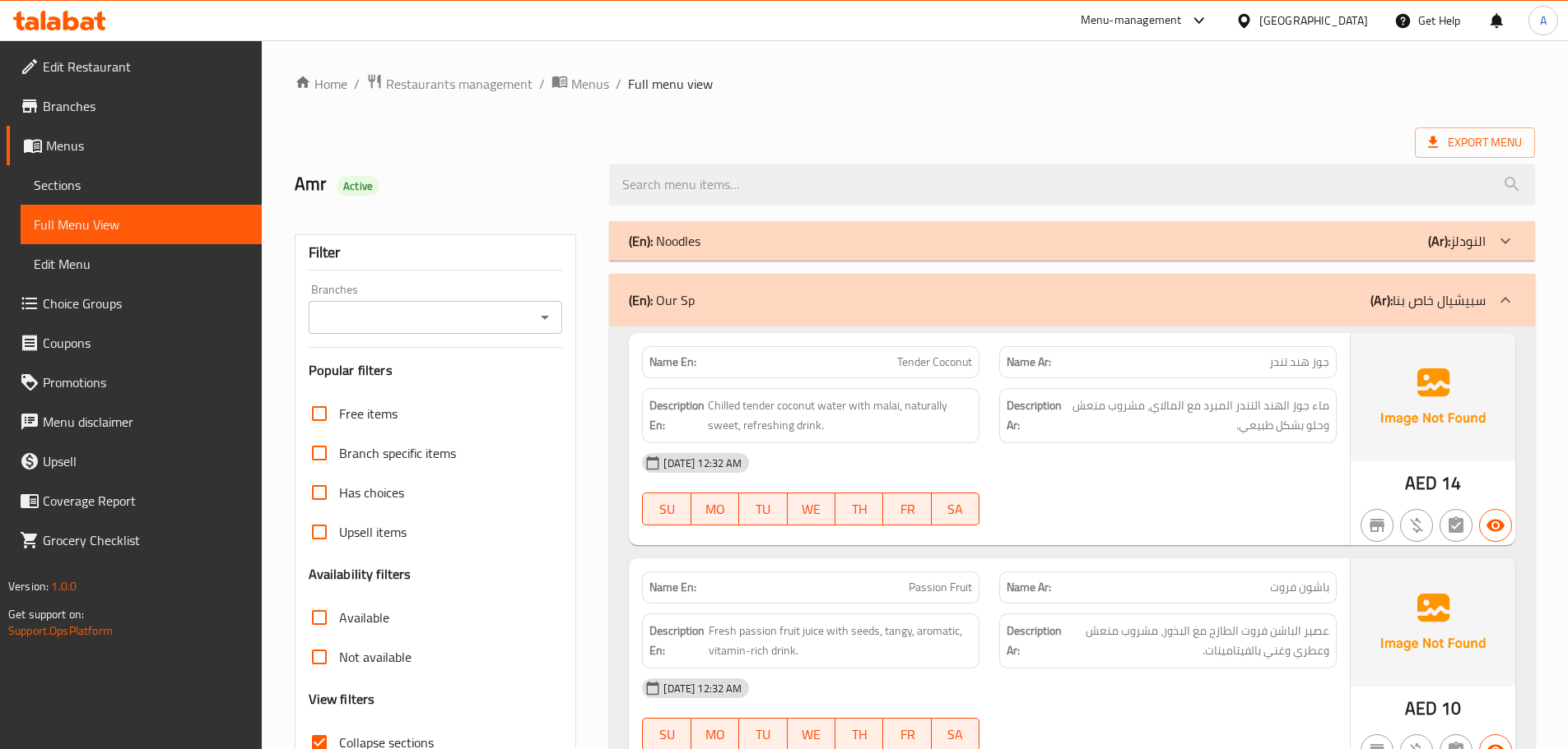
click at [686, 254] on div "(En): Noodles (Ar): النودلز" at bounding box center [1072, 240] width 926 height 40
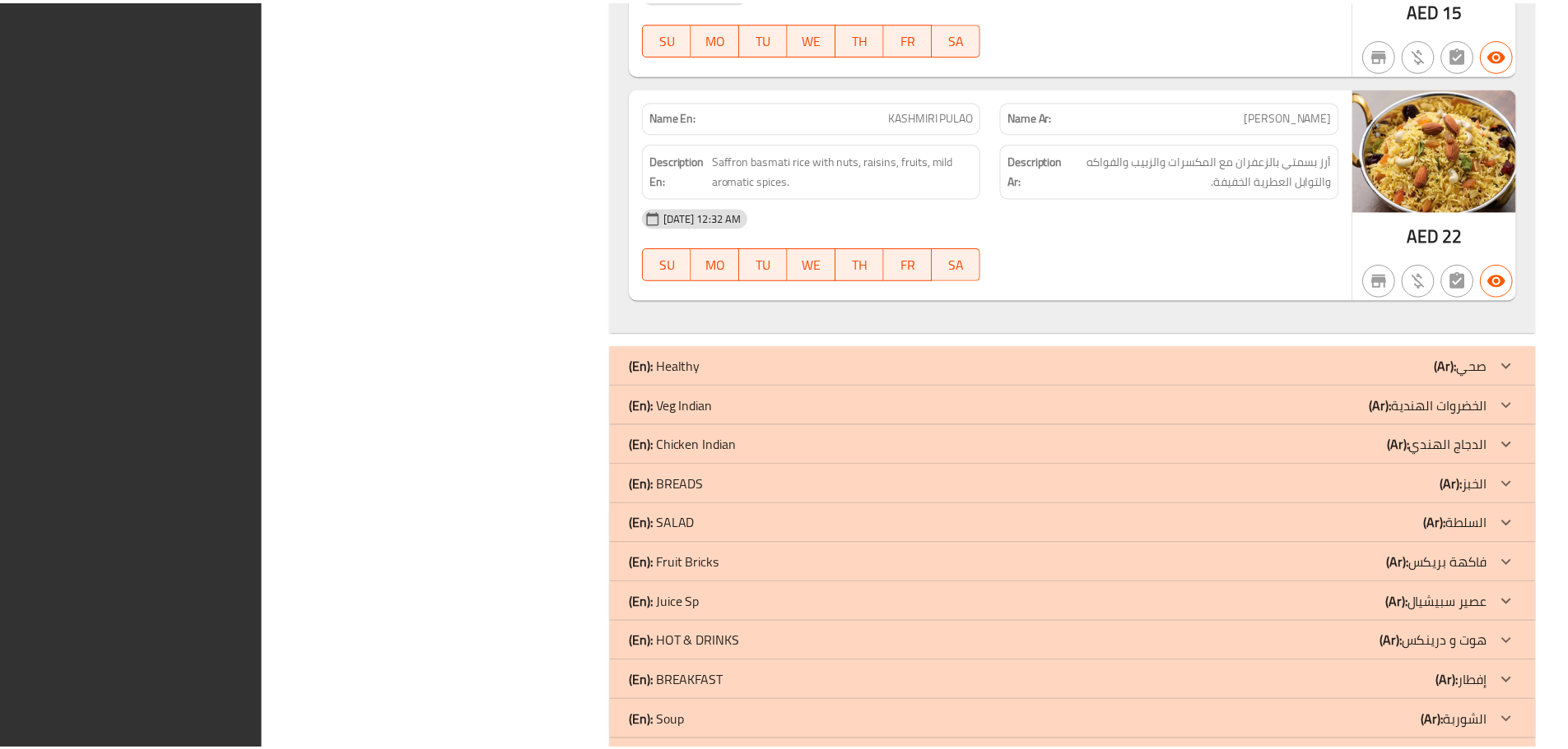
scroll to position [20408, 0]
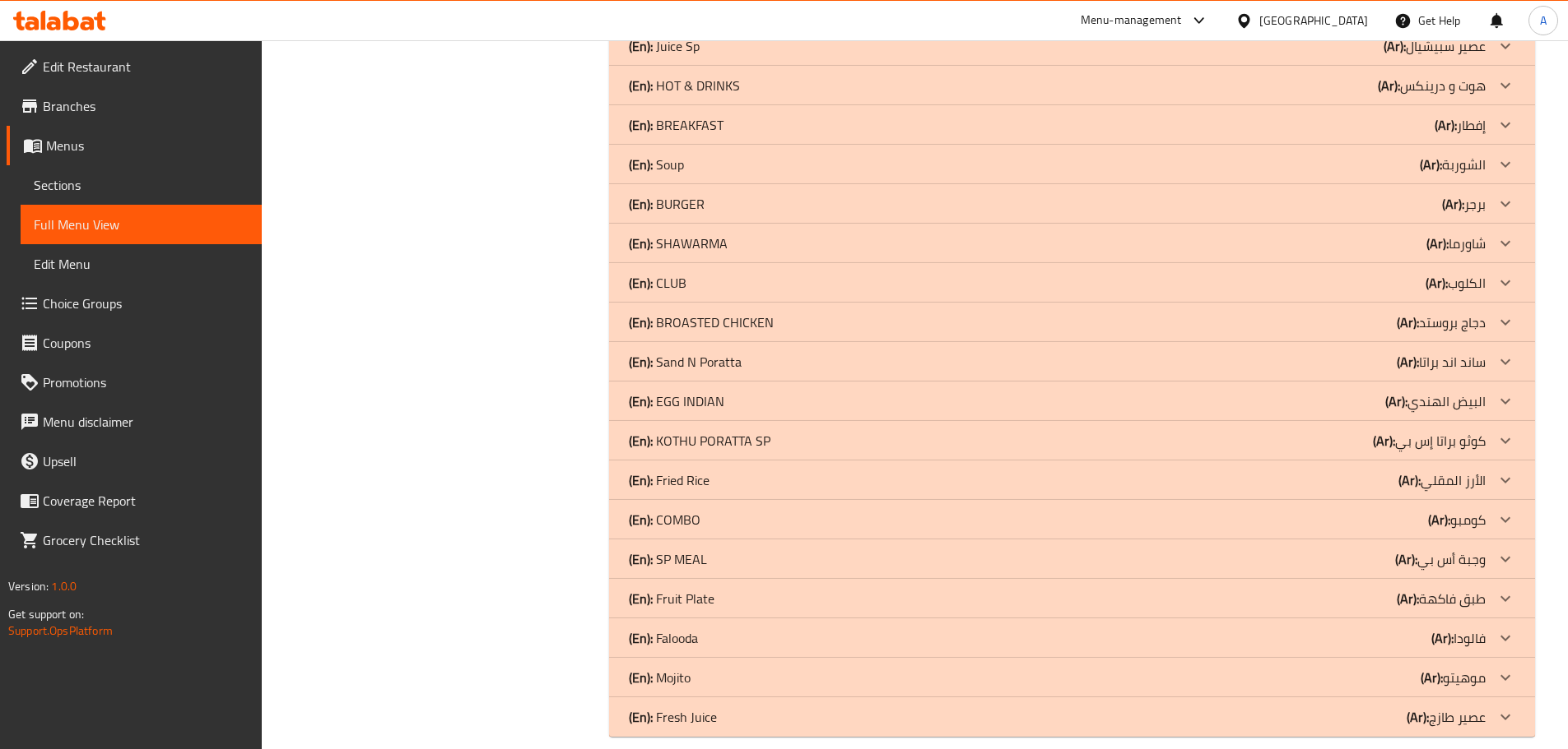
click at [141, 182] on span "Sections" at bounding box center [141, 185] width 215 height 19
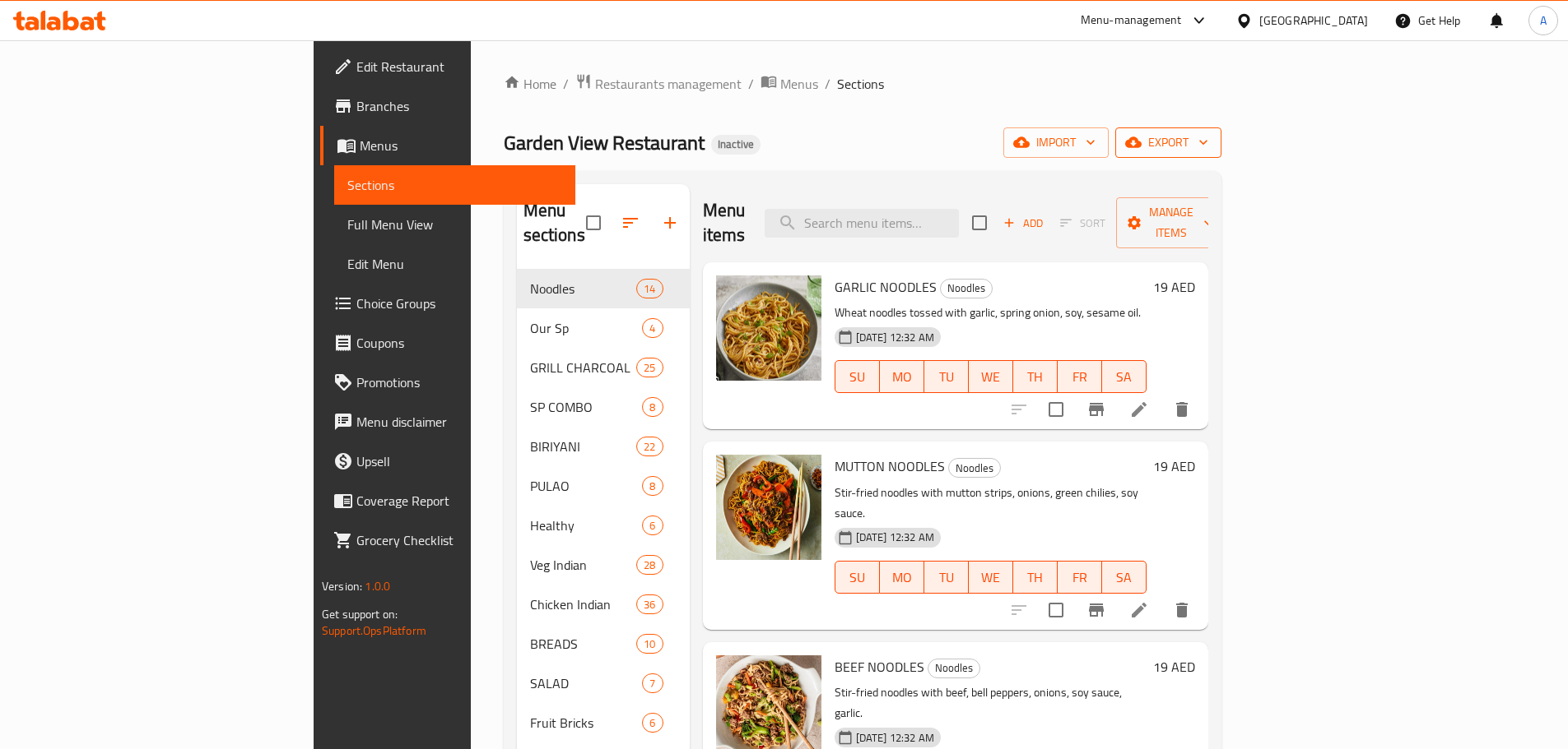
click at [1222, 129] on button "export" at bounding box center [1168, 142] width 106 height 30
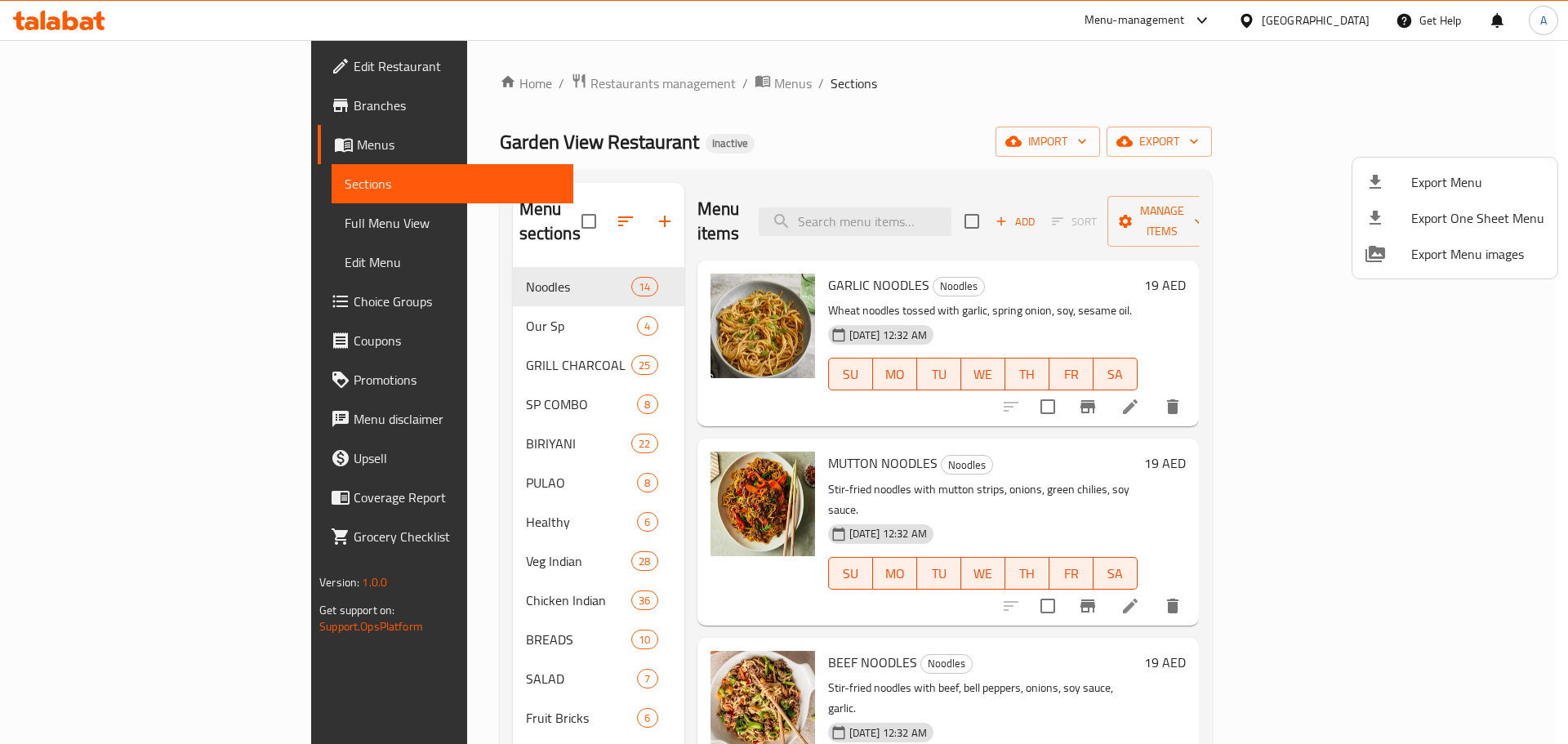
click at [1347, 183] on div at bounding box center [784, 372] width 1568 height 744
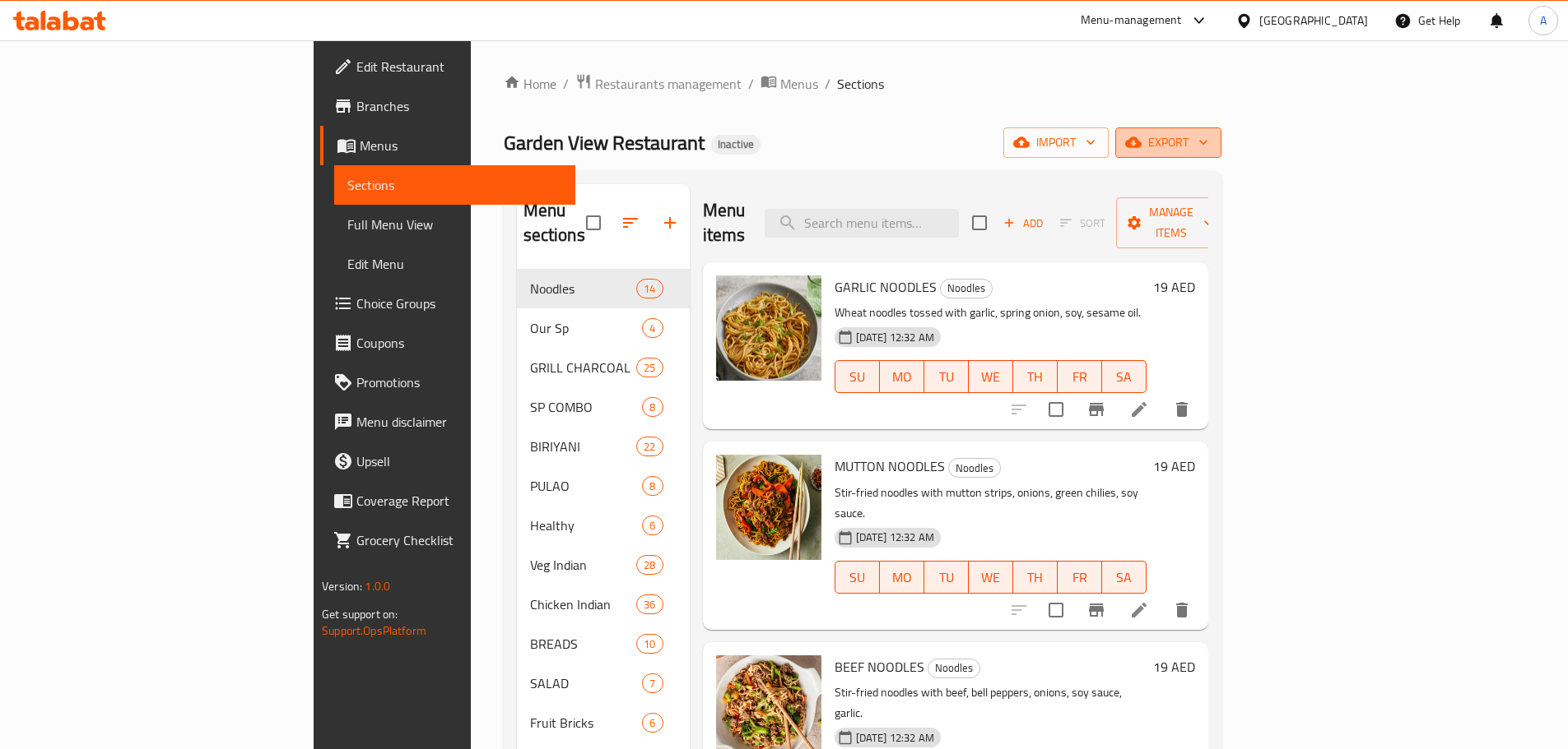
click at [1208, 148] on span "export" at bounding box center [1168, 142] width 80 height 20
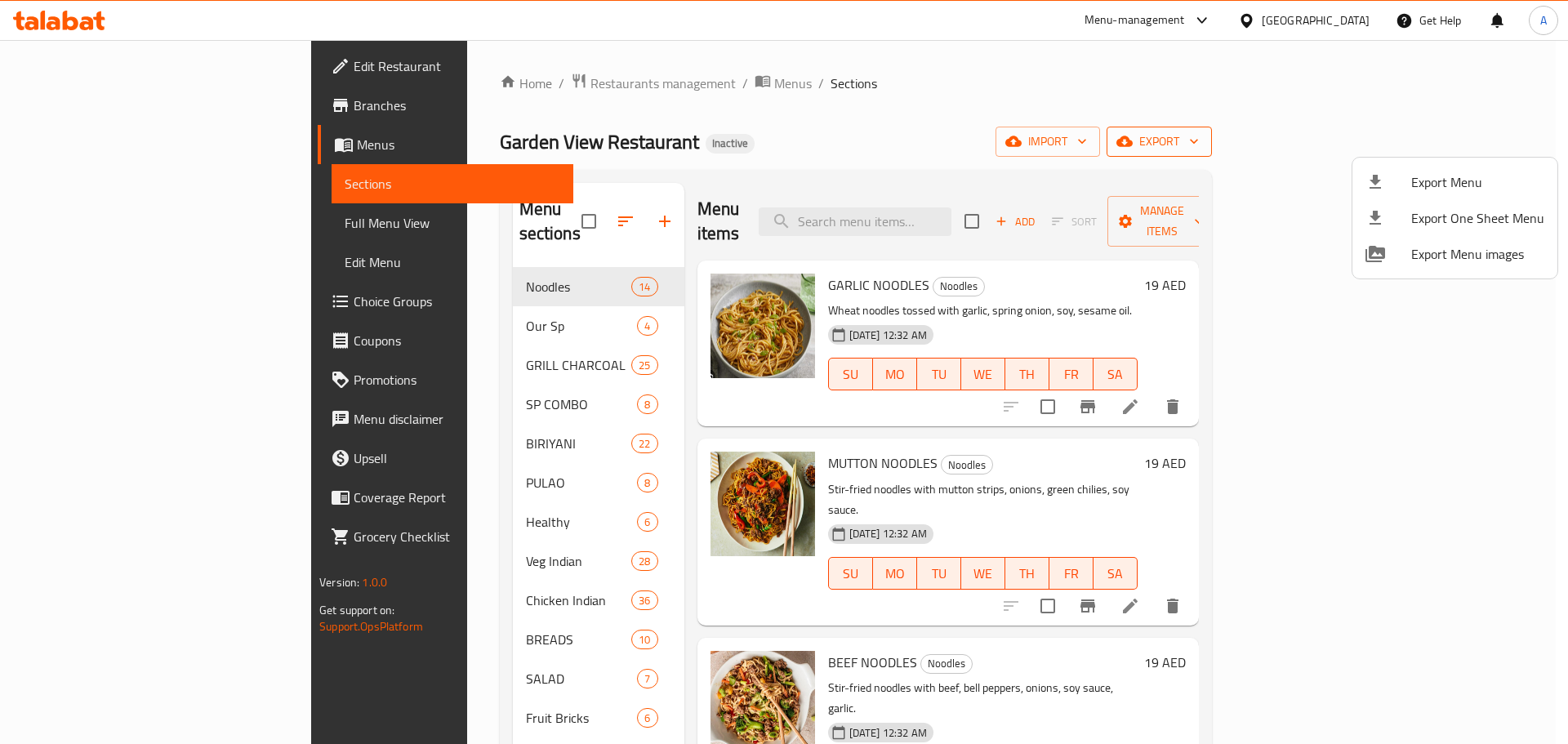
click at [1423, 173] on span "Export Menu" at bounding box center [1478, 182] width 133 height 19
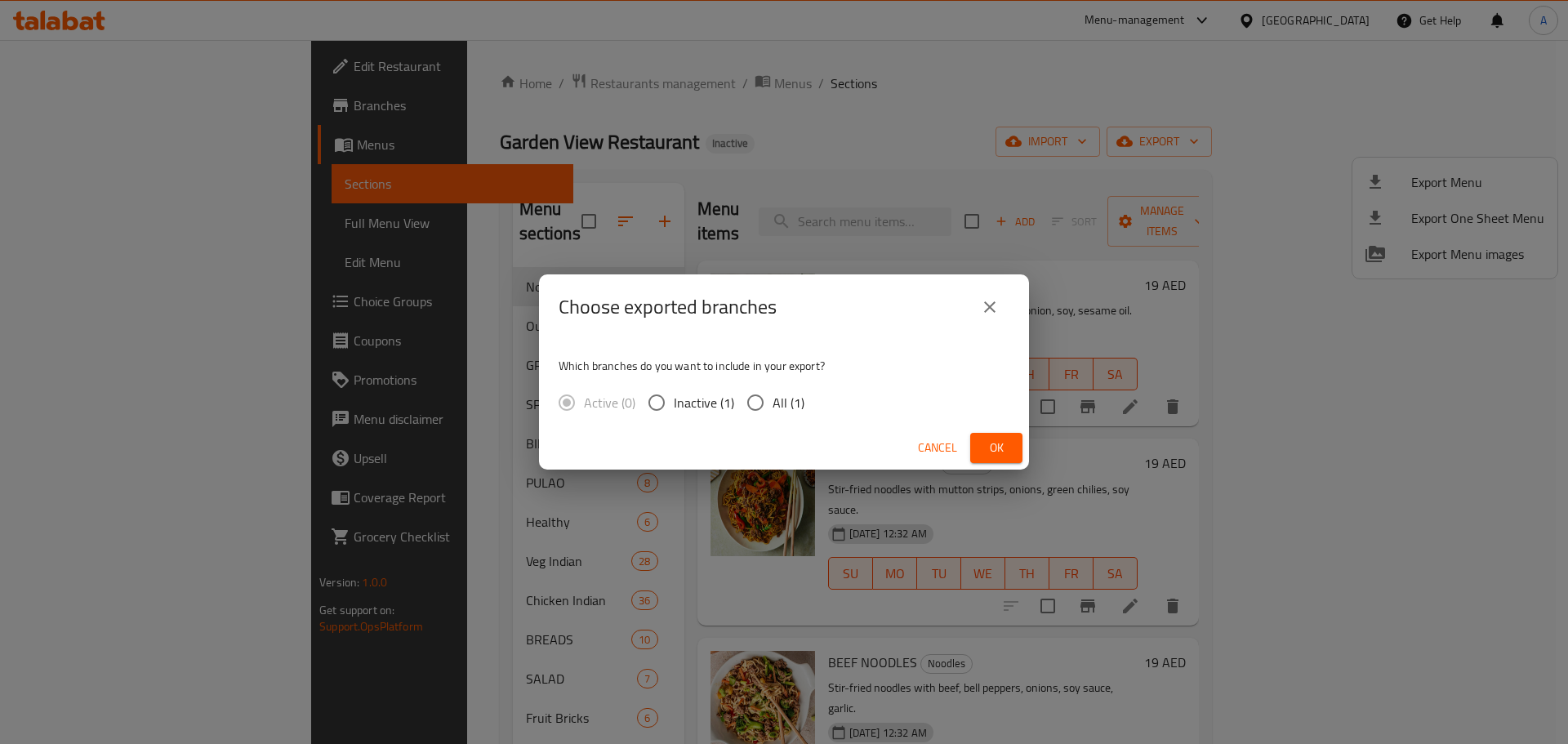
click at [771, 404] on input "All (1)" at bounding box center [755, 403] width 35 height 35
radio input "true"
click at [1012, 445] on button "Ok" at bounding box center [996, 447] width 52 height 30
